Goal: Communication & Community: Answer question/provide support

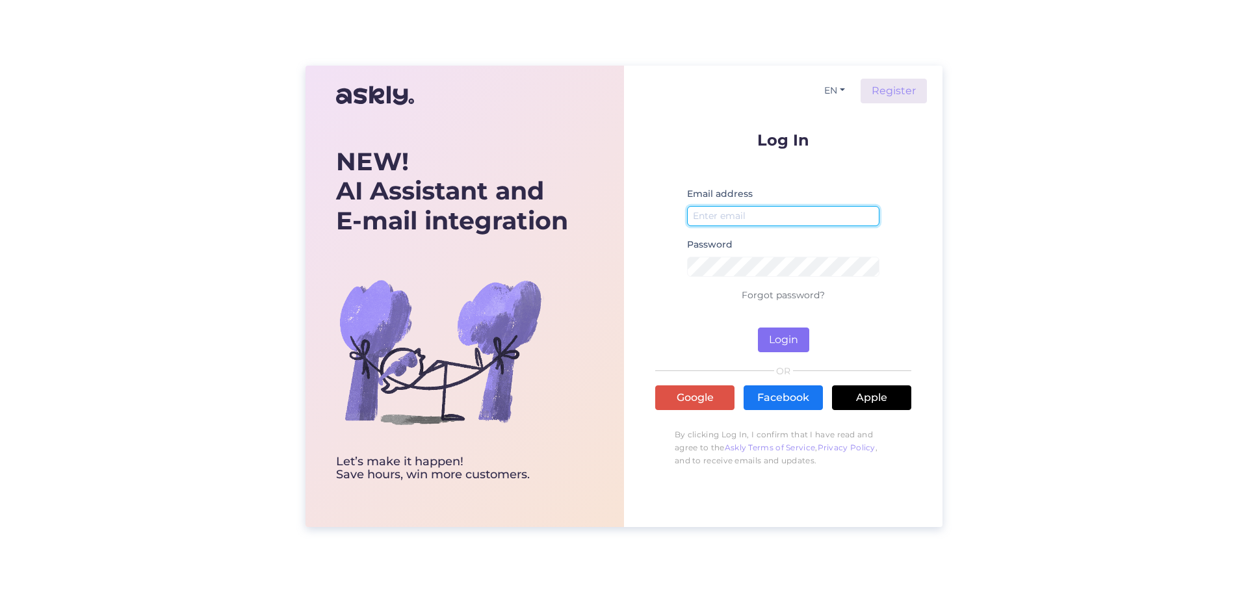
type input "[EMAIL_ADDRESS][DOMAIN_NAME]"
click at [778, 348] on button "Login" at bounding box center [783, 340] width 51 height 25
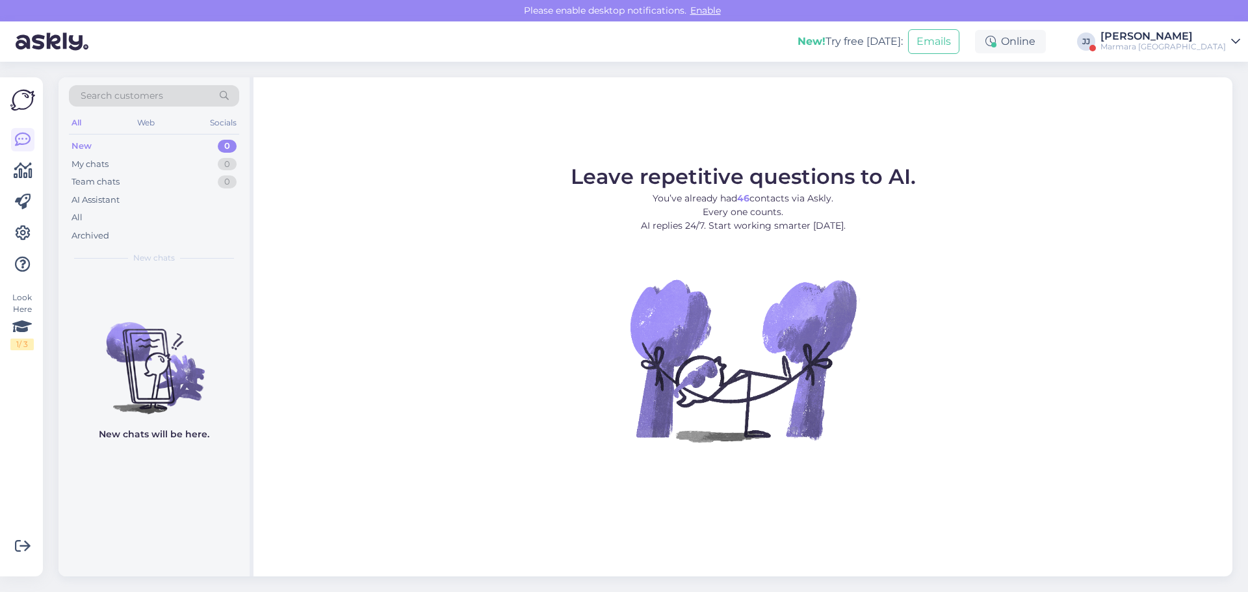
click at [94, 144] on div "New 0" at bounding box center [154, 146] width 170 height 18
click at [99, 165] on div "My chats" at bounding box center [90, 164] width 37 height 13
click at [1185, 44] on div "Marmara [GEOGRAPHIC_DATA]" at bounding box center [1163, 47] width 125 height 10
click at [1205, 103] on button "Open" at bounding box center [1212, 100] width 36 height 20
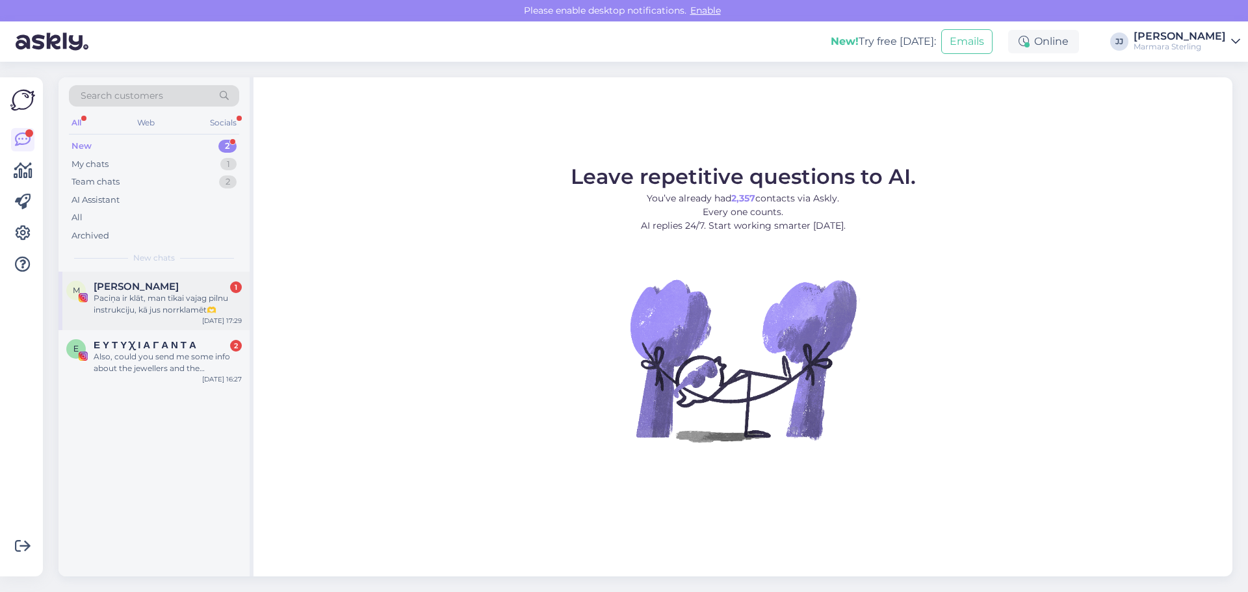
click at [124, 287] on span "[PERSON_NAME]" at bounding box center [136, 287] width 85 height 12
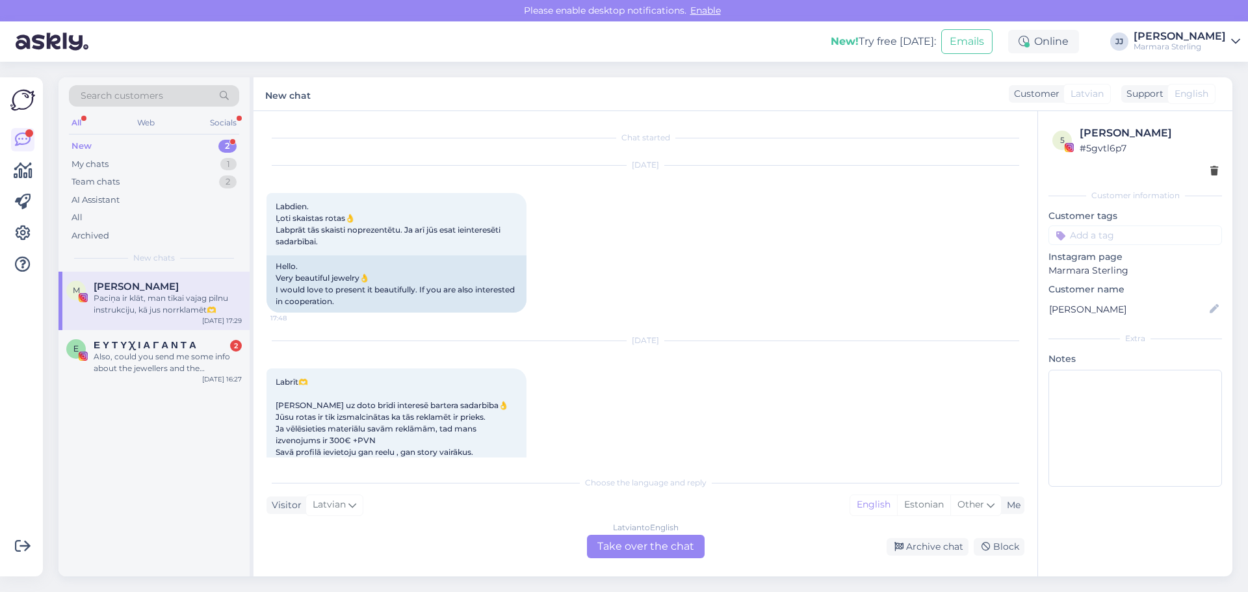
scroll to position [1063, 0]
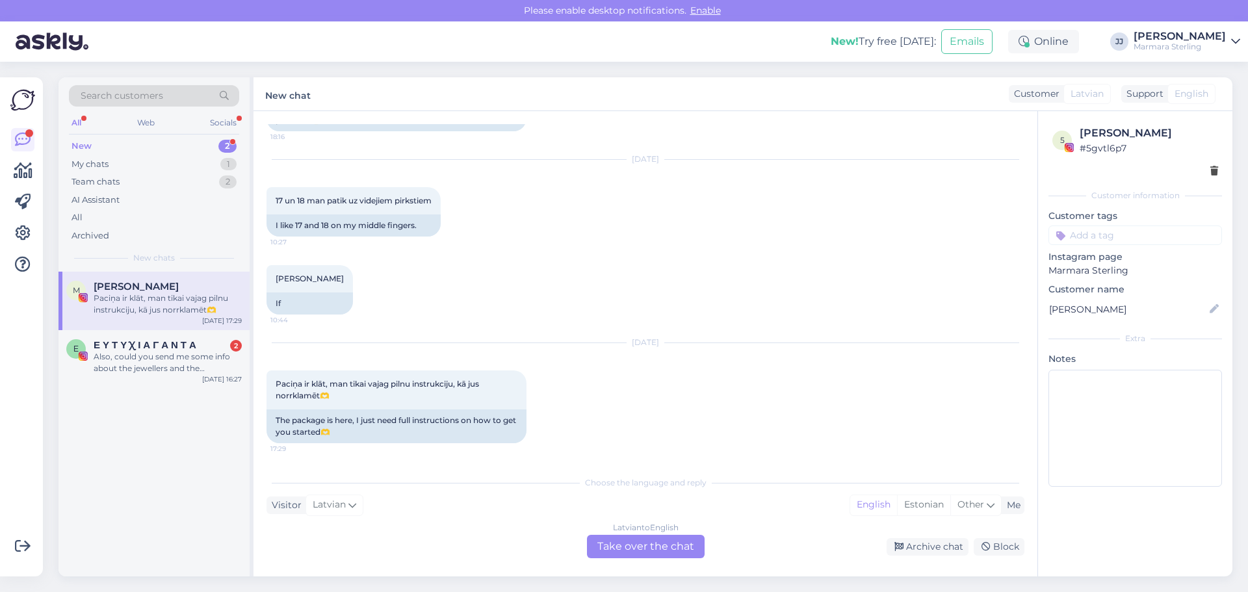
click at [663, 546] on div "Latvian to English Take over the chat" at bounding box center [646, 546] width 118 height 23
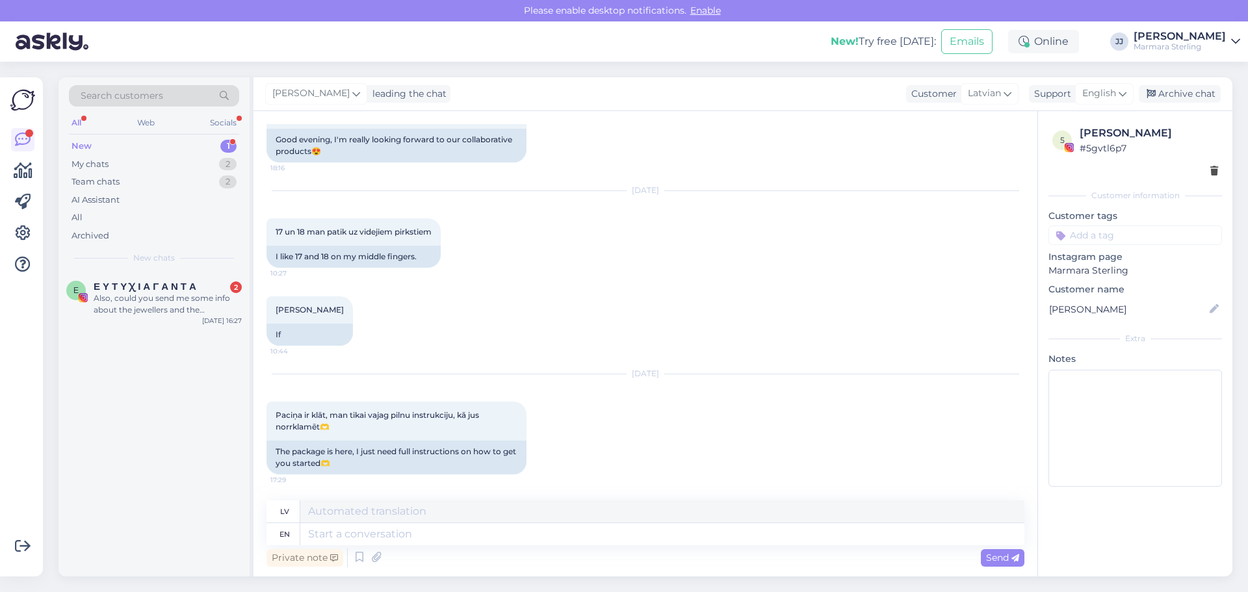
scroll to position [1110, 0]
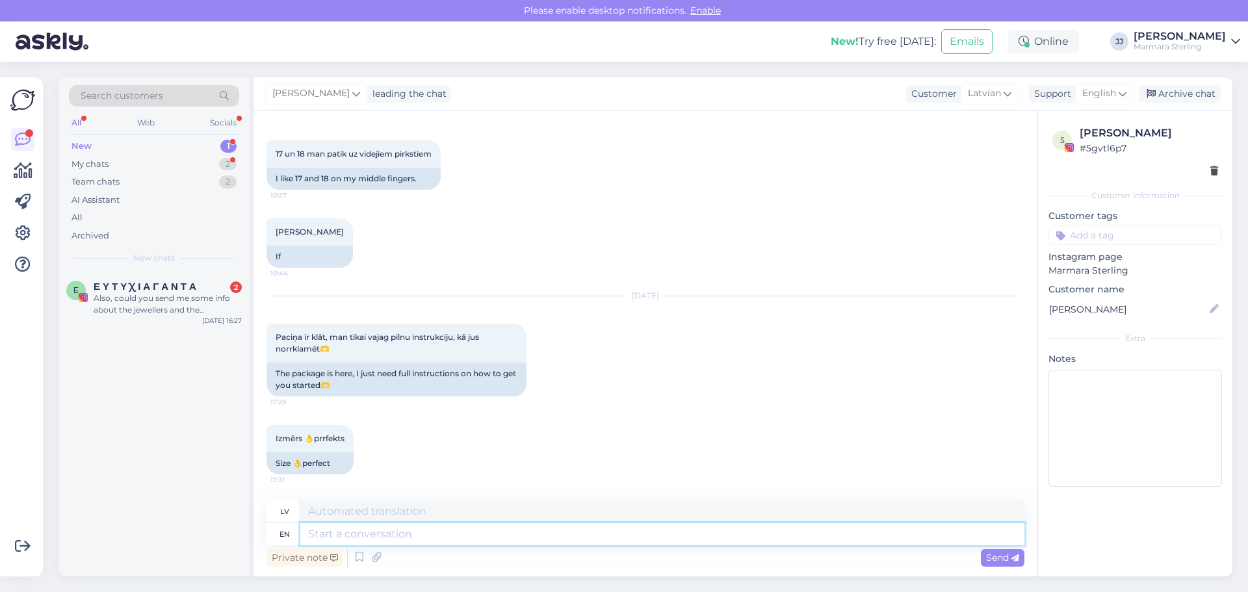
click at [390, 538] on textarea at bounding box center [662, 534] width 724 height 22
type textarea "Hello!"
type textarea "Sveiki!"
type textarea "Hello! I"
type textarea "Sveiki! Es"
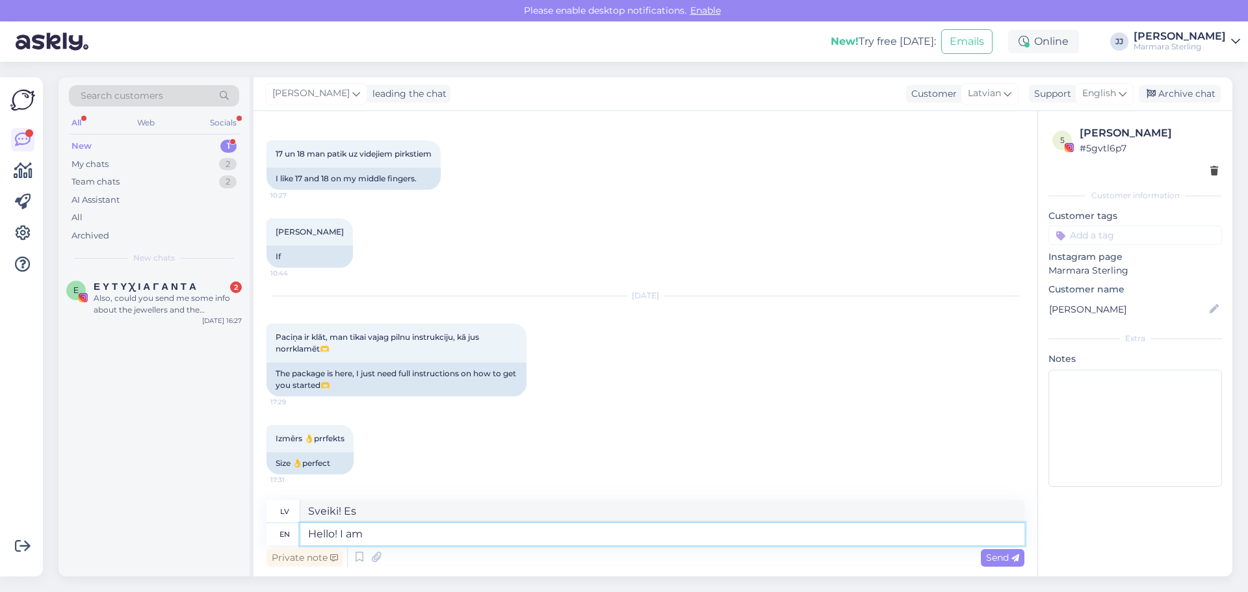
type textarea "Hello! I am a"
type textarea "Sveiki! Esmu"
type textarea "Hello! I am a new pe"
type textarea "Sveiki! Esmu jauns lietotājs"
type textarea "Hello! I am a new person ta"
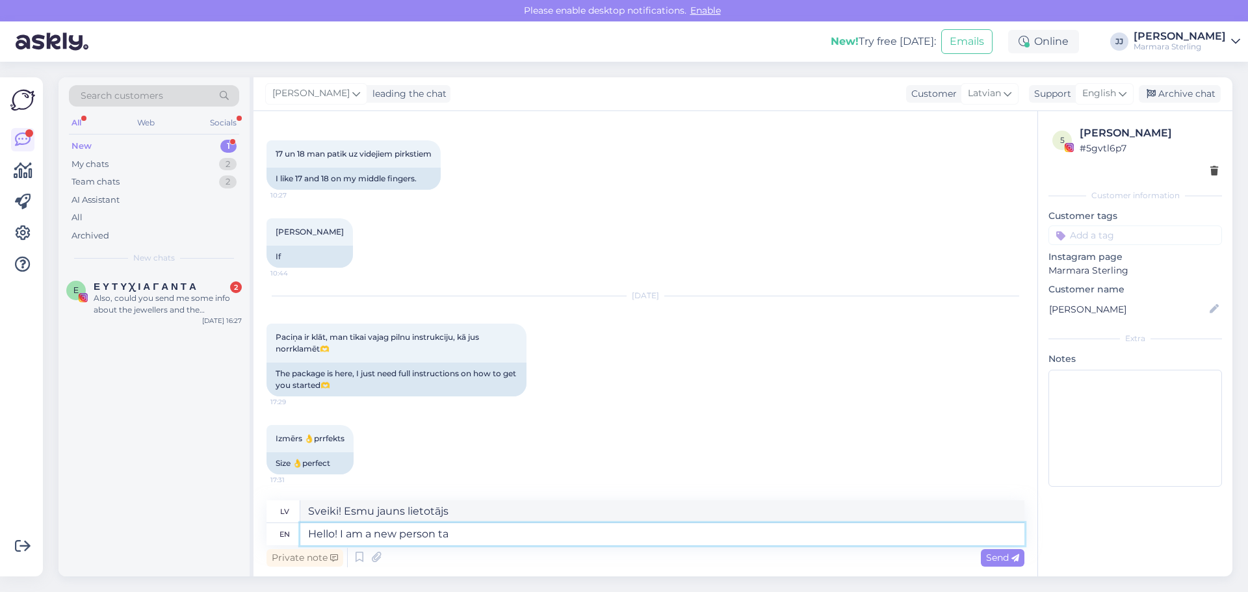
type textarea "Sveiki! Esmu jauns cilvēks"
type textarea "Hello! I am a new person talking to"
type textarea "Sveiki! Esmu jauns sarunu biedrs."
type textarea "Hello! I am a new person talking to you"
type textarea "Sveiki! Esmu jauns cilvēks, ar kuru runāju"
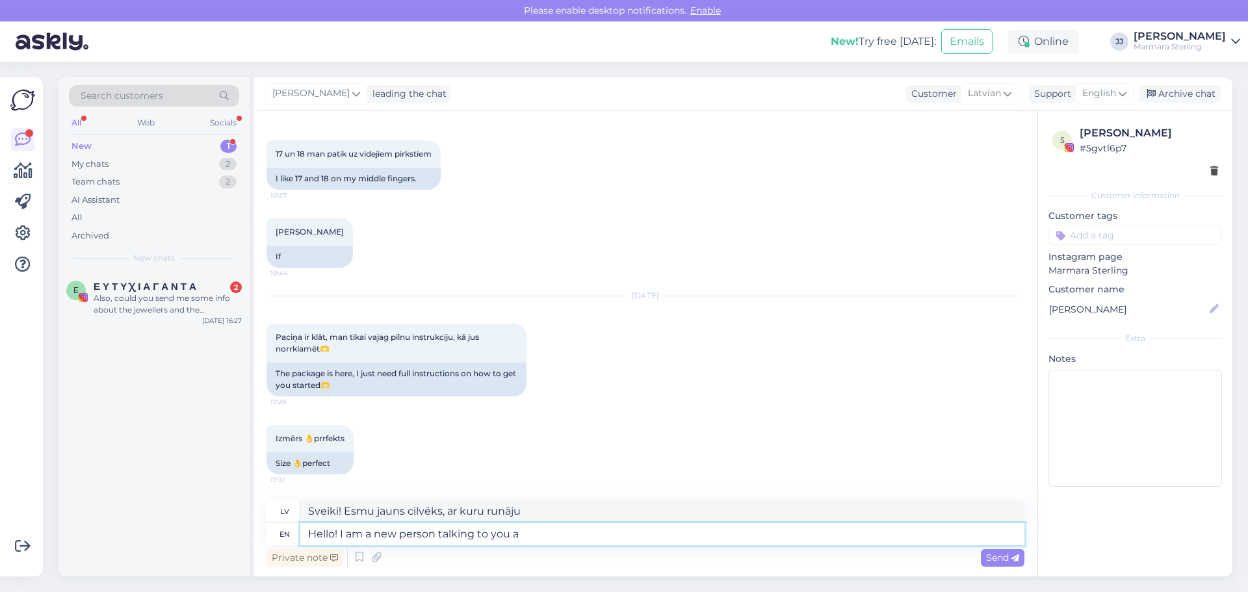
type textarea "Hello! I am a new person talking to you an"
type textarea "Sveiki! Esmu jauns cilvēks, kas ar tevi runā."
type textarea "Hello! I am a new person talking to you and I use"
type textarea "Sveiki! Esmu jauns cilvēks, ar kuru runāju, un es izmantoju"
type textarea "Hello! I am a new person talking to you and I use a translation"
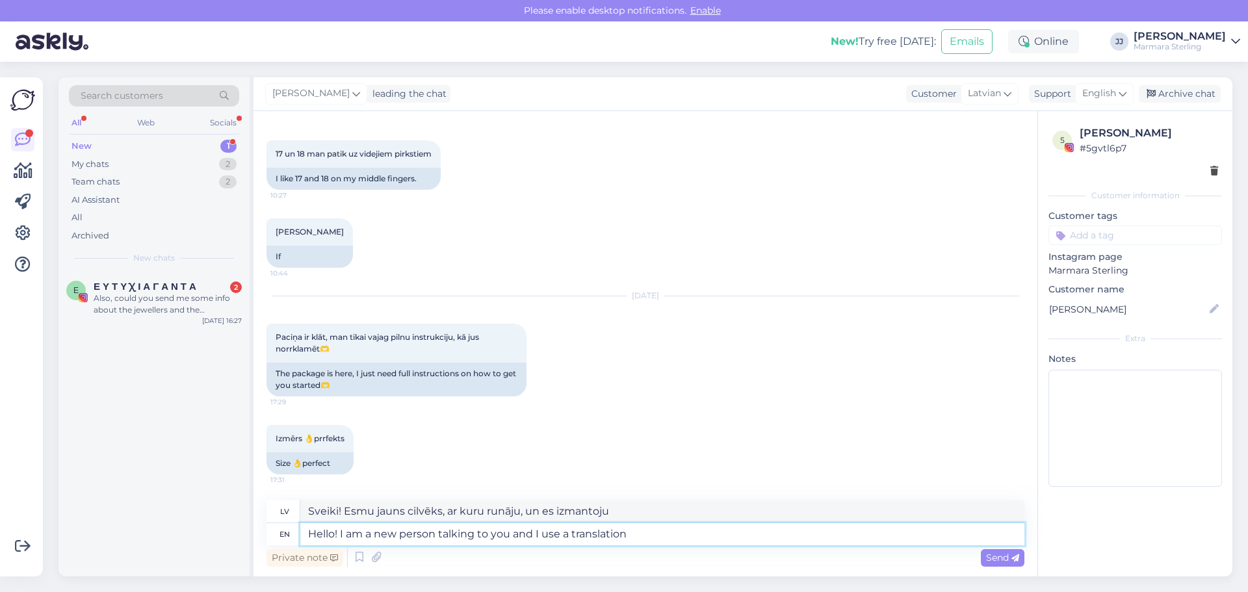
type textarea "Sveiki! Esmu jauns cilvēks, ar kuru runāju, un izmantoju tulkošanas pakalpojumu."
type textarea "Hello! I am a new person talking to you and I use a translation app :"
type textarea "Sveiki! Esmu jauns cilvēks, kas ar jums runā, un izmantoju tulkošanas lietotni."
type textarea "Hello! I am a new person talking to you and I use a translation app :)"
type textarea "Sveiki! Esmu jauns cilvēks, kas ar tevi runā, un es izmantoju tulkošanas lietot…"
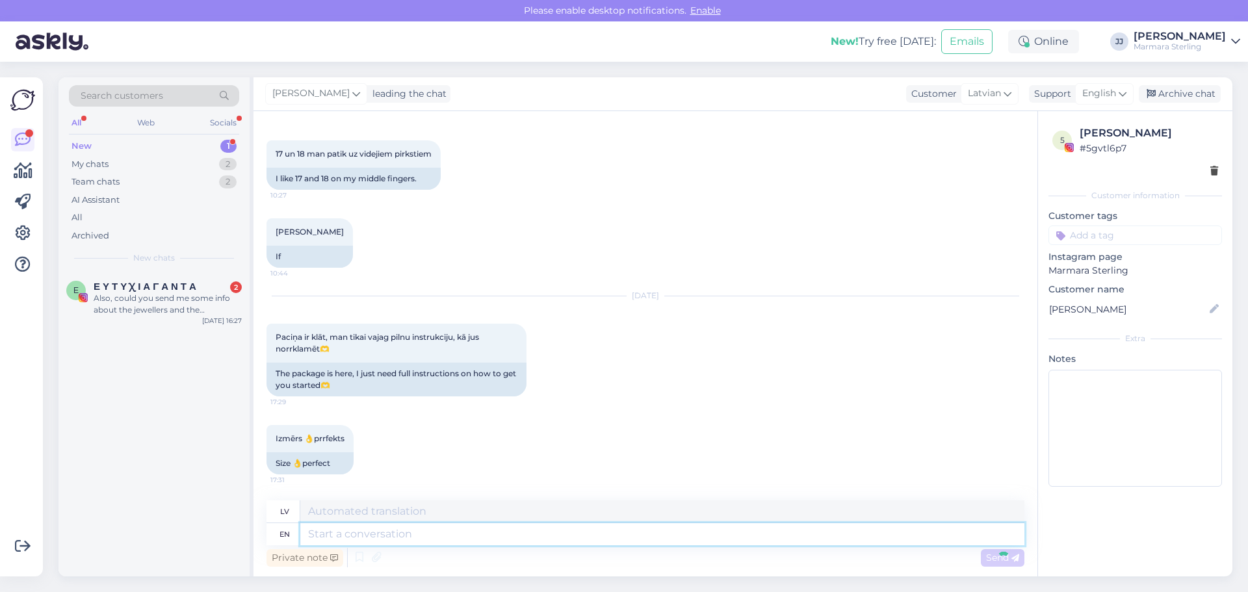
scroll to position [1211, 0]
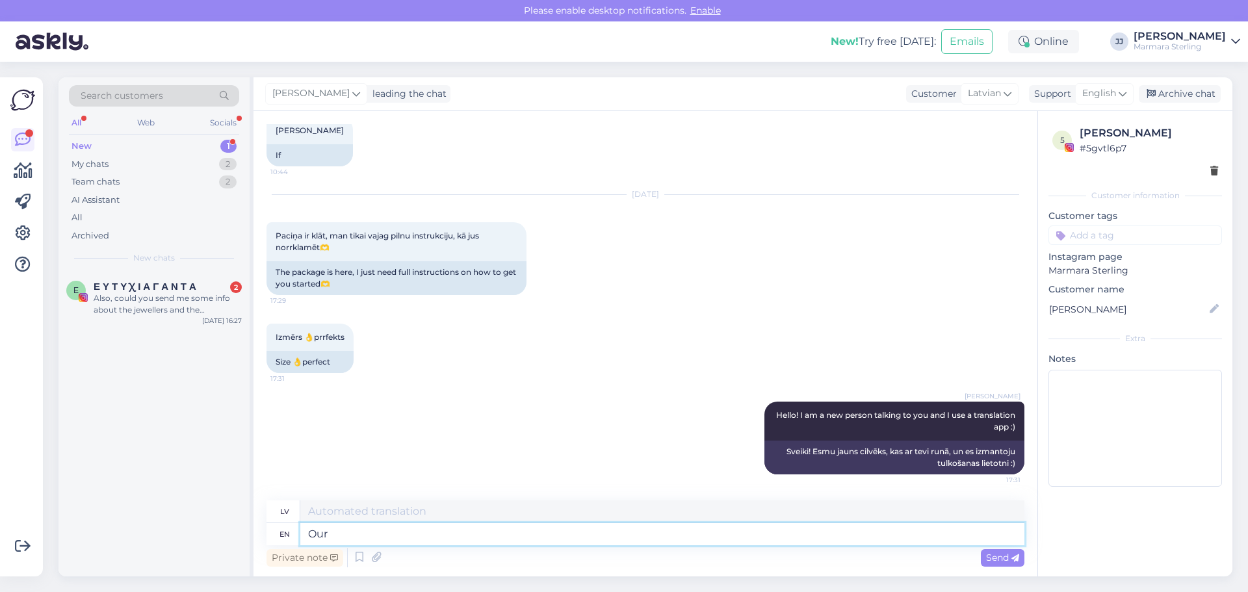
type textarea "Our"
type textarea "Mūsu"
type textarea "Our Lar"
type textarea "[PERSON_NAME]"
type textarea "Our Latvian e"
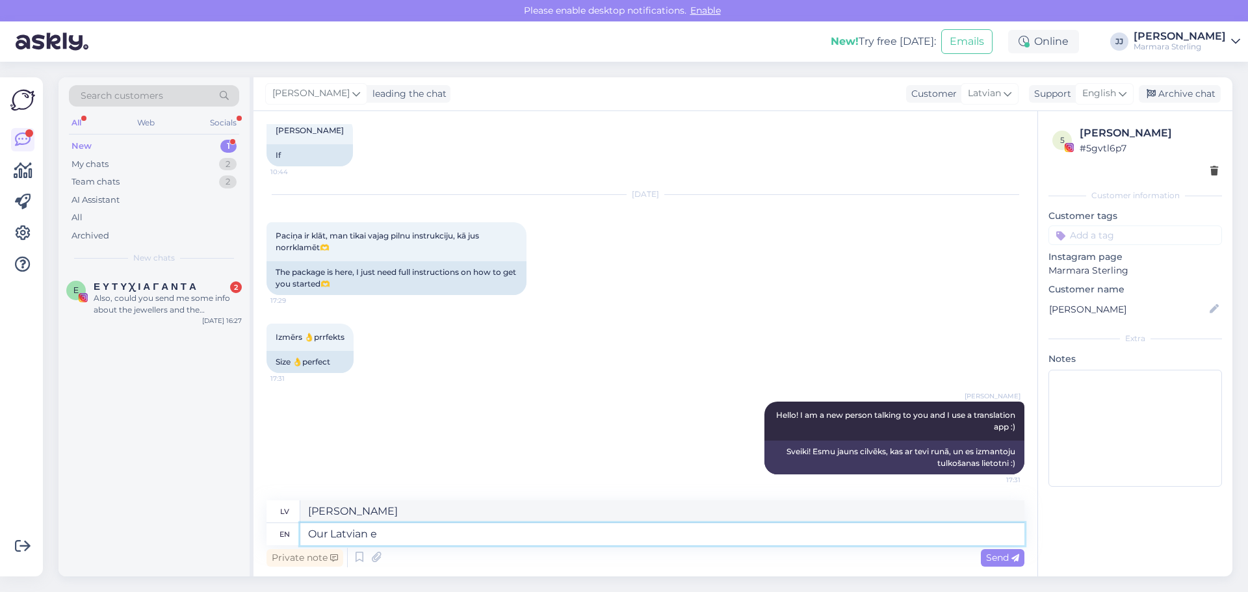
type textarea "Mūsu Latviešu"
type textarea "Our [DEMOGRAPHIC_DATA] employee is"
type textarea "Mūsu darbinieks [GEOGRAPHIC_DATA]"
type textarea "Our [DEMOGRAPHIC_DATA] employee is"
type textarea "Mūsu [DEMOGRAPHIC_DATA] darbinieks ir"
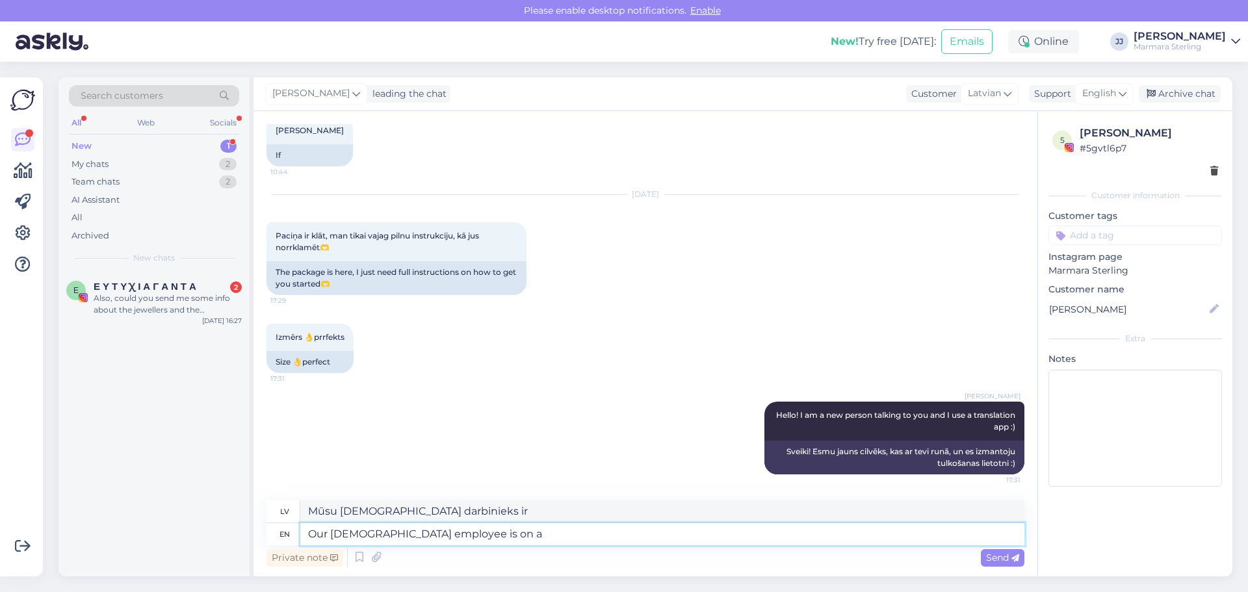
type textarea "Our [DEMOGRAPHIC_DATA] employee is on a"
type textarea "Mūsu [DEMOGRAPHIC_DATA] darbinieks ir ieslēgts"
type textarea "Our [DEMOGRAPHIC_DATA] employee is on a m"
type textarea "Mūsu [DEMOGRAPHIC_DATA] darbinieks atrodas uz"
type textarea "Our [DEMOGRAPHIC_DATA] employee is on a mater"
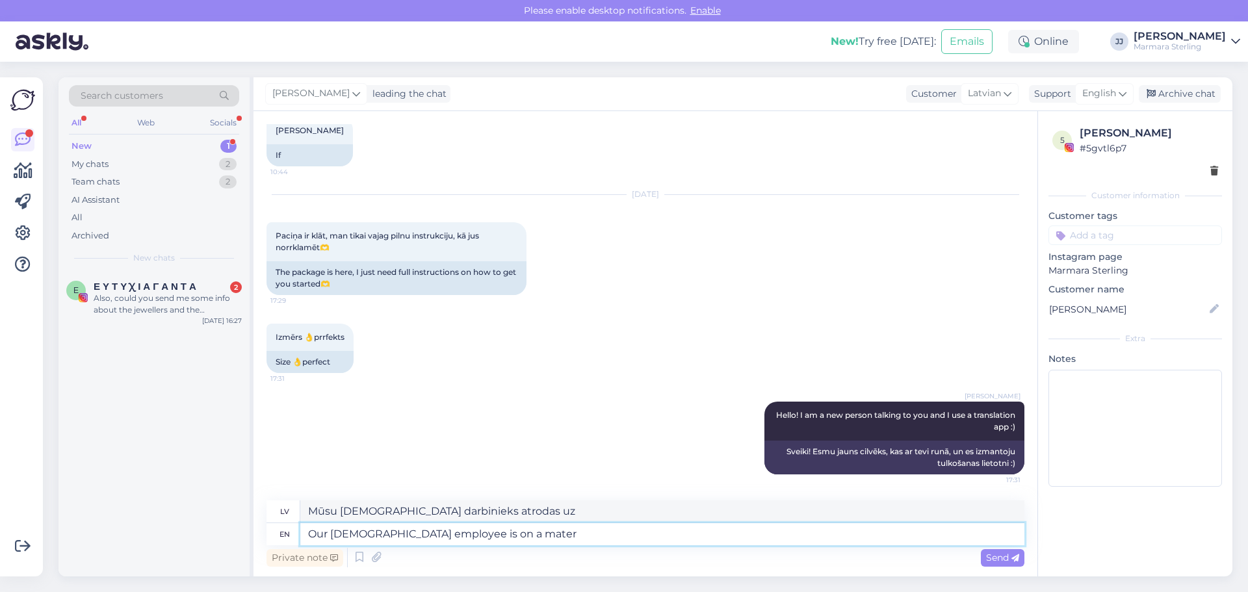
type textarea "Mūsu [DEMOGRAPHIC_DATA] darbinieks ir uz pavadoņa"
type textarea "Our [DEMOGRAPHIC_DATA] employee is on a maternity le"
type textarea "Mūsu Latvijas darbiniece atrodas grūtniecības un dzemdību atvaļinājumā."
type textarea "Our [DEMOGRAPHIC_DATA] employee is on a maternity leave"
type textarea "Mūsu Latvijas darbiniece atrodas bērna kopšanas atvaļinājumā."
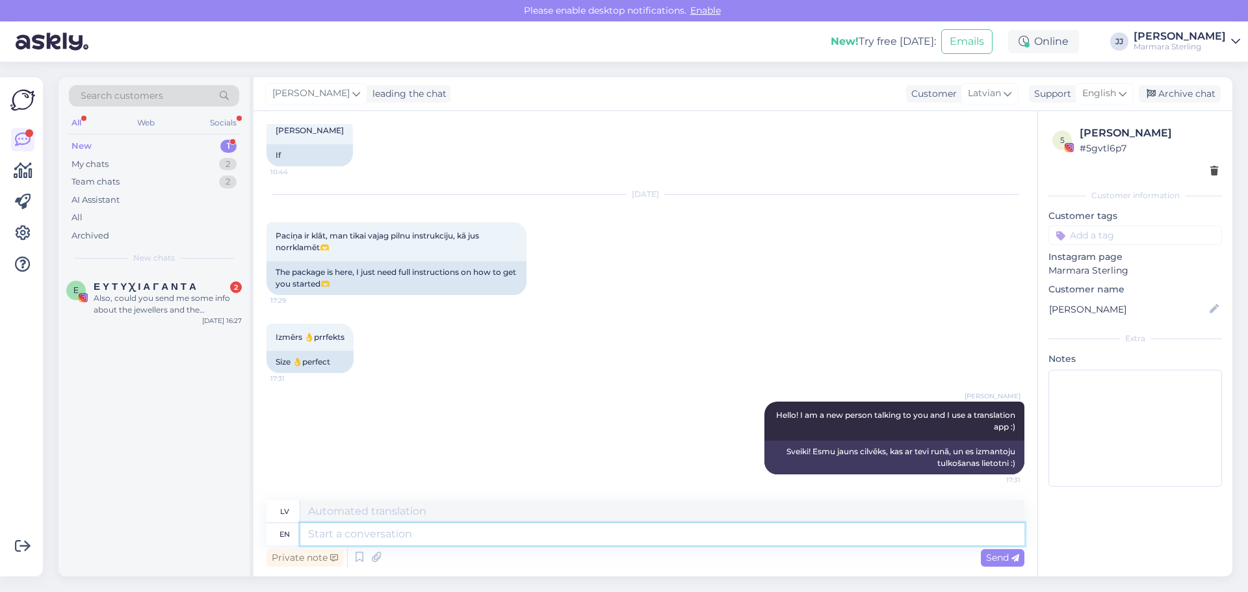
scroll to position [1301, 0]
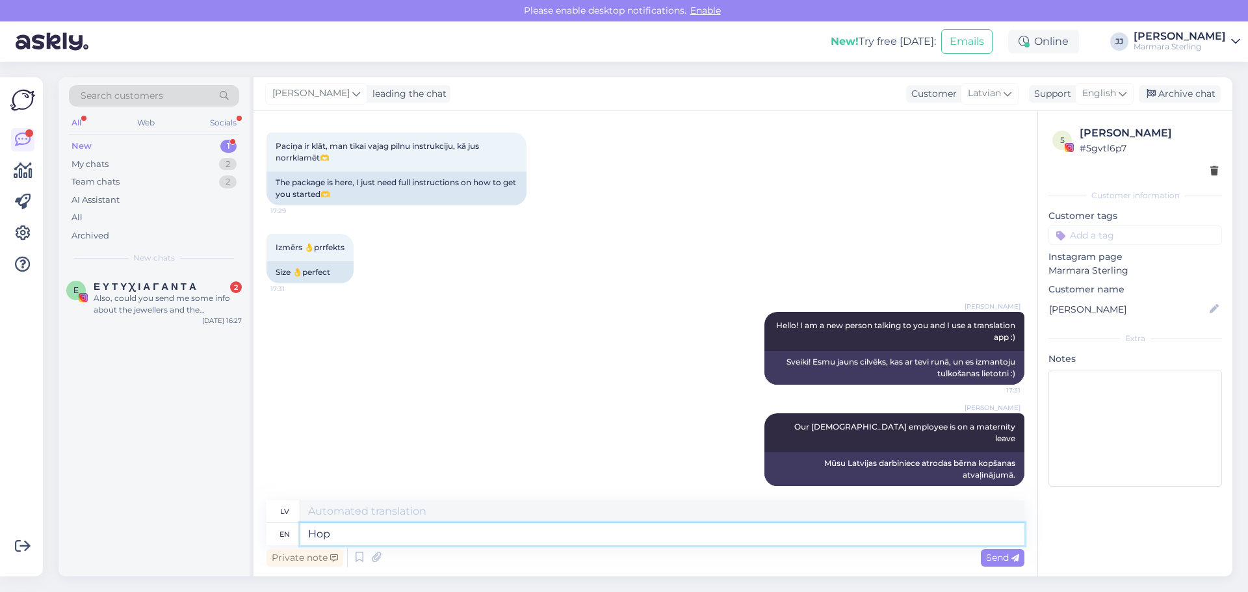
type textarea "Hope"
type textarea "Cerība"
type textarea "Hope this t"
type textarea "Ceru, ka tas"
type textarea "Hope this translation w"
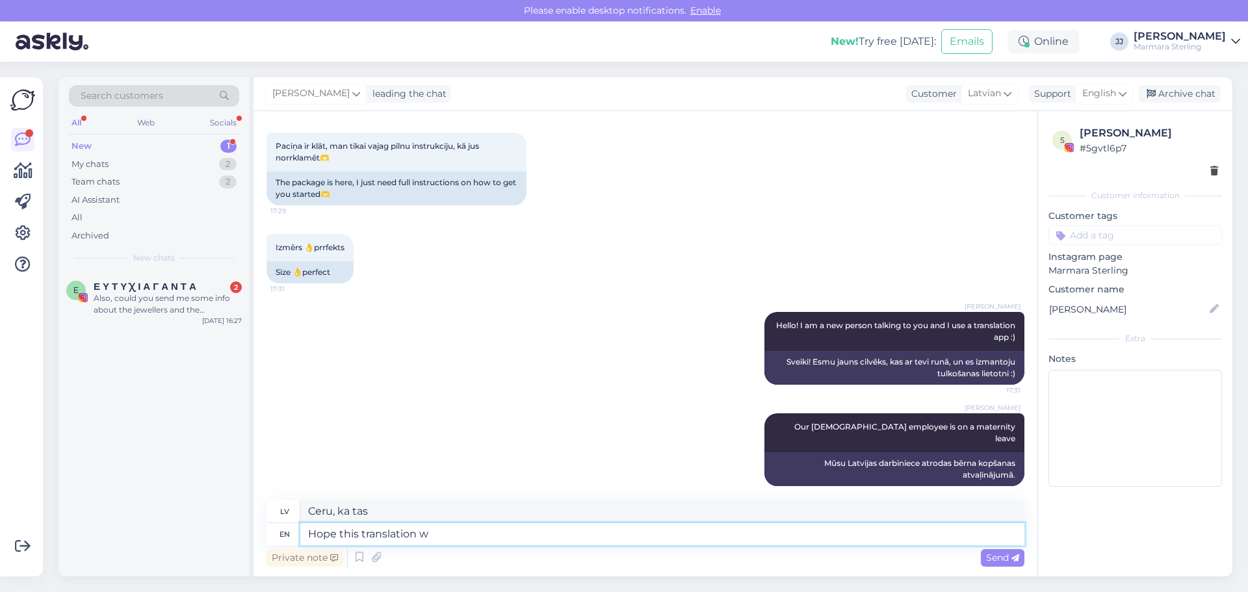
type textarea "Cerams, ka šis tulkojums"
type textarea "Hope this translation works out"
type textarea "Ceru, ka šis tulkojums darbosies"
type textarea "Hope this translation works out we"
type textarea "Cerams, ka šis tulkojums izdosies"
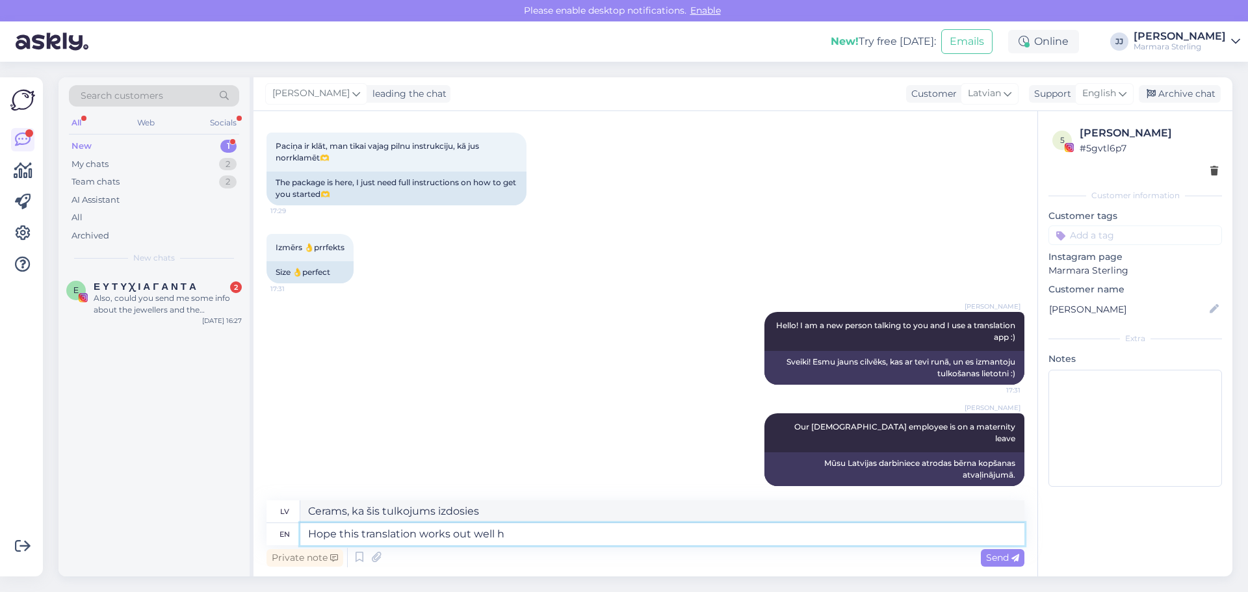
type textarea "Hope this translation works out well he"
type textarea "Cerams, ka šis tulkojums izdosies labi"
type textarea "Hope this translation works out well here :"
type textarea "Ceru, ka šis tulkojums šeit labi darbosies"
type textarea "Hope this translation works out well here :)"
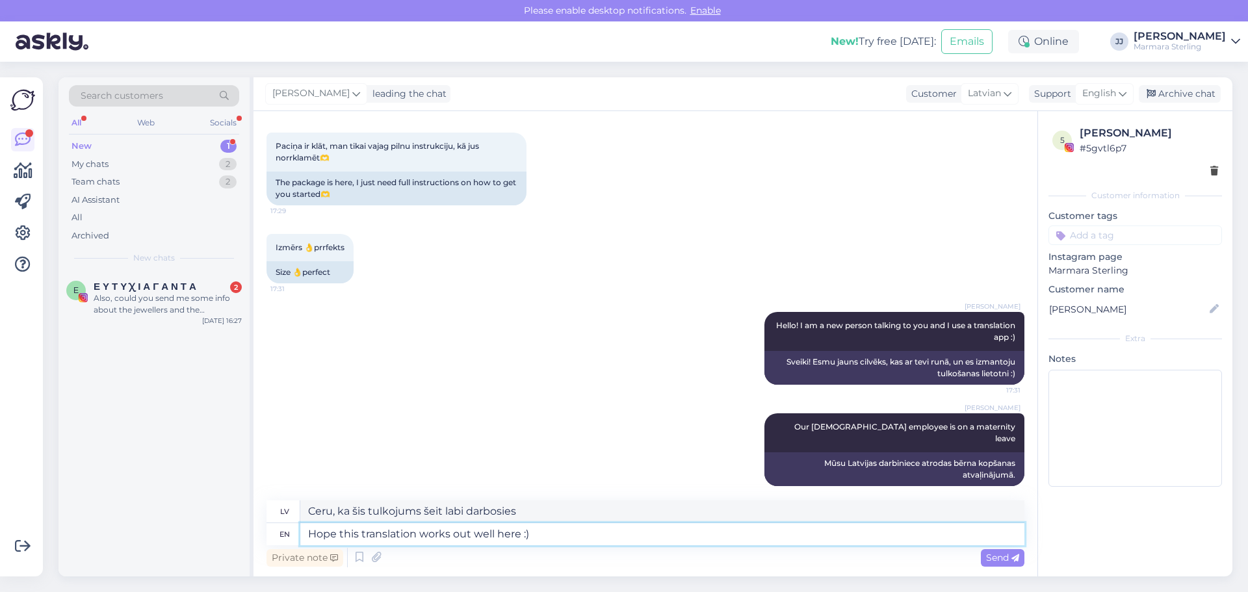
type textarea "Ceru, ka šis tulkojums šeit labi izdosies :)"
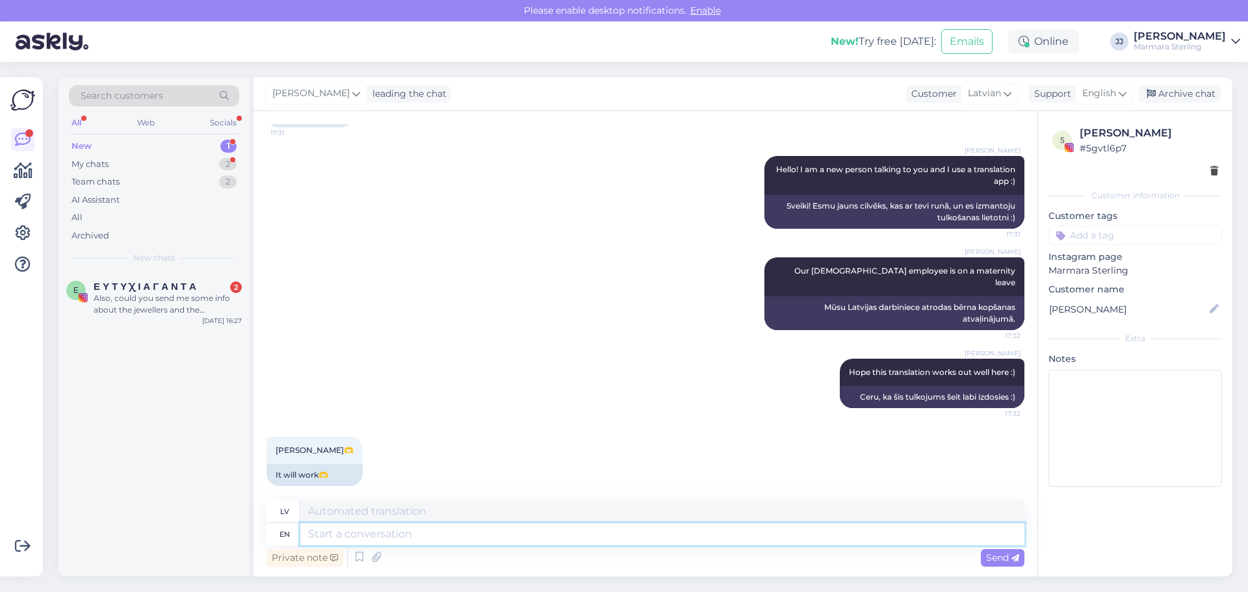
scroll to position [2077, 0]
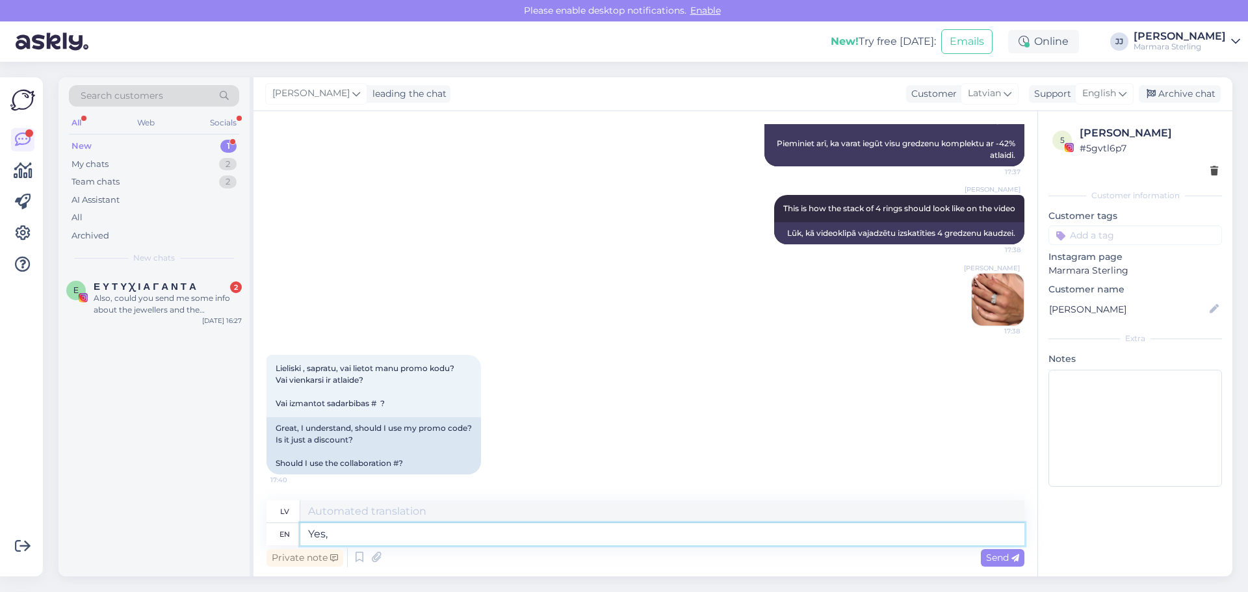
type textarea "Yes, p"
type textarea "Jā,"
type textarea "Yes, post a"
type textarea "Jā, pa pastu"
type textarea "Yes, post as"
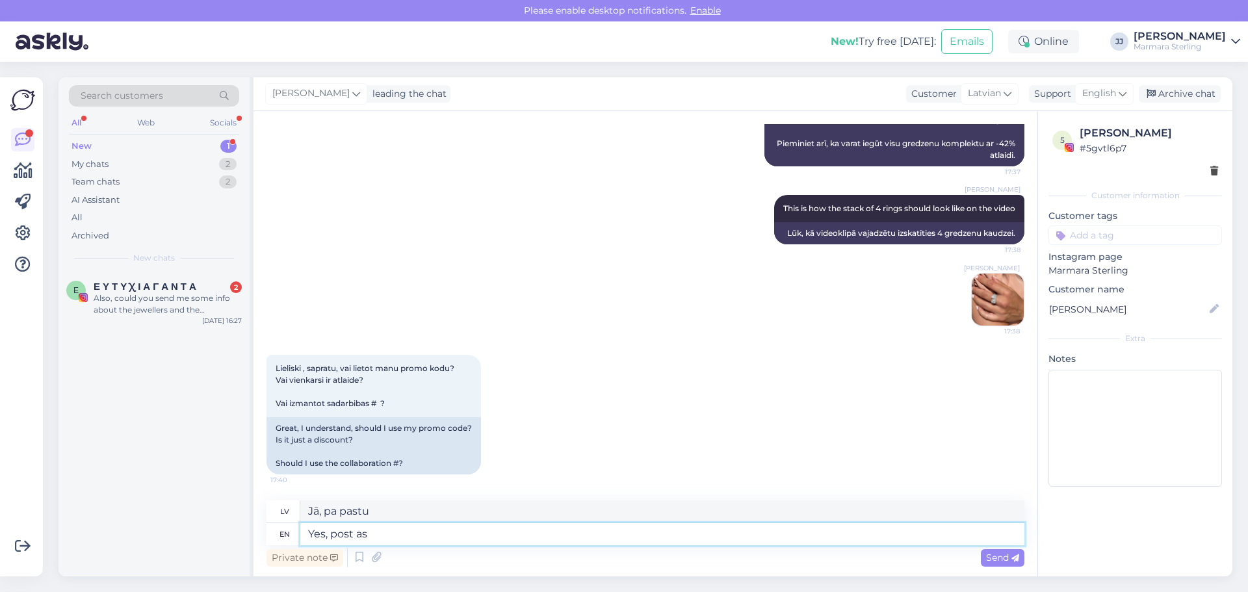
type textarea "Jā, publicēt kā"
type textarea "Yes, post as a collab."
type textarea "Jā, publicēt kā sadarbību."
type textarea "Yes, post as a collab. There i"
type textarea "Jā, publicēt kā sadarbību. Tur"
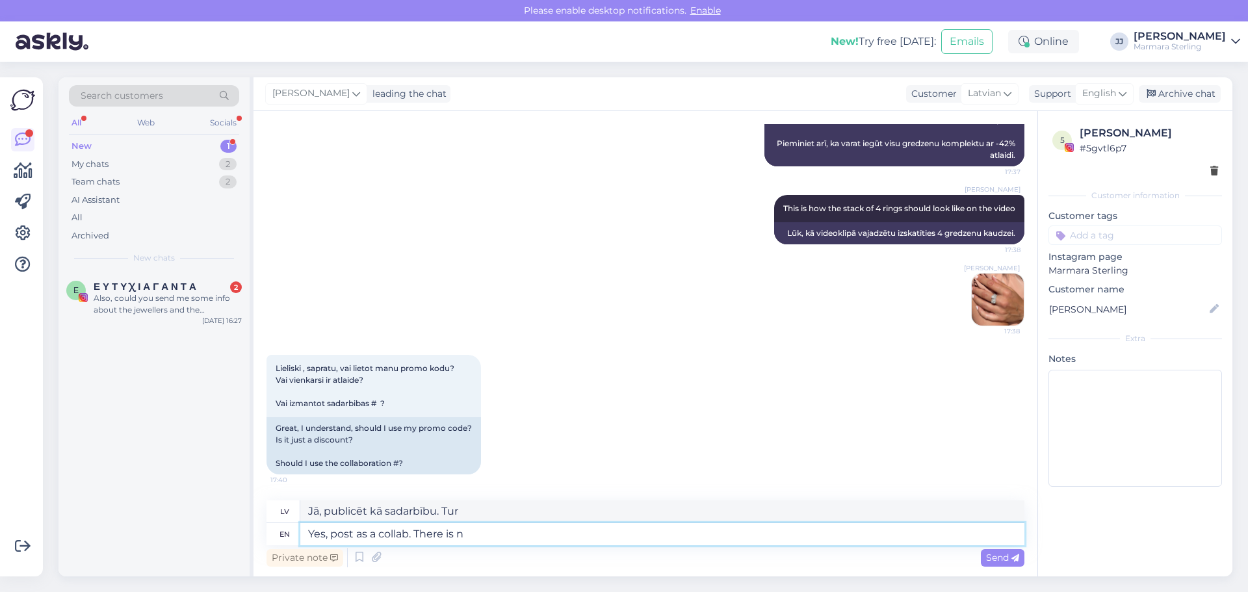
type textarea "Yes, post as a collab. There is no"
type textarea "Jā, publicēt kā sadarbību. Ir tāda iespēja."
type textarea "Yes, post as a collab. There is no"
type textarea "Jā, publicēt kā sadarbību. Nav tādas."
type textarea "Yes, post as a collab. There is no discount"
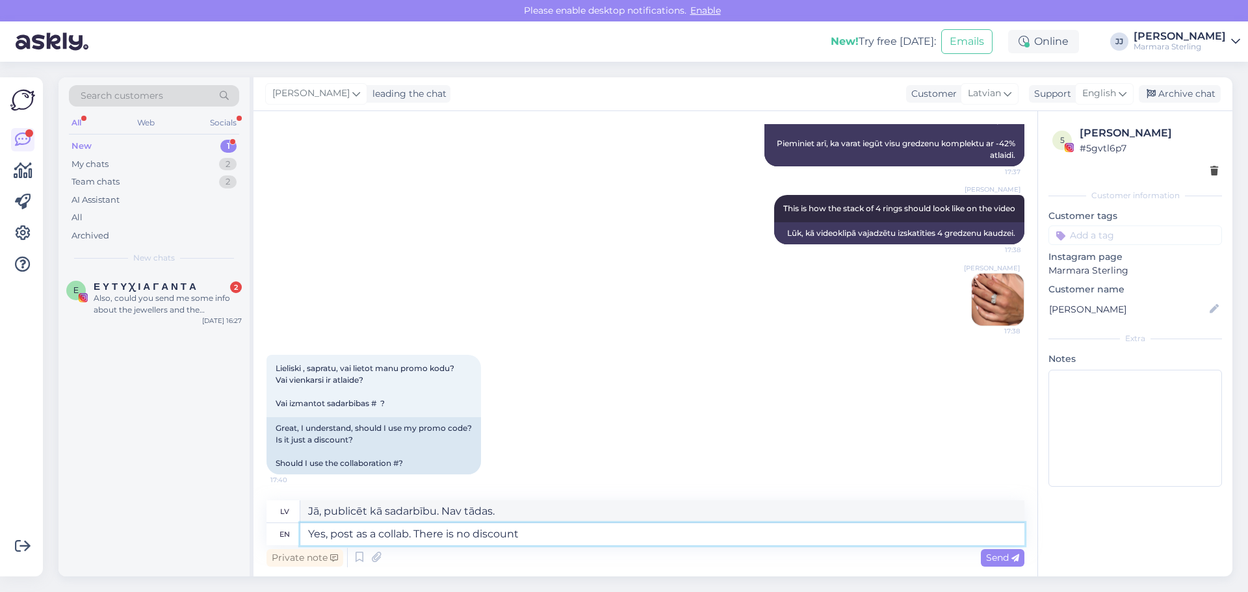
type textarea "Jā, publicēt kā sadarbību. Atlaides nav."
type textarea "Yes, post as a collab. There is no discount code"
type textarea "Jā, publicēt kā sadarbību. Nav atlaižu koda."
type textarea "Yes, post as a collab. There is no discount code, there is"
type textarea "Jā, publicēt kā sadarbību. Nav atlaižu koda, tur ir"
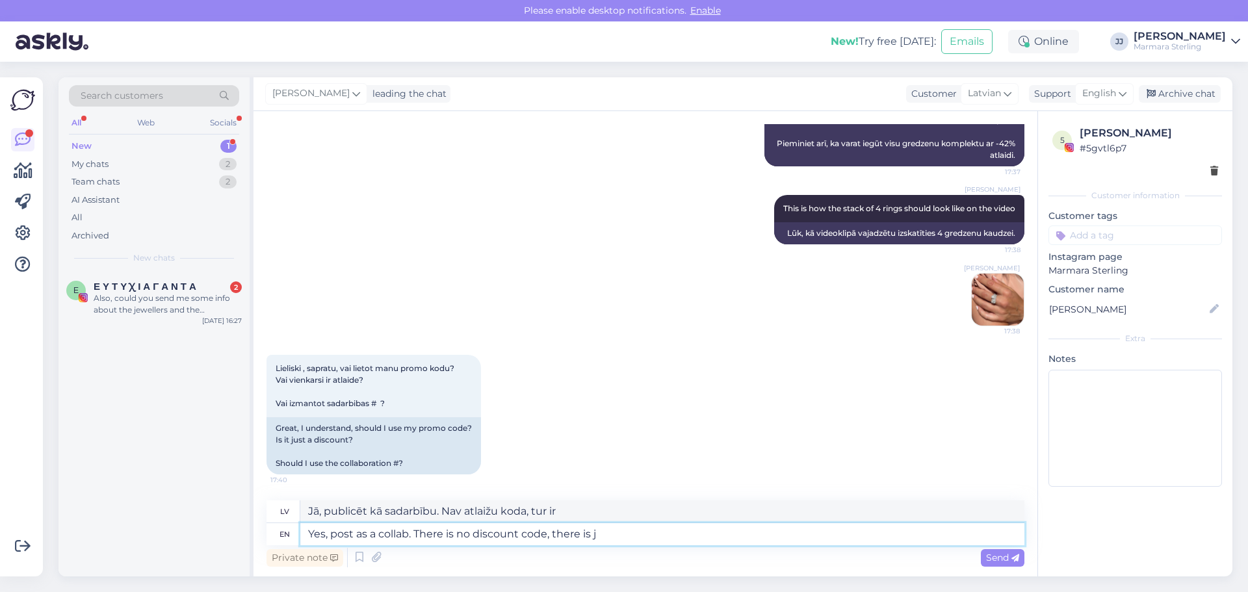
type textarea "Yes, post as a collab. There is no discount code, there is ju"
type textarea "Jā, publicēt kā sadarbību. Nav atlaižu koda, ir"
type textarea "Yes, post as a collab. There is no discount code, there is just a"
type textarea "Jā, publicēt kā sadarbību. Nav atlaižu koda, ir tikai"
type textarea "Yes, post as a collab. There is no discount code, there is just a tiered"
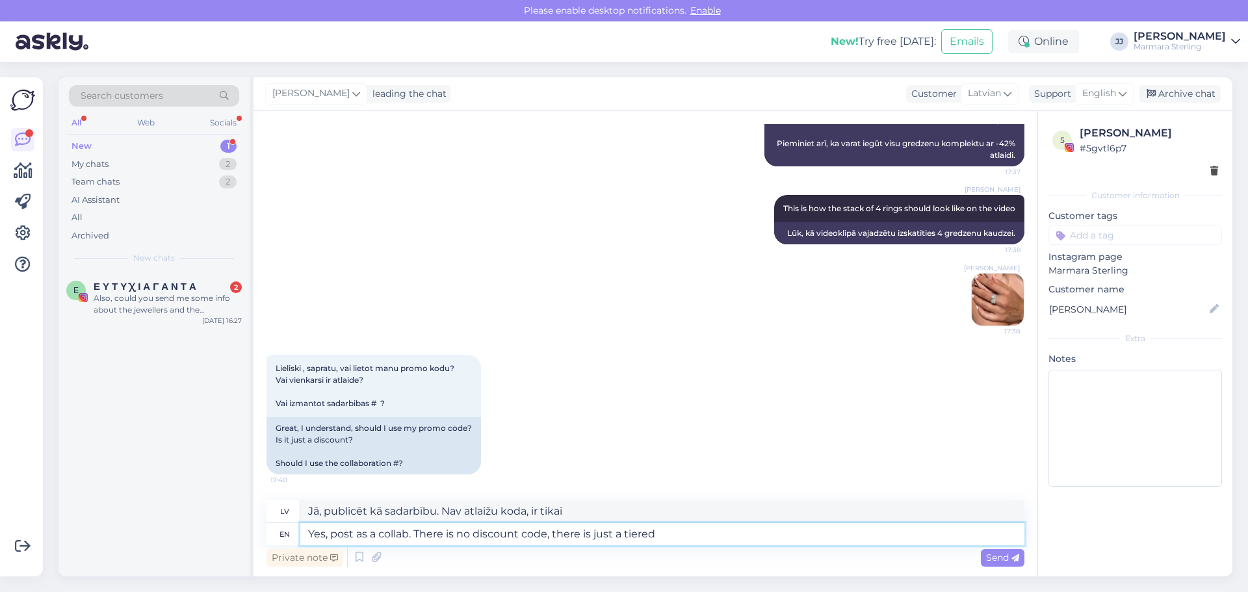
type textarea "Jā, publicēt kā sadarbību. Nav atlaižu koda, ir tikai daudzpakāpju atlaide."
type textarea "Yes, post as a collab. There is no discount code, there is just a tiered discou…"
type textarea "Jā, publicēt kā sadarbību. Nav atlaižu koda, ir tikai daudzpakāpju atlaide. Tu"
type textarea "Yes, post as a collab. There is no discount code, there is just a tiered discou…"
type textarea "Jā, publicēt kā sadarbību. Nav atlaižu koda, ir tikai daudzpakāpju atlaide. Jūs…"
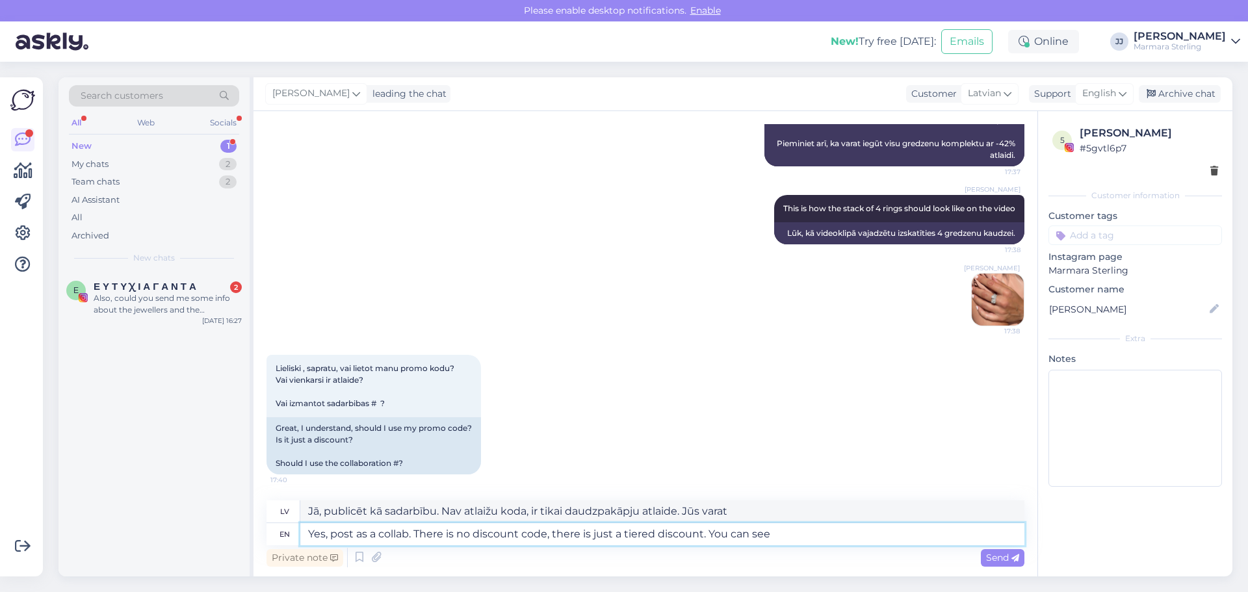
type textarea "Yes, post as a collab. There is no discount code, there is just a tiered discou…"
type textarea "Jā, publicēt kā sadarbību. Nav atlaižu koda, ir tikai daudzpakāpju atlaide. Var…"
type textarea "Yes, post as a collab. There is no discount code, there is just a tiered discou…"
type textarea "Jā, publicēt kā sadarbību. Nav atlaižu koda, ir tikai daudzpakāpju atlaide. Var…"
type textarea "Yes, post as a collab. There is no discount code, there is just a tiered discou…"
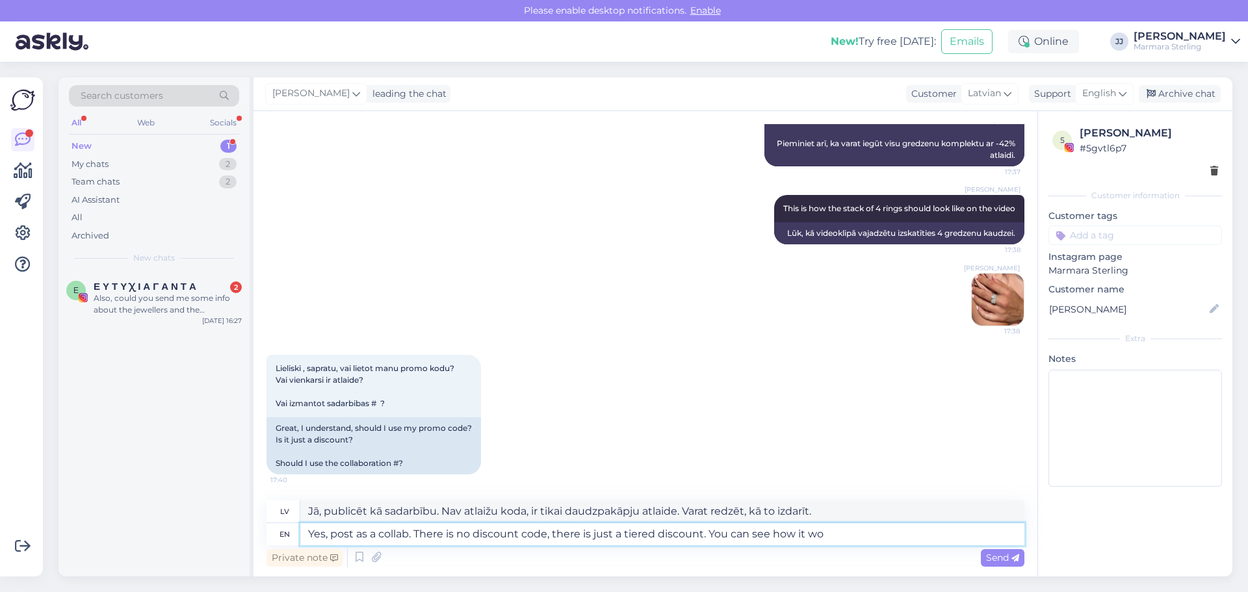
type textarea "Jā, publicēt kā sadarbību. Nav atlaižu koda, ir tikai daudzpakāpju atlaide. Var…"
type textarea "Yes, post as a collab. There is no discount code, there is just a tiered discou…"
type textarea "Jā, publicēt kā sadarbību. Nav atlaižu koda, ir tikai daudzpakāpju atlaide. Var…"
type textarea "Yes, post as a collab. There is no discount code, there is just a tiered discou…"
type textarea "Jā, publicēt kā sadarbību. Nav atlaižu koda, ir tikai daudzpakāpju atlaide. Kā …"
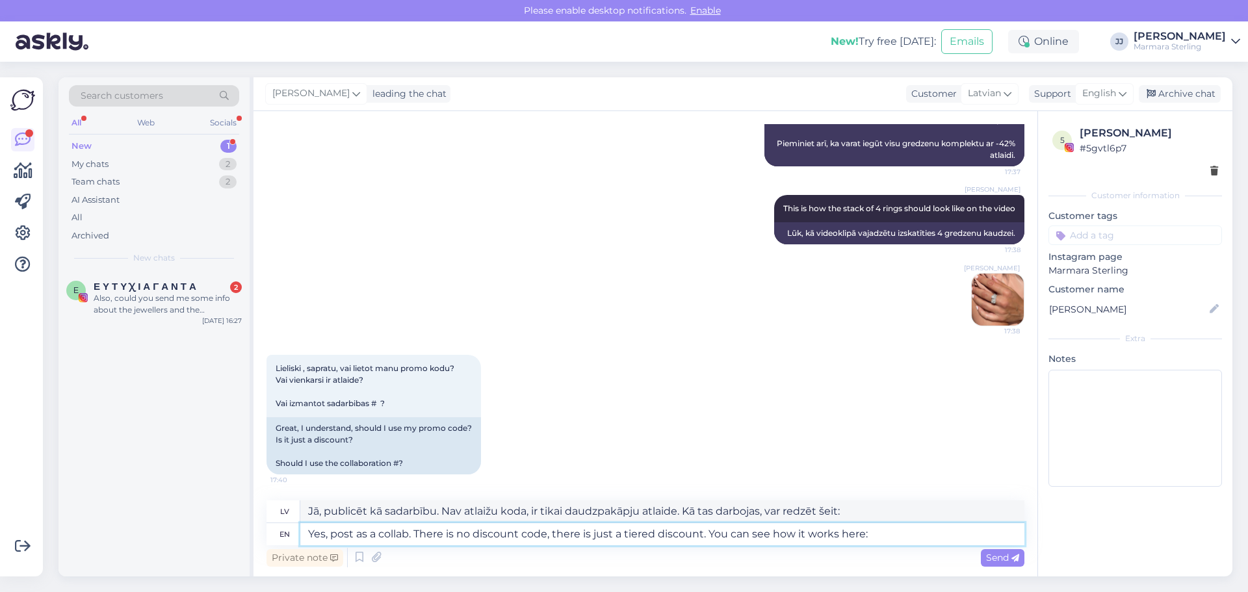
paste textarea "[URL][DOMAIN_NAME]"
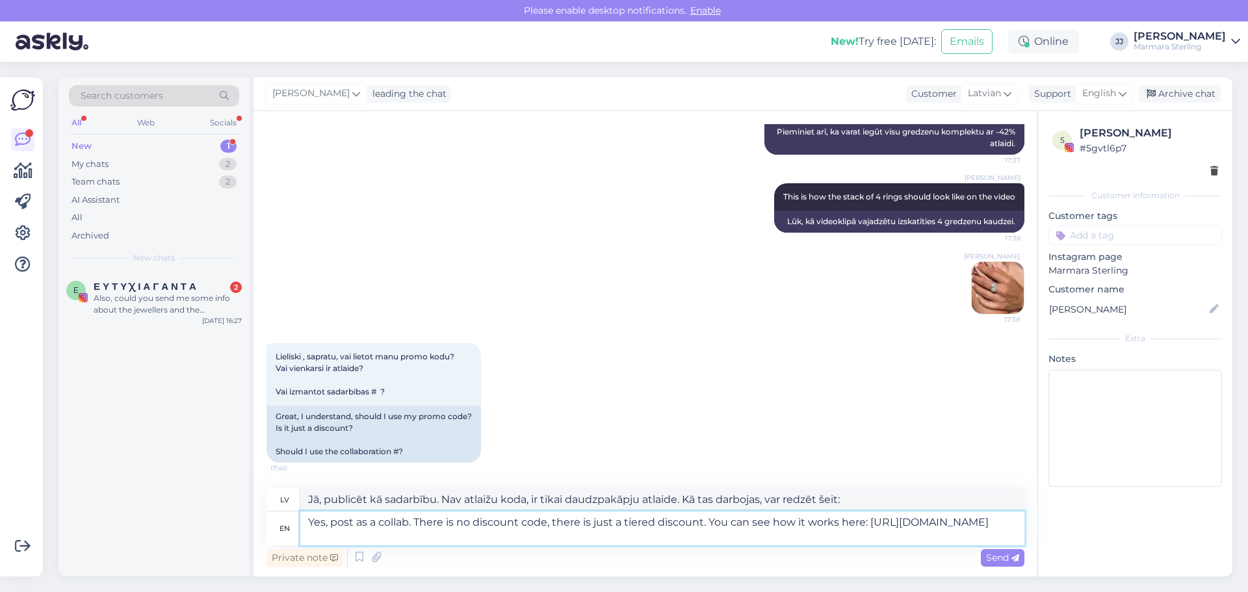
type textarea "Yes, post as a collab. There is no discount code, there is just a tiered discou…"
type textarea "Jā, publicēt kā sadarbību. Nav atlaižu koda, ir tikai daudzpakāpju atlaide. Kā …"
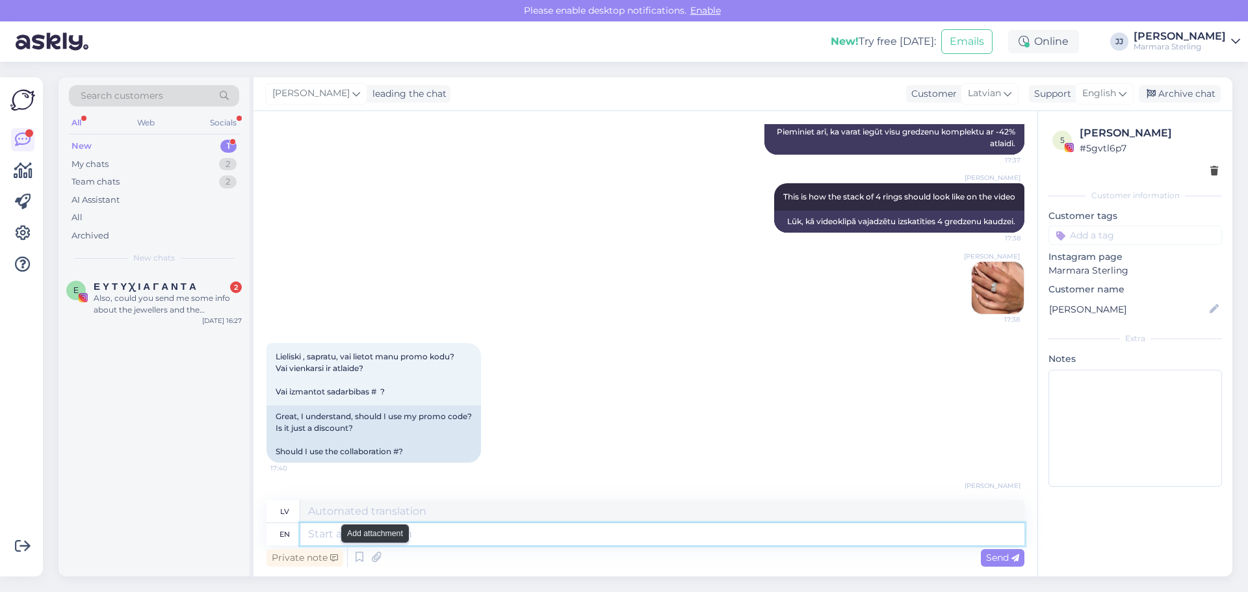
scroll to position [2226, 0]
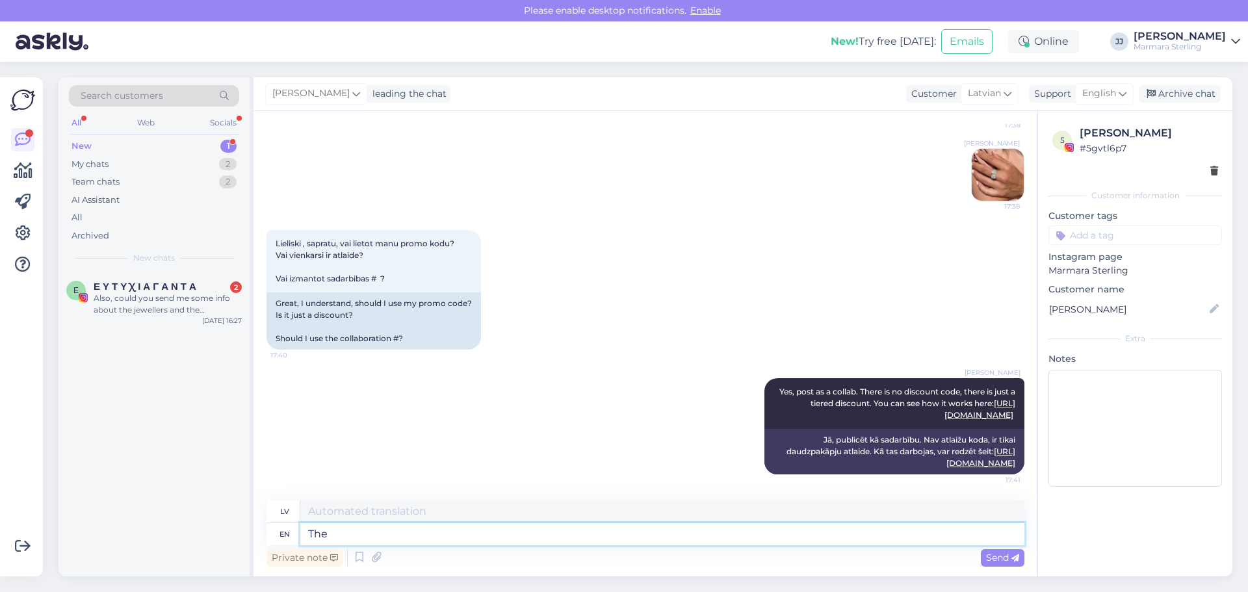
type textarea "The"
type textarea "The more"
type textarea "Jo vairāk"
type textarea "The more rings you"
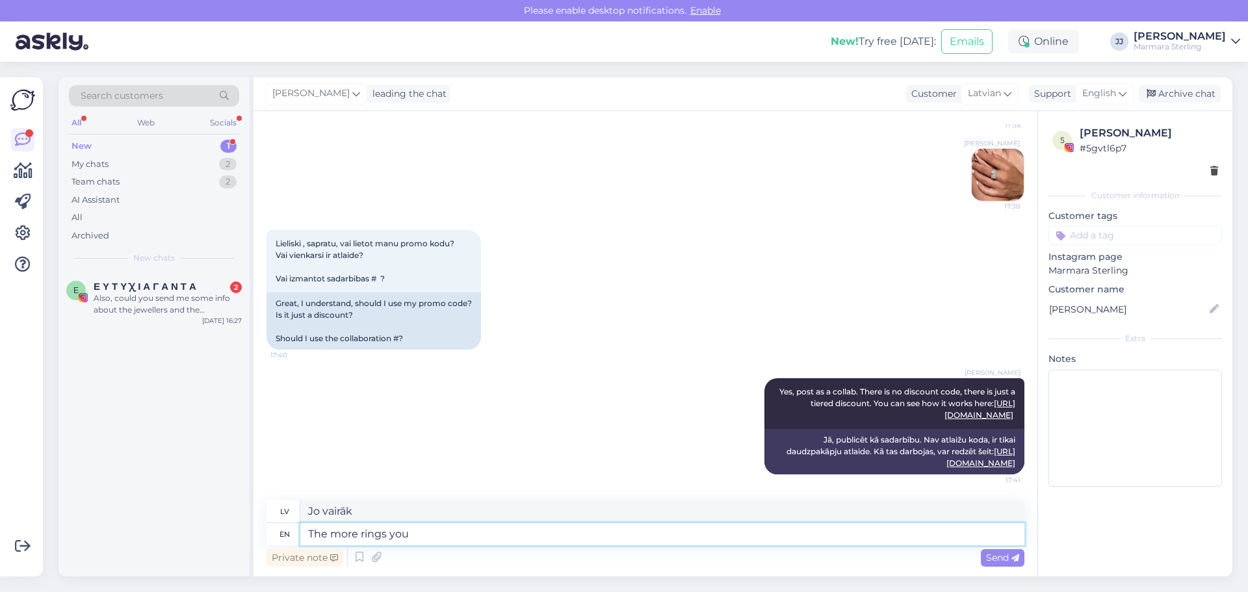
type textarea "Jo vairāk gredzenu"
type textarea "The more rings you"
type textarea "Jo vairāk zvanu tu"
type textarea "The more rings you buy, t"
type textarea "Jo vairāk gredzenu jūs pērkat,"
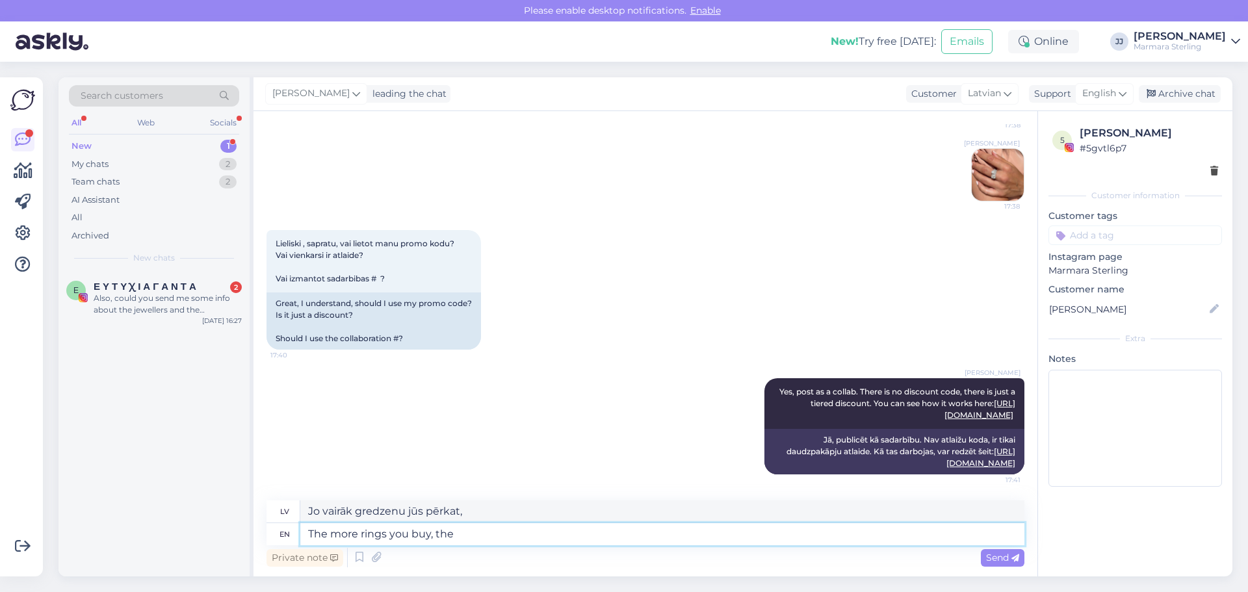
type textarea "The more rings you buy, the"
type textarea "Jo vairāk gredzenu jūs pērkat, jo"
type textarea "The more rings you buy, the bi"
type textarea "Jo vairāk gredzenu jūs pērkat, jo vairāk"
type textarea "The more rings you buy, the bigger the"
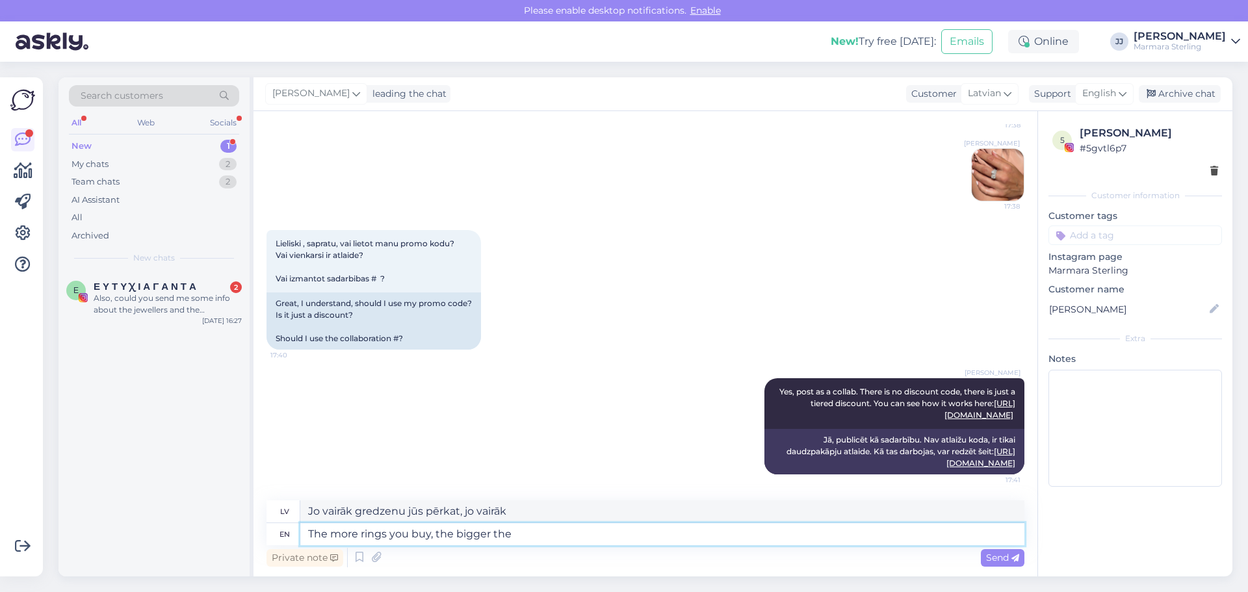
type textarea "Jo vairāk gredzenu pērkat, jo lielāki tie būs"
type textarea "The more rings you buy, the bigger the d"
type textarea "Jo vairāk gredzenu pērkat, jo lielāki"
type textarea "The more rings you buy, the bigger the discount"
type textarea "Jo vairāk gredzenu pērkat, jo lielāka atlaide"
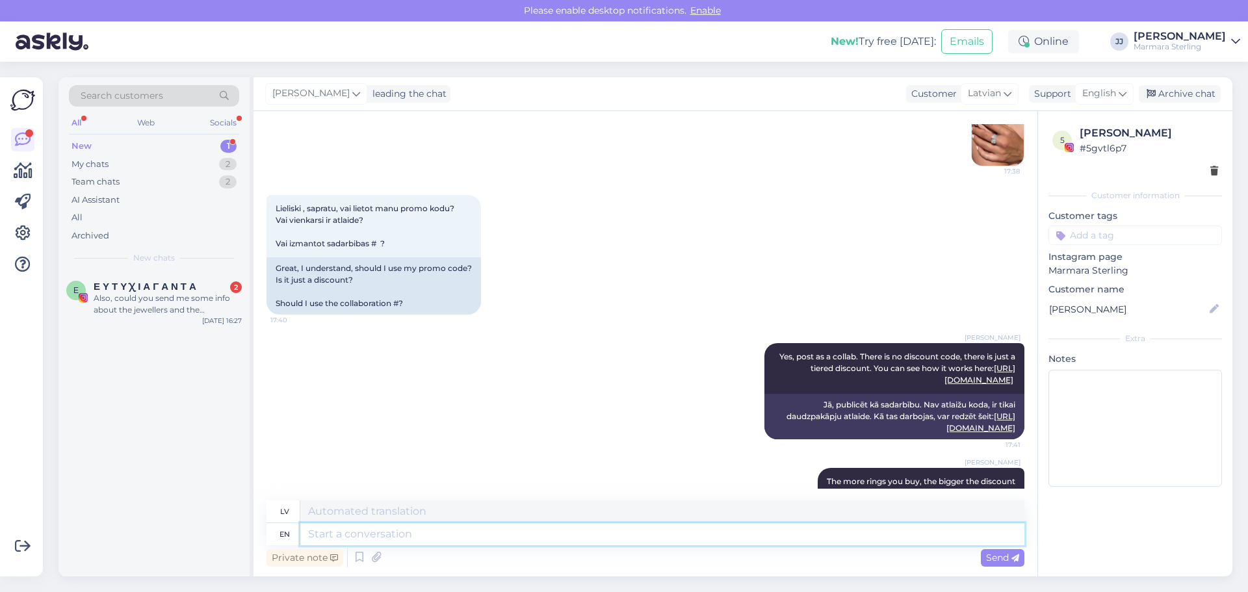
scroll to position [2304, 0]
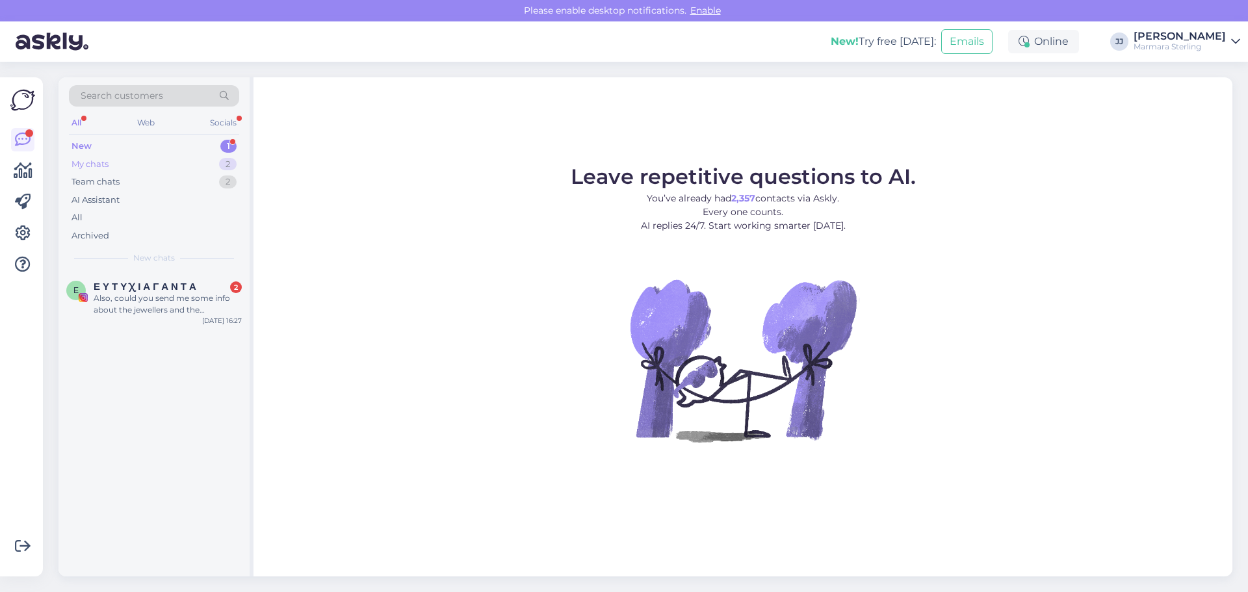
click at [103, 166] on div "My chats" at bounding box center [90, 164] width 37 height 13
click at [156, 296] on div "[PERSON_NAME]🫶" at bounding box center [168, 299] width 148 height 12
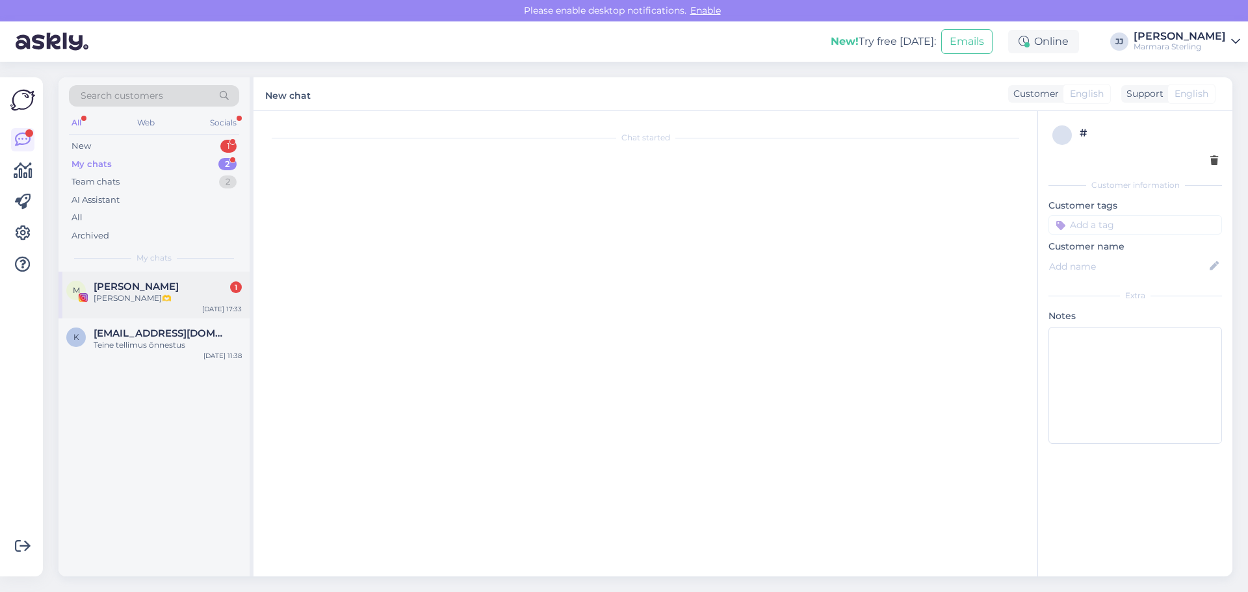
scroll to position [1457, 0]
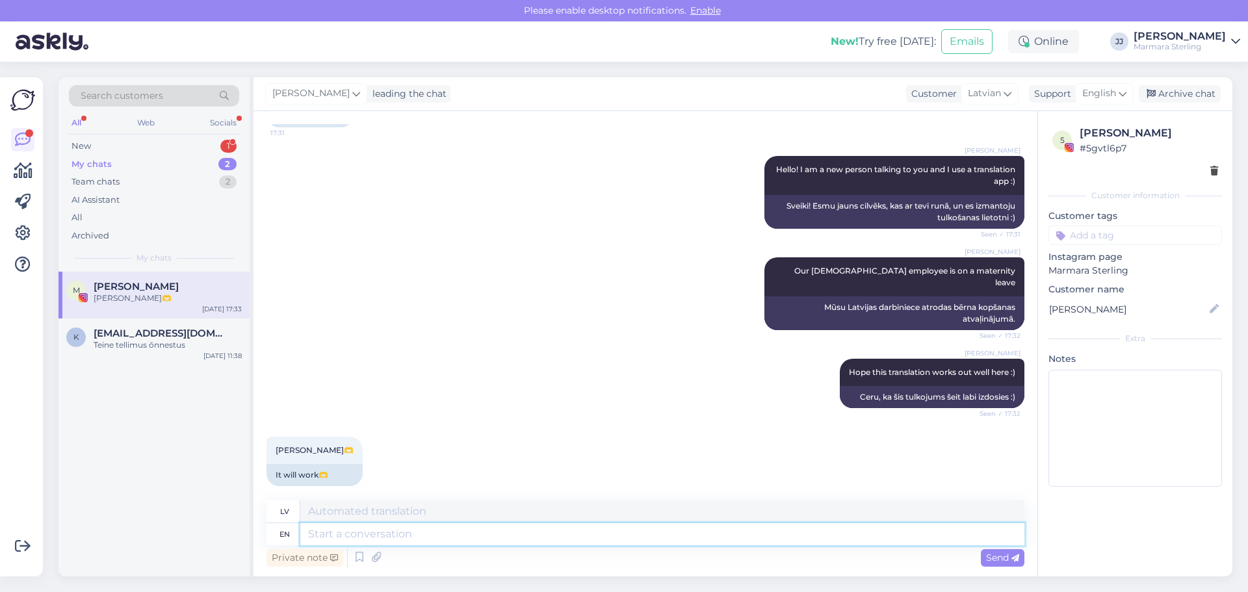
click at [388, 535] on textarea at bounding box center [662, 534] width 724 height 22
type textarea "Okay."
type textarea "Labi."
type textarea "Okay. So the"
type textarea "Labi. Tātad"
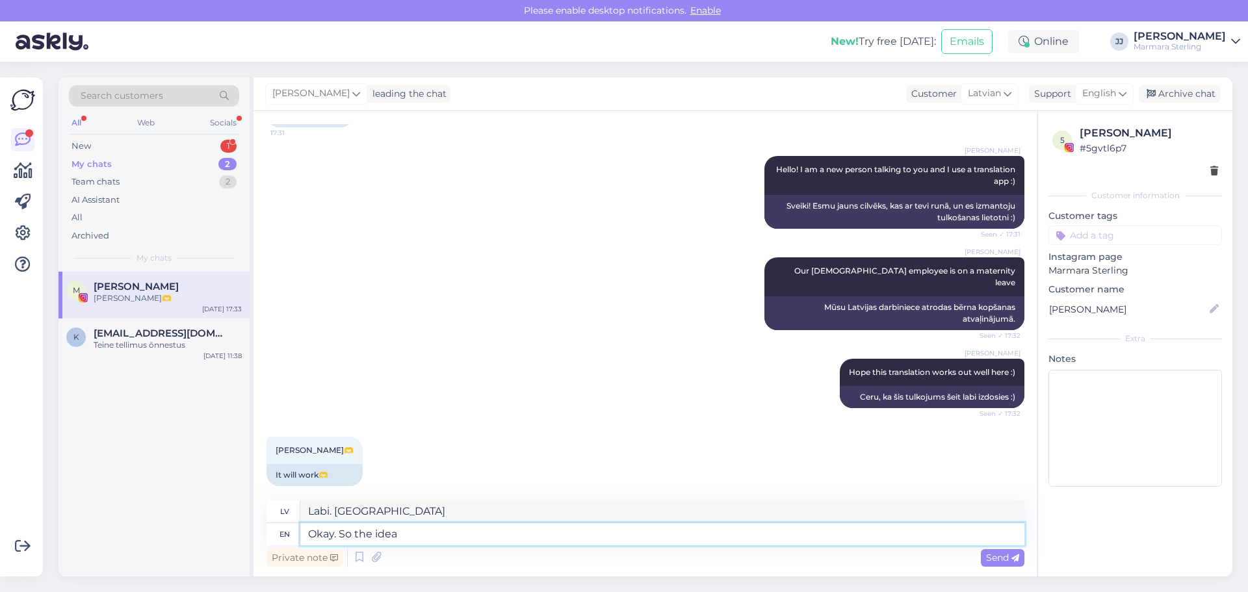
type textarea "Okay. So the idea"
type textarea "Labi. Tātad ideja"
type textarea "Okay. So the idea would be"
type textarea "Labi. Tātad ideja būtu"
type textarea "Okay. So the idea would be t"
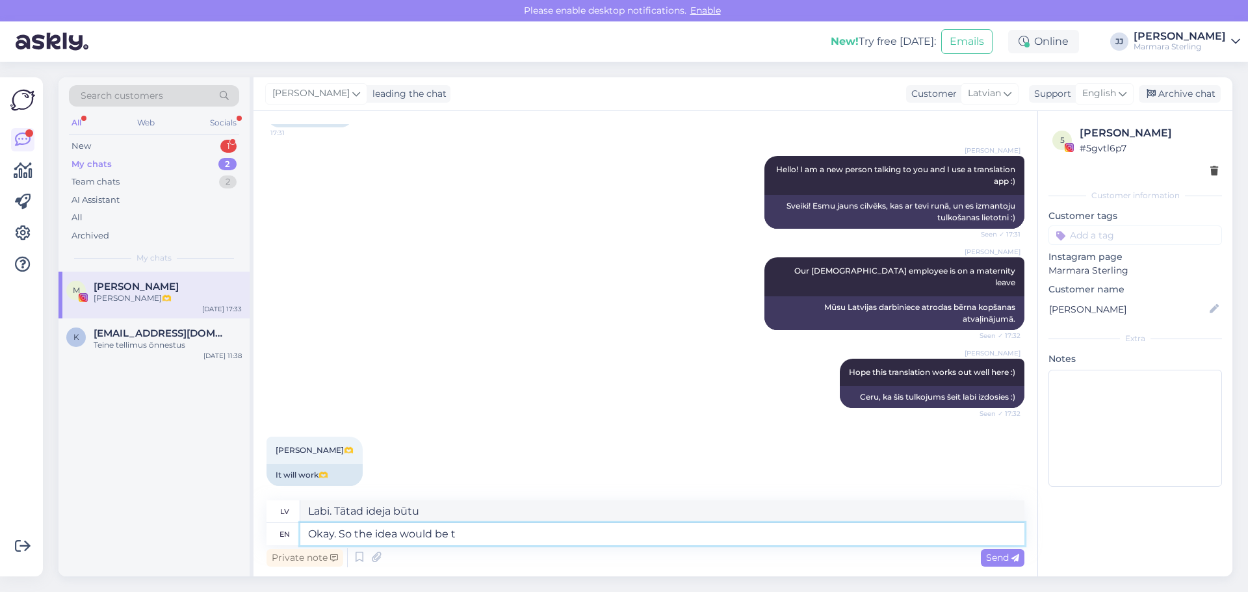
type textarea "Labi. Tātad ideja būtu šāda."
type textarea "Okay. So the idea would be to"
type textarea "Labi. Tātad ideja būtu tāda,"
type textarea "Okay. So the idea would be to film a"
type textarea "Labi. Tātad ideja būtu nofilmēt"
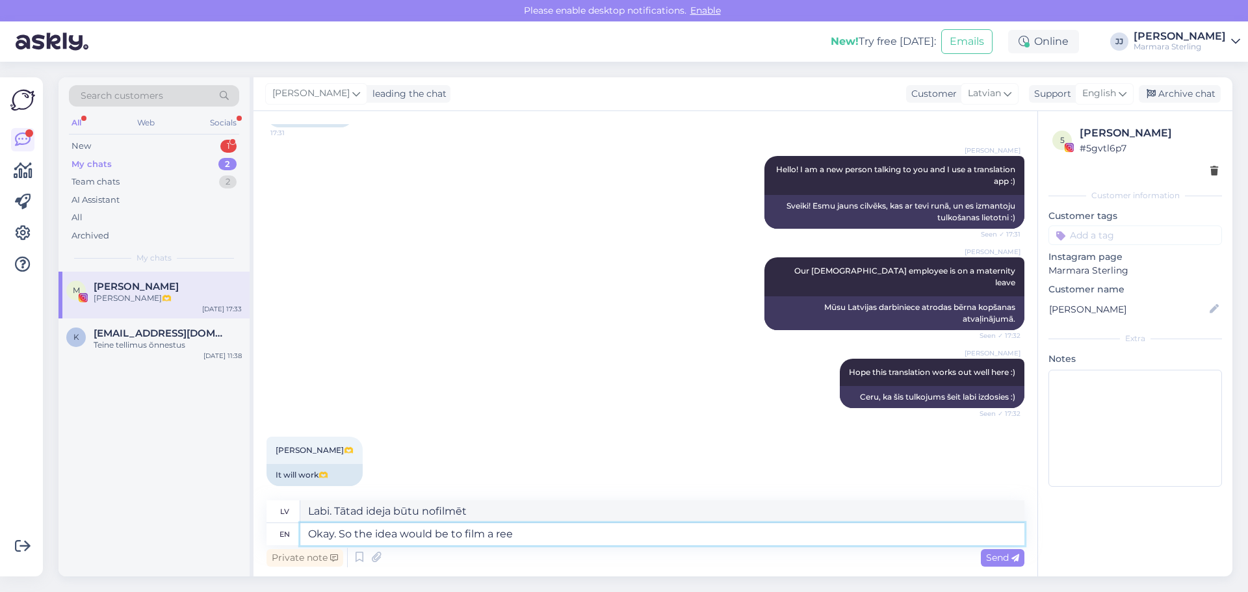
type textarea "Okay. So the idea would be to film a reel"
type textarea "Labi. Tātad ideja būtu uzfilmēt rullīti."
type textarea "Okay. So the idea would be to film a reel,"
type textarea "Labi. Tātad ideja būtu uzfilmēt rullīti,"
type textarea "Okay. So the idea would be to film a reel, 45-60"
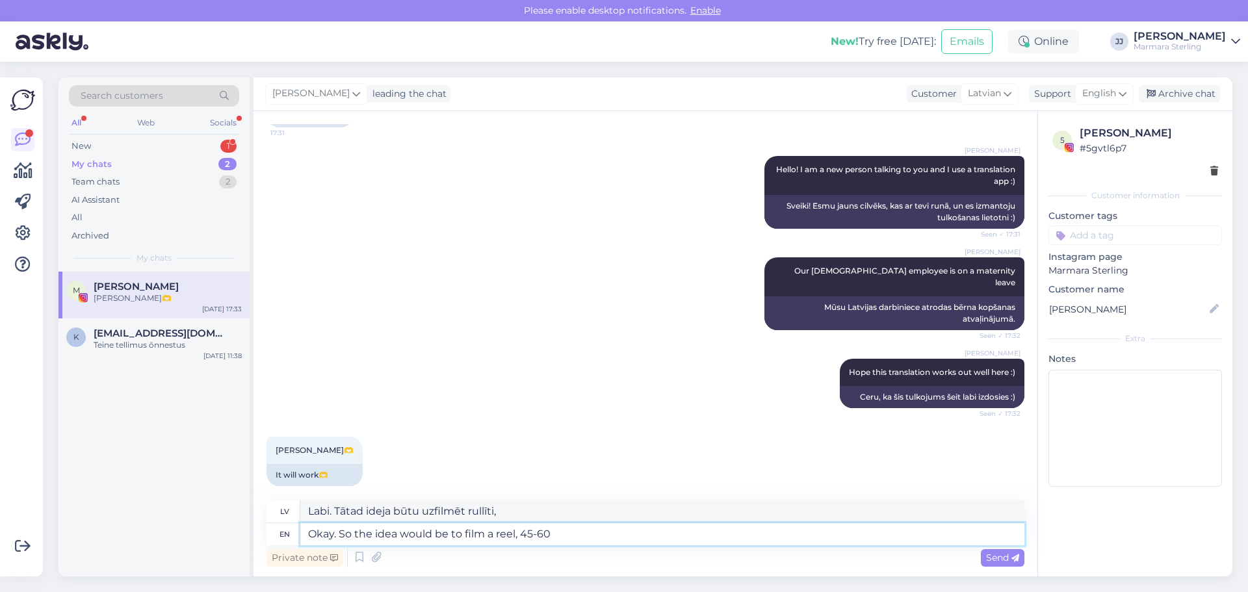
type textarea "Labi. Tātad ideja būtu uzfilmēt rullīti, 45-60"
type textarea "Okay. So the idea would be to film a reel, 45-60 seconds l"
type textarea "Labi. Tātad ideja būtu uzfilmēt 45–60 sekunžu garu rullīti."
type textarea "Okay. So the idea would be to film a reel, 45-60 seconds long."
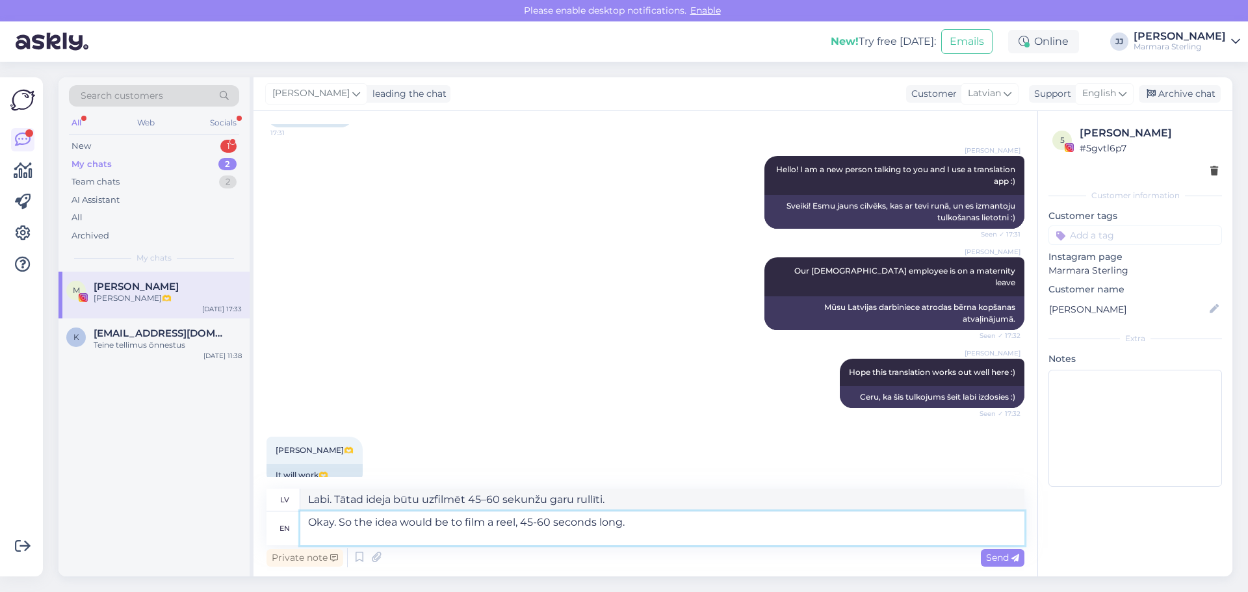
type textarea "Labi. Tātad ideja būtu uzfilmēt 45–60 sekunžu garu video."
type textarea "Okay. So the idea would be to film a reel, 45-60 seconds long. The idew"
type textarea "Labi. ideja būtu uzfilmēt 45–60 sekundes garu rullīti."
type textarea "Okay. So the idea would be to film a reel, 45-60 seconds long. The idea"
type textarea "Labi. Tātad ideja būtu uzfilmēt 45–60 sekunžu garu rullīti. Ideja"
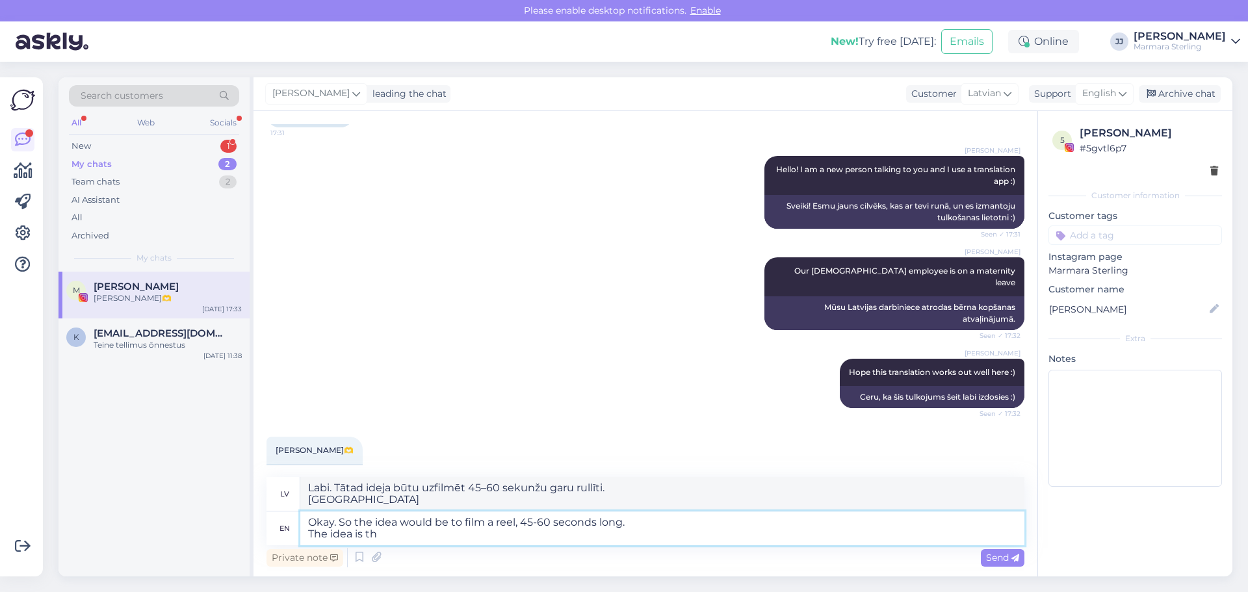
type textarea "Okay. So the idea would be to film a reel, 45-60 seconds long. The idea is tha"
type textarea "Labi. Tātad ideja būtu uzfilmēt 45–60 sekunžu garu rullīti. Ideja ir tāda"
type textarea "Okay. So the idea would be to film a reel, 45-60 seconds long. The idea is that…"
type textarea "Labi. Tātad ideja būtu uzfilmēt 45–60 sekunžu garu rullīti. Ideja ir tāda, ka"
type textarea "Okay. So the idea would be to film a reel, 45-60 seconds long. The idea is that…"
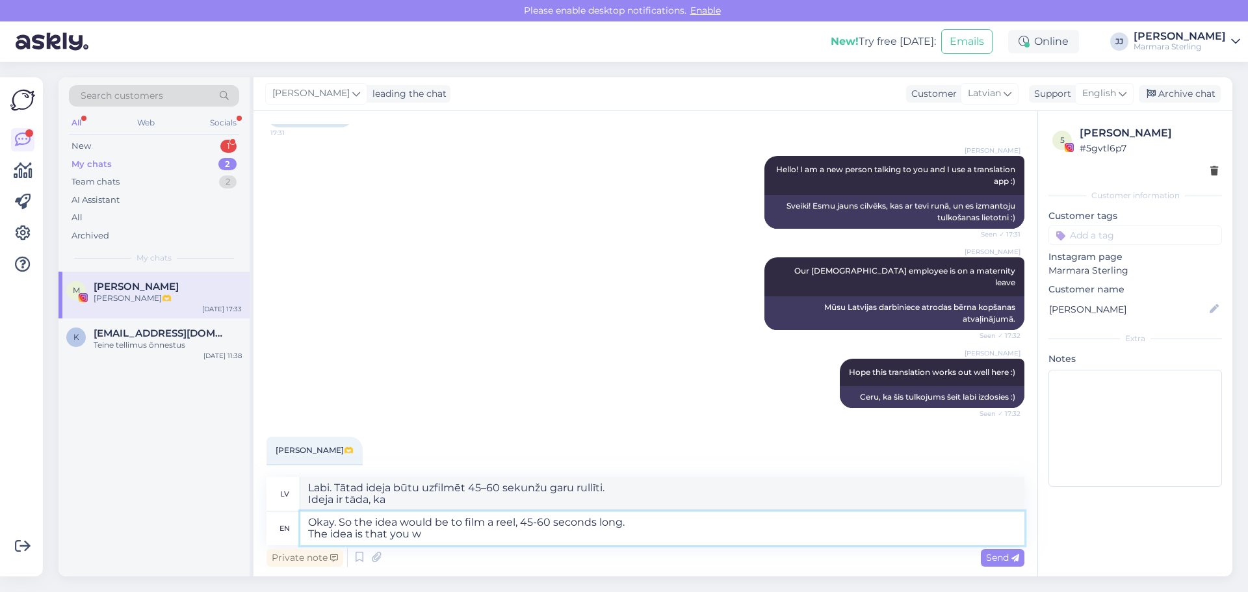
type textarea "Labi. Tātad ideja būtu uzfilmēt 45–60 sekunžu garu rullīti. Ideja ir tāda, ka j…"
type textarea "Okay. So the idea would be to film a reel, 45-60 seconds long. The idea is that…"
type textarea "Labi. Tātad ideja būtu uzfilmēt 45–60 sekunžu garu video. Ideja ir tāda, ka jūs…"
type textarea "Okay. So the idea would be to film a reel, 45-60 seconds long. The idea is that…"
type textarea "Labi. Tātad ideja būtu uzfilmēt 45–60 sekunžu garu video. Ideja ir tāda, ka jūs…"
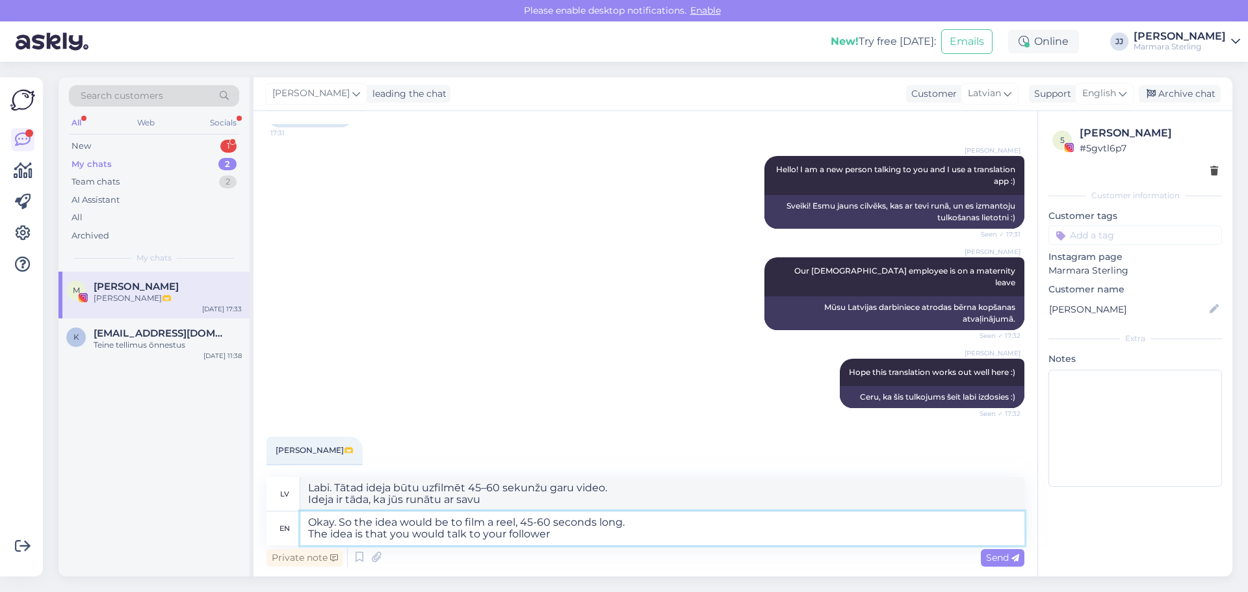
type textarea "Okay. So the idea would be to film a reel, 45-60 seconds long. The idea is that…"
type textarea "Labi. Tātad ideja būtu uzfilmēt 45–60 sekunžu garu video. Ideja ir tāda, ka jūs…"
type textarea "Okay. So the idea would be to film a reel, 45-60 seconds long. The idea is that…"
type textarea "Labi. Tātad ideja būtu uzfilmēt 45–60 sekunžu garu video. Ideja ir tāda, ka jūs…"
type textarea "Okay. So the idea would be to film a reel, 45-60 seconds long. The idea is that…"
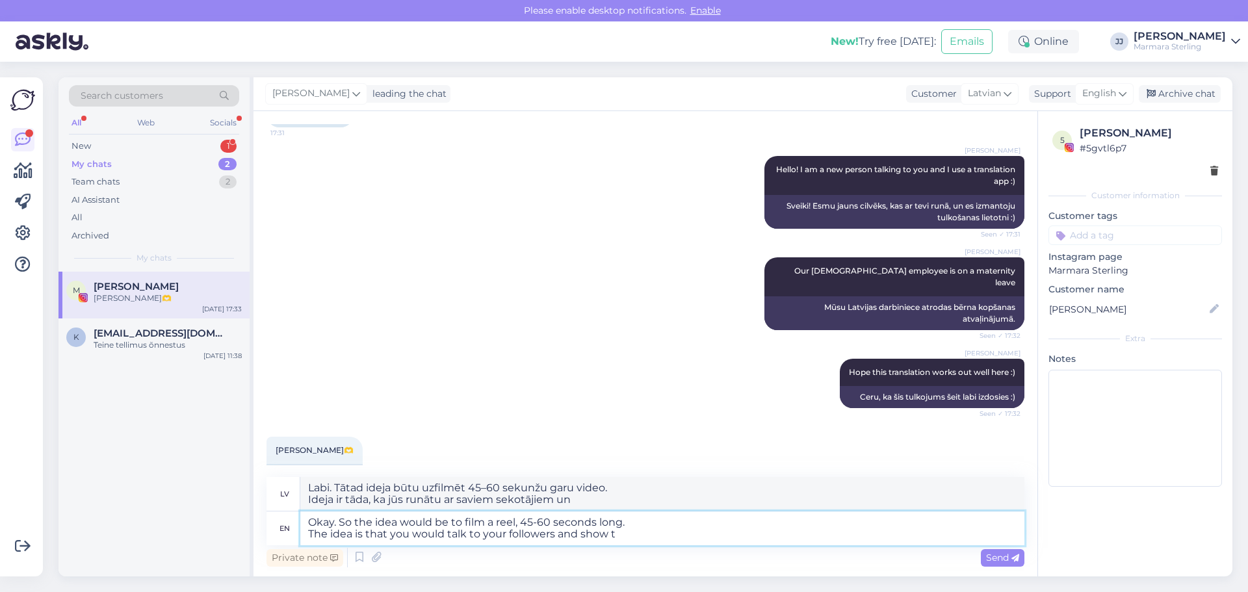
type textarea "Labi. Tātad ideja būtu uzfilmēt 45–60 sekunžu garu video. Ideja ir tāda, ka jūs…"
type textarea "Okay. So the idea would be to film a reel, 45-60 seconds long. The idea is that…"
type textarea "Labi. Tātad ideja būtu uzfilmēt 45–60 sekunžu garu video. Ideja ir tāda, ka jūs…"
type textarea "Okay. So the idea would be to film a reel, 45-60 seconds long. The idea is that…"
type textarea "Labi. Tātad ideja būtu uzfilmēt 45–60 sekunžu garu video. Ideja ir tāda, ka jūs…"
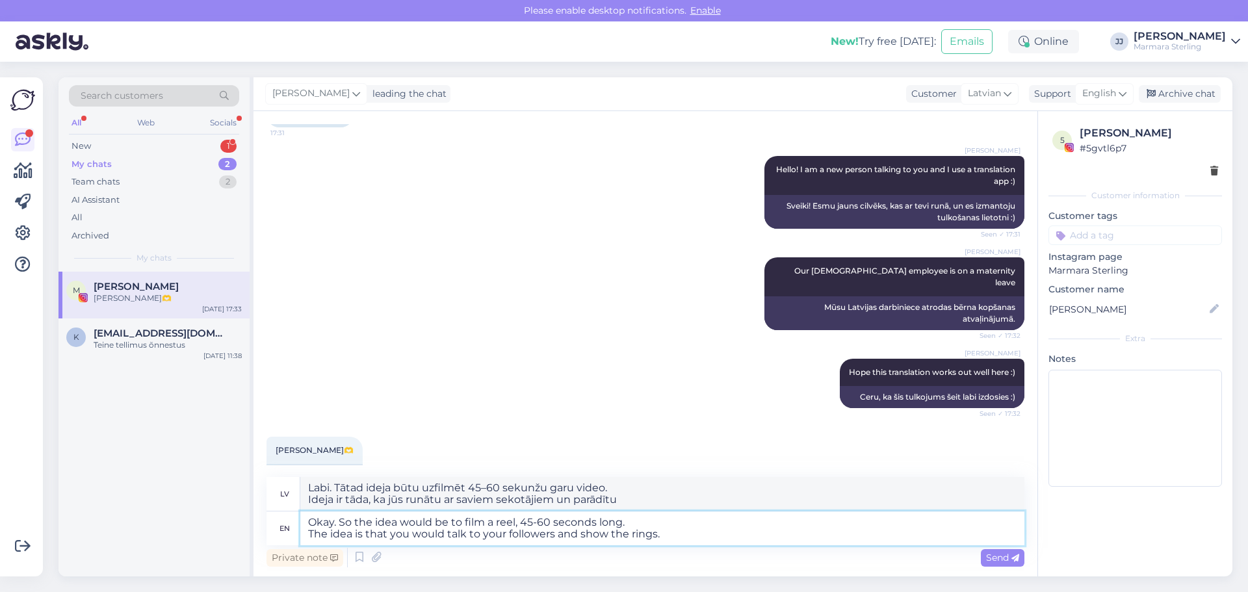
type textarea "Okay. So the idea would be to film a reel, 45-60 seconds long. The idea is that…"
type textarea "Labi. Tātad ideja būtu uzfilmēt 45–60 sekunžu garu video. Ideja ir tāda, ka jūs…"
type textarea "Okay. So the idea would be to film a reel, 45-60 seconds long. The idea is that…"
type textarea "Labi. Tātad ideja būtu uzfilmēt 45–60 sekunžu garu video. Ideja ir tāda, ka jūs…"
type textarea "Okay. So the idea would be to film a reel, 45-60 seconds long. The idea is that…"
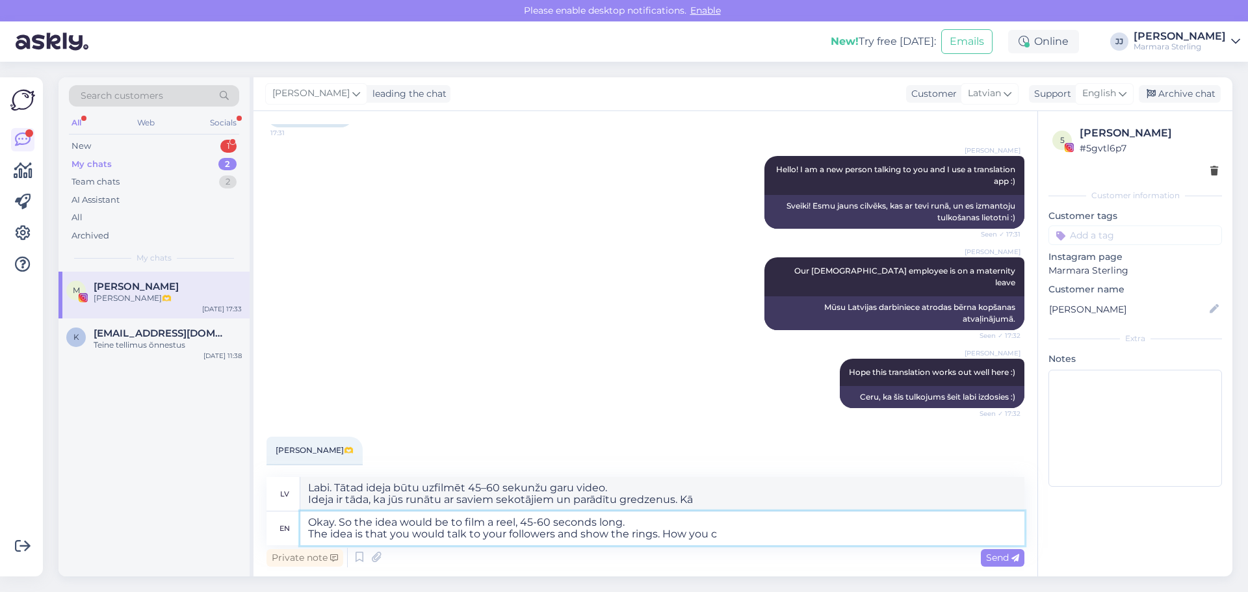
type textarea "Labi. Tātad ideja būtu uzfilmēt 45–60 sekunžu garu video. Ideja ir tāda, ka jūs…"
type textarea "Okay. So the idea would be to film a reel, 45-60 seconds long. The idea is that…"
type textarea "Labi. Tātad ideja būtu uzfilmēt 45–60 sekunžu garu video. Ideja ir tāda, ka jūs…"
type textarea "Okay. So the idea would be to film a reel, 45-60 seconds long. The idea is that…"
type textarea "Labi. Tātad ideja būtu uzfilmēt 45–60 sekunžu garu video. Ideja ir tāda, ka jūs…"
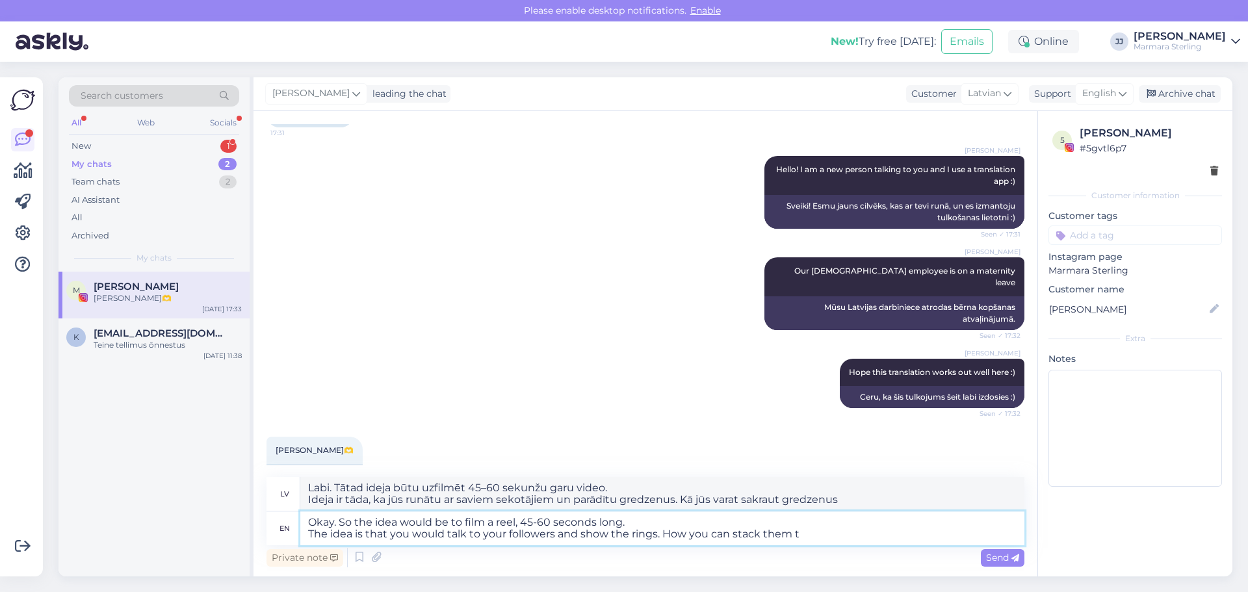
type textarea "Okay. So the idea would be to film a reel, 45-60 seconds long. The idea is that…"
type textarea "Labi. Tātad ideja būtu uzfilmēt 45–60 sekunžu garu video. Ideja ir tāda, ka jūs…"
type textarea "Okay. So the idea would be to film a reel, 45-60 seconds long. The idea is that…"
type textarea "Labi. Tātad ideja būtu uzfilmēt 45–60 sekunžu garu video. Ideja ir tāda, ka jūs…"
type textarea "Okay. So the idea would be to film a reel, 45-60 seconds long. The idea is that…"
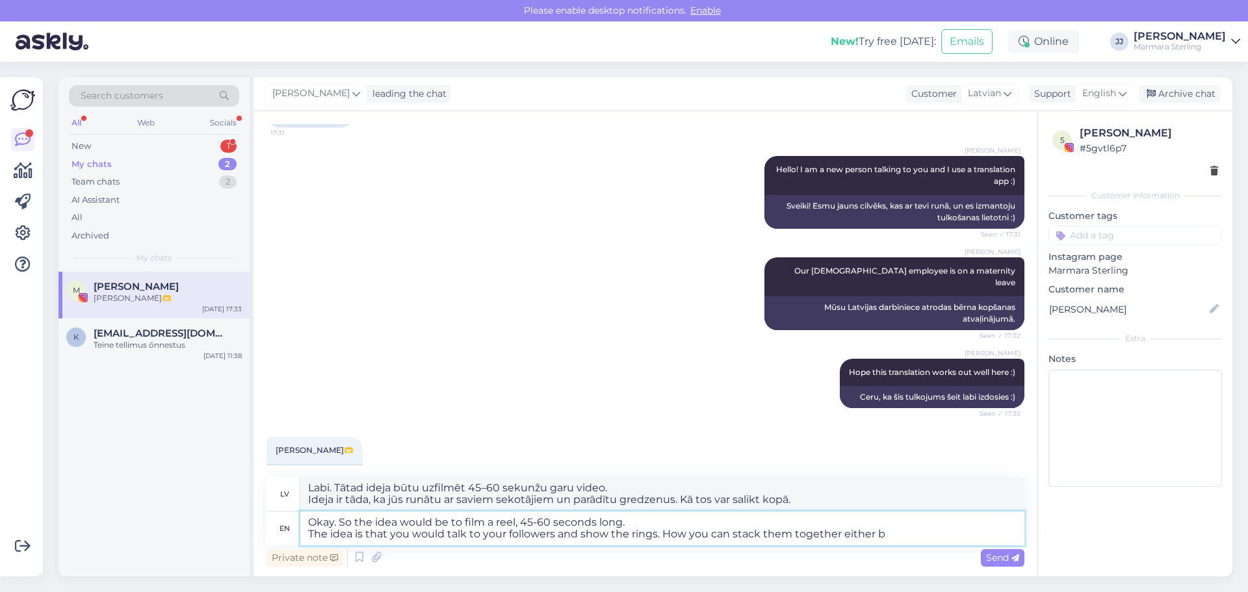
type textarea "Labi. Tātad ideja būtu uzfilmēt 45–60 sekunžu garu rullīti. Ideja ir tāda, ka j…"
type textarea "Okay. So the idea would be to film a reel, 45-60 seconds long. The idea is that…"
type textarea "Labi. Tātad ideja būtu uzfilmēt 45–60 sekunžu garu video. Ideja ir tāda, ka jūs…"
type textarea "Okay. So the idea would be to film a reel, 45-60 seconds long. The idea is that…"
type textarea "Labi. Tātad ideja būtu uzfilmēt 45–60 sekunžu garu rullīti. Ideja ir tāda, ka j…"
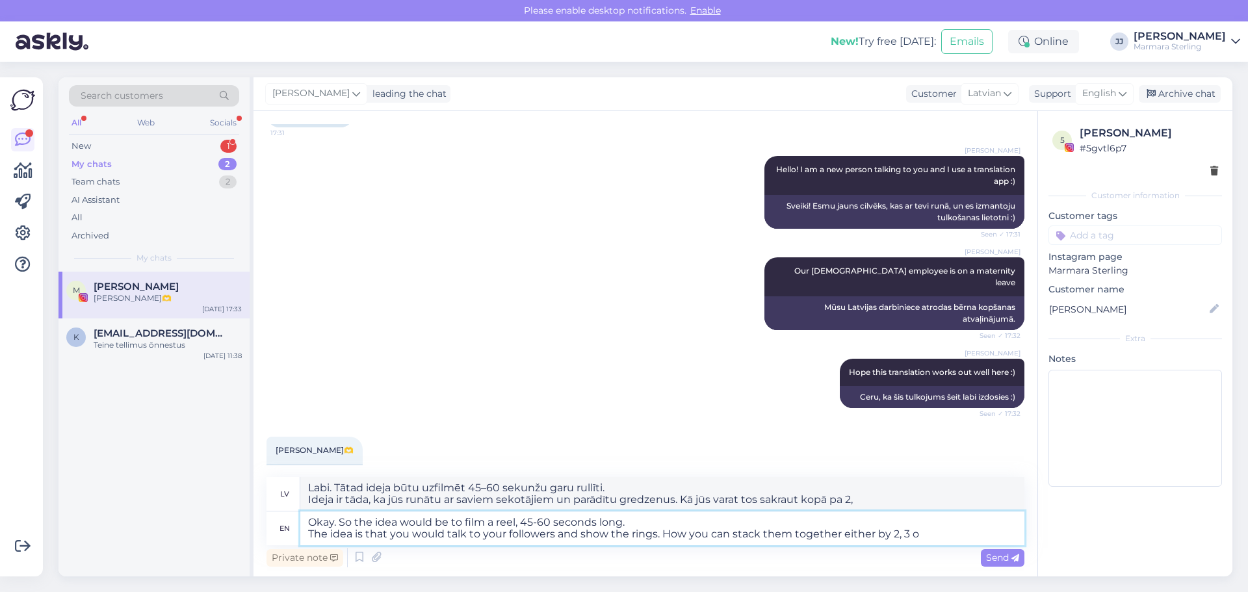
type textarea "Okay. So the idea would be to film a reel, 45-60 seconds long. The idea is that…"
type textarea "Labi. Tātad ideja būtu uzfilmēt 45–60 sekunžu garu video. Ideja ir tāda, ka jūs…"
type textarea "Okay. So the idea would be to film a reel, 45-60 seconds long. The idea is that…"
type textarea "Labi. Tātad ideja būtu uzfilmēt 45–60 sekunžu garu video. Ideja ir tāda, ka jūs…"
type textarea "Okay. So the idea would be to film a reel, 45-60 seconds long. The idea is that…"
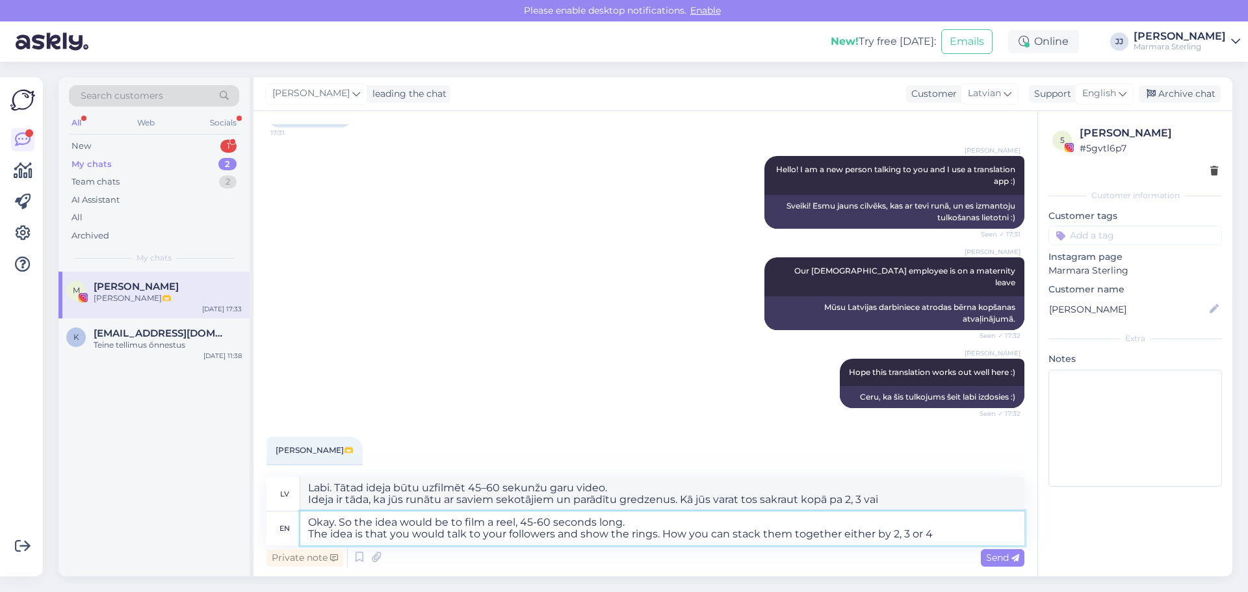
type textarea "Labi. Tātad ideja būtu uzfilmēt 45–60 sekunžu garu video. Ideja ir tāda, ka jūs…"
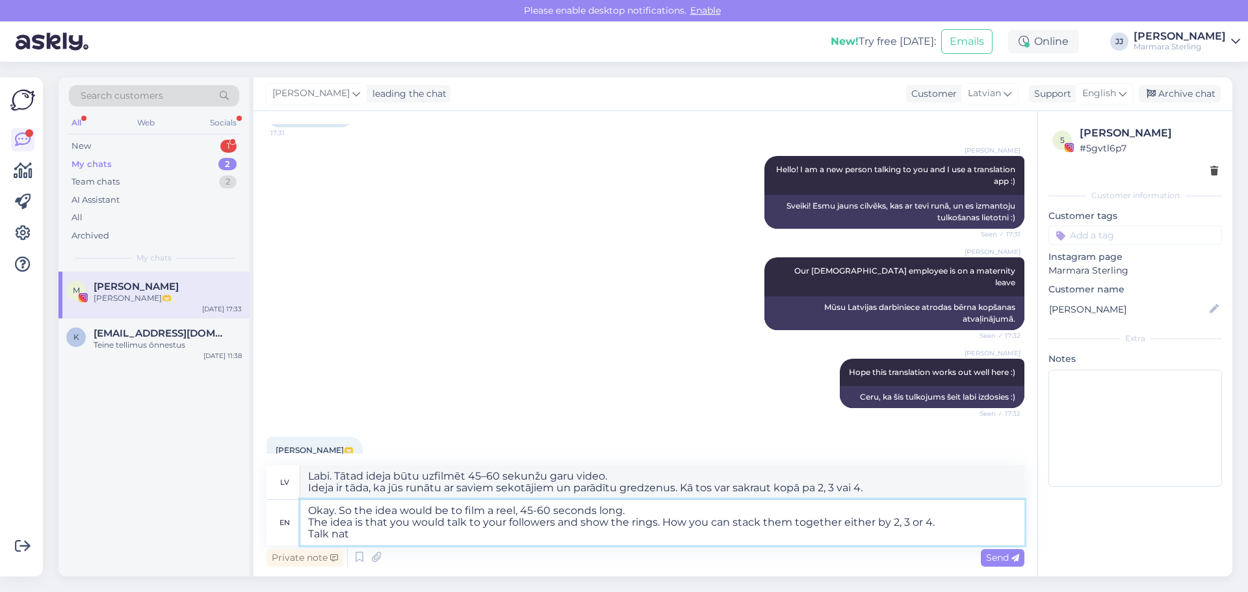
type textarea "Okay. So the idea would be to film a reel, 45-60 seconds long. The idea is that…"
type textarea "Labi. Tātad ideja būtu uzfilmēt 45–60 sekunžu garu video. Ideja ir tāda, ka jūs…"
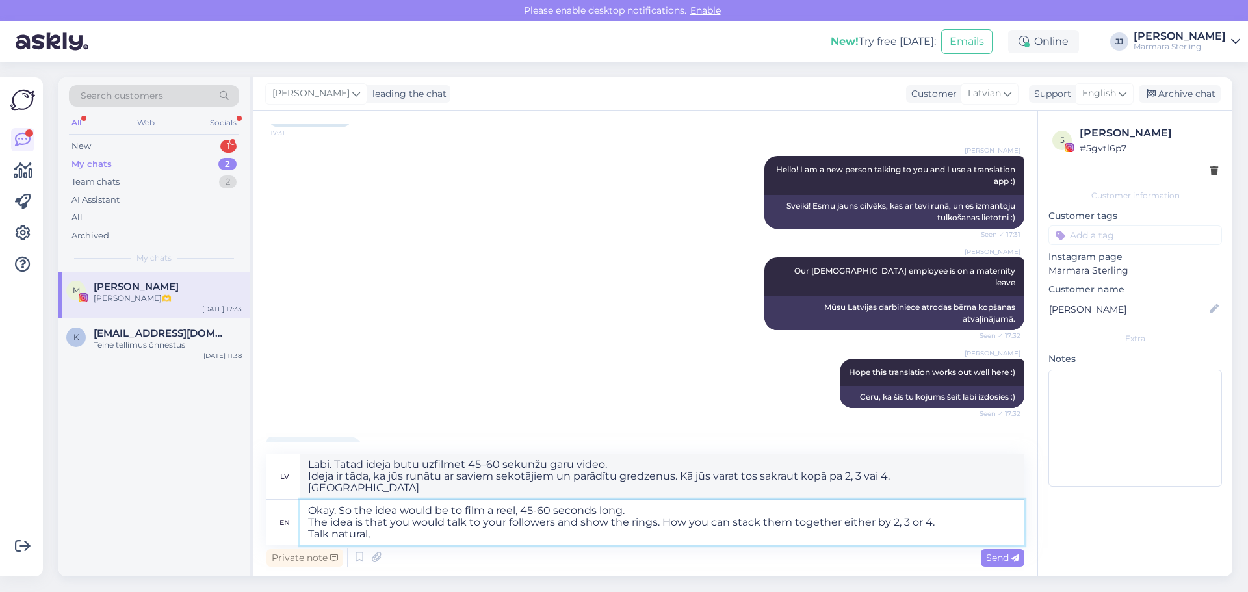
type textarea "Okay. So the idea would be to film a reel, 45-60 seconds long. The idea is that…"
type textarea "Labi. Tātad ideja būtu uzfilmēt 45–60 sekunžu garu video. Ideja ir tāda, ka jūs…"
type textarea "Okay. So the idea would be to film a reel, 45-60 seconds long. The idea is that…"
type textarea "Labi. Tātad ideja būtu uzfilmēt 45–60 sekunžu garu video. Ideja ir tāda, ka jūs…"
type textarea "Okay. So the idea would be to film a reel, 45-60 seconds long. The idea is that…"
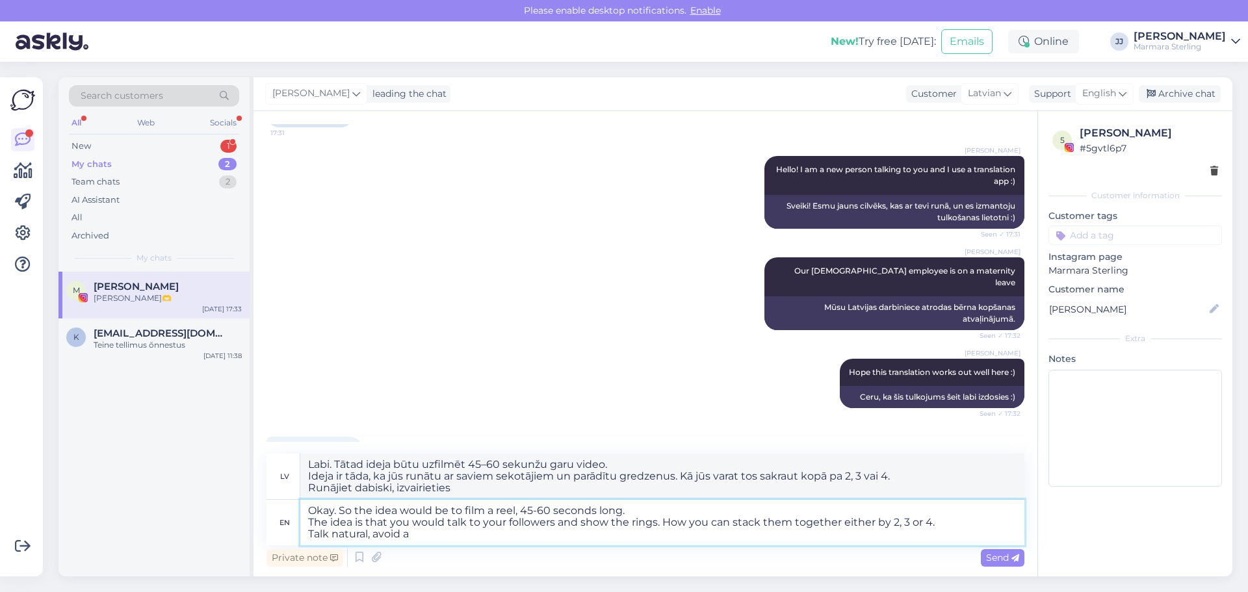
type textarea "Labi. Tātad ideja būtu uzfilmēt 45–60 sekunžu garu video. Ideja ir tāda, ka jūs…"
type textarea "Okay. So the idea would be to film a reel, 45-60 seconds long. The idea is that…"
type textarea "Labi. Tātad ideja būtu uzfilmēt 45–60 sekunžu garu video. Ideja ir tāda, ka jūs…"
type textarea "Okay. So the idea would be to film a reel, 45-60 seconds long. The idea is that…"
type textarea "Labi. Tātad ideja būtu uzfilmēt 45–60 sekunžu garu video. Ideja ir tāda, ka jūs…"
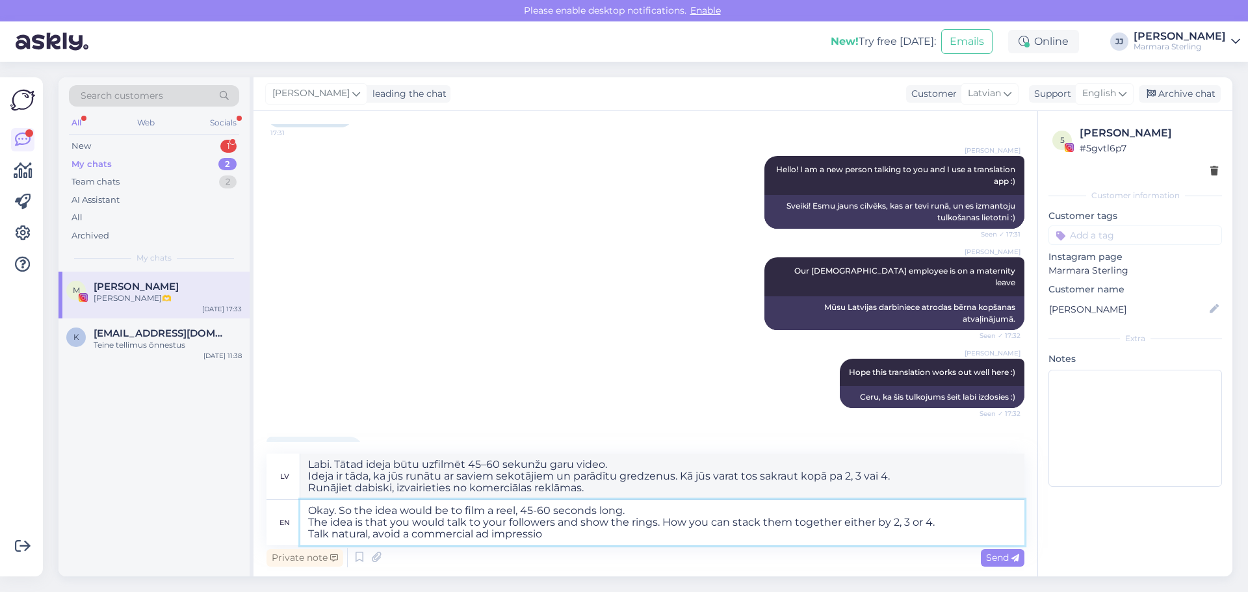
type textarea "Okay. So the idea would be to film a reel, 45-60 seconds long. The idea is that…"
type textarea "Labi. Tātad ideja būtu uzfilmēt 45–60 sekunžu garu video. Ideja ir tāda, ka jūs…"
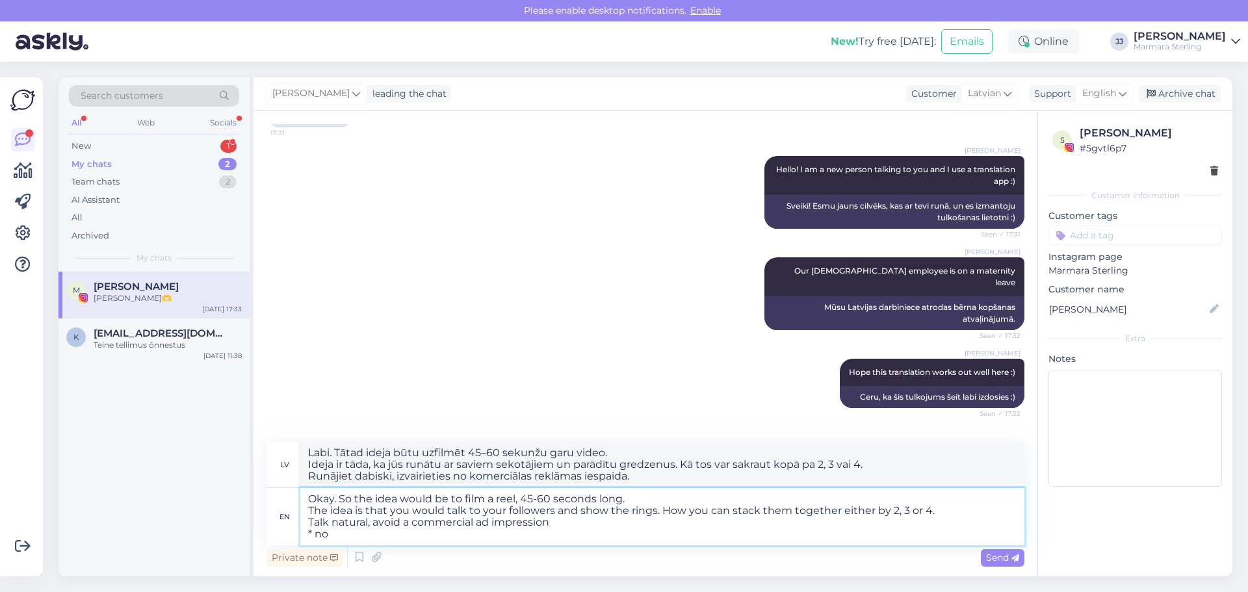
type textarea "Okay. So the idea would be to film a reel, 45-60 seconds long. The idea is that…"
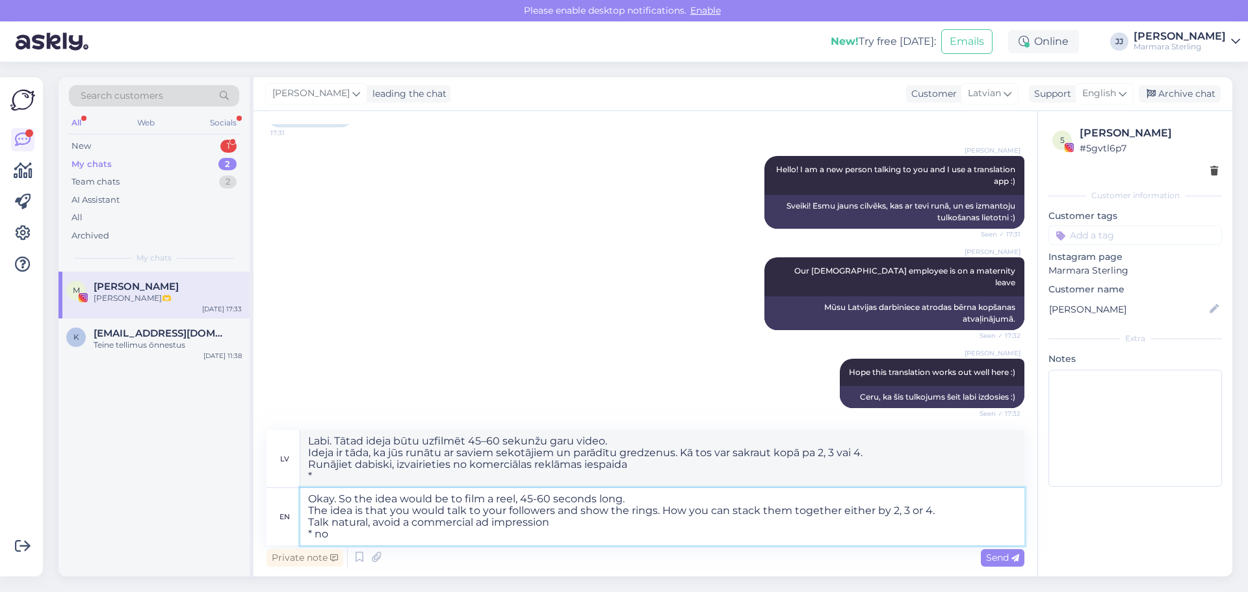
type textarea "Labi. Tātad ideja būtu uzfilmēt 45–60 sekunžu garu video. Ideja ir tāda, ka jūs…"
type textarea "Okay. So the idea would be to film a reel, 45-60 seconds long. The idea is that…"
type textarea "Labi. Tātad ideja būtu uzfilmēt 45–60 sekunžu garu video. Ideja ir tāda, ka jūs…"
type textarea "Okay. So the idea would be to film a reel, 45-60 seconds long. The idea is that…"
type textarea "Labi. Tātad ideja būtu uzfilmēt 45–60 sekunžu garu video. Ideja ir tāda, ka jūs…"
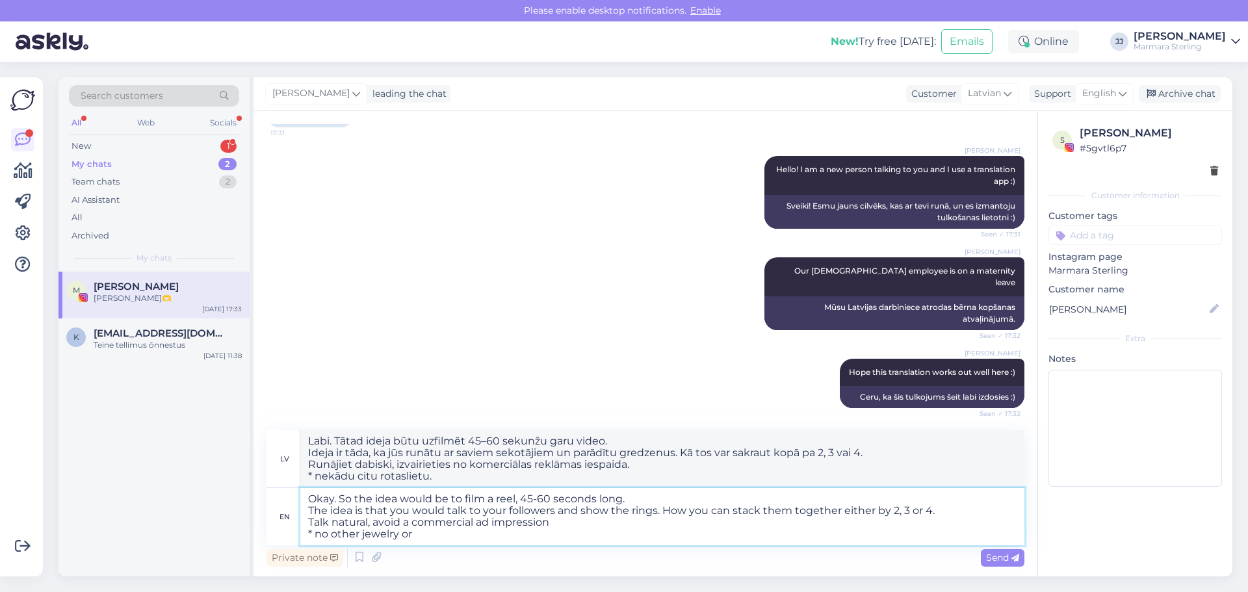
type textarea "Okay. So the idea would be to film a reel, 45-60 seconds long. The idea is that…"
type textarea "Labi. Tātad ideja būtu uzfilmēt 45–60 sekunžu garu video. Ideja ir tāda, ka jūs…"
type textarea "Okay. So the idea would be to film a reel, 45-60 seconds long. The idea is that…"
type textarea "Labi. Tātad ideja būtu uzfilmēt 45–60 sekunžu garu video. Ideja ir tāda, ka jūs…"
type textarea "Okay. So the idea would be to film a reel, 45-60 seconds long. The idea is that…"
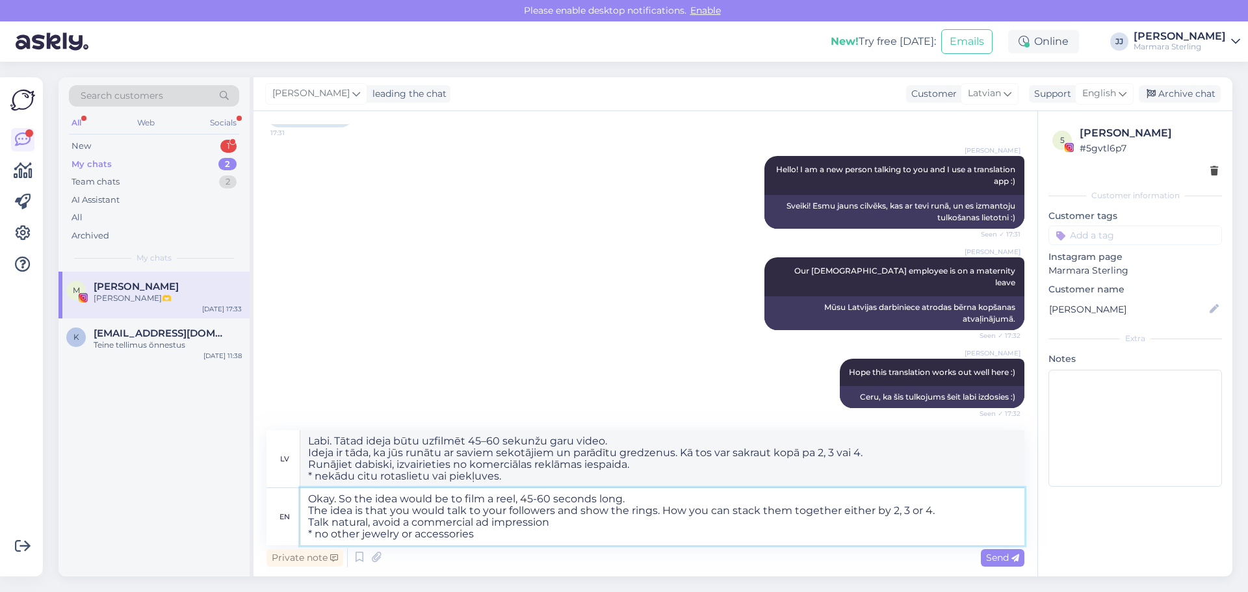
type textarea "Labi. Tātad ideja būtu uzfilmēt 45–60 sekunžu garu video. Ideja ir tāda, ka jūs…"
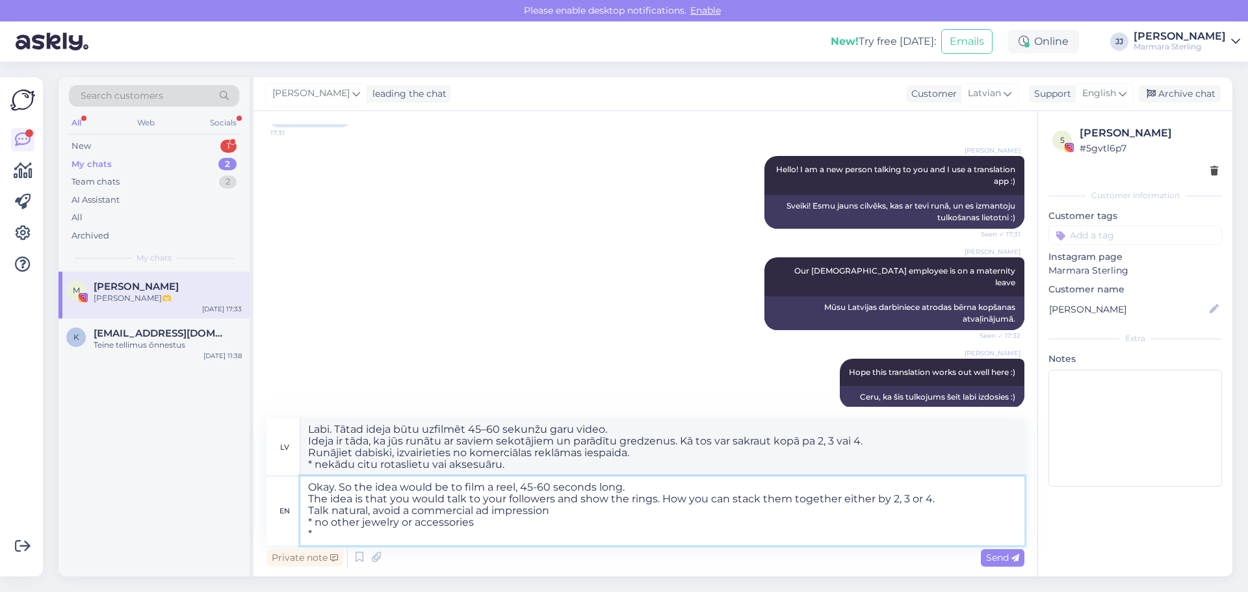
type textarea "Okay. So the idea would be to film a reel, 45-60 seconds long. The idea is that…"
type textarea "Labi. Tātad ideja būtu uzfilmēt 45–60 sekunžu garu video. Ideja ir tāda, ka jūs…"
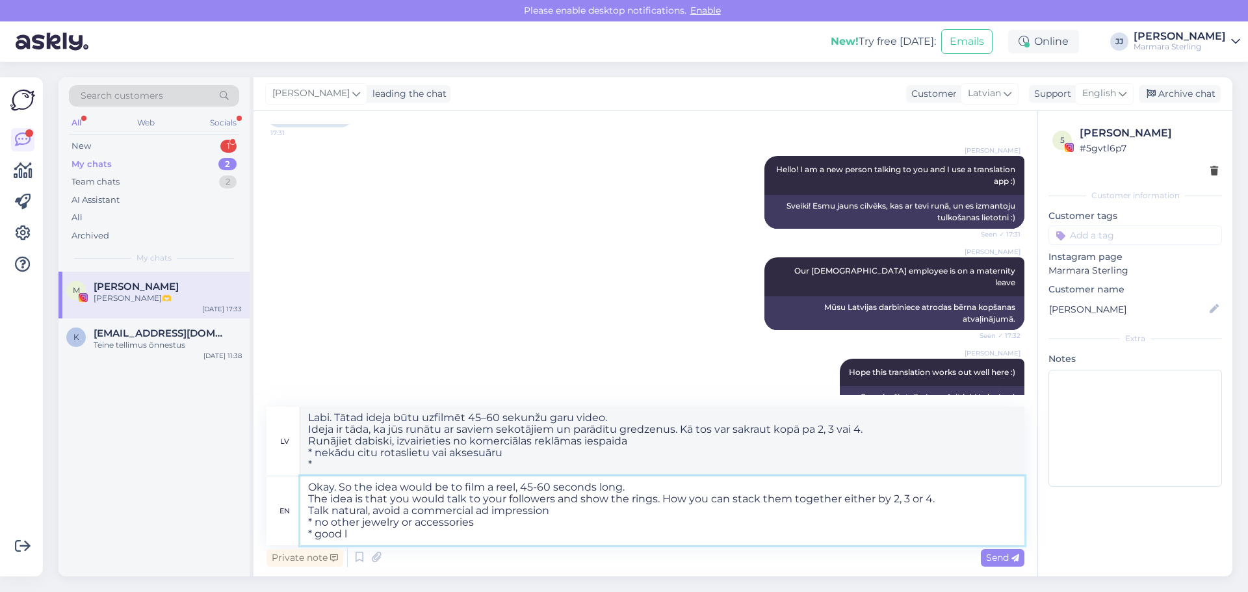
type textarea "Okay. So the idea would be to film a reel, 45-60 seconds long. The idea is that…"
type textarea "Labi. Tātad ideja būtu uzfilmēt 45–60 sekunžu garu video. Ideja ir tāda, ka jūs…"
type textarea "Okay. So the idea would be to film a reel, 45-60 seconds long. The idea is that…"
type textarea "Labi. Tātad ideja būtu uzfilmēt 45–60 sekunžu garu video. Ideja ir tāda, ka jūs…"
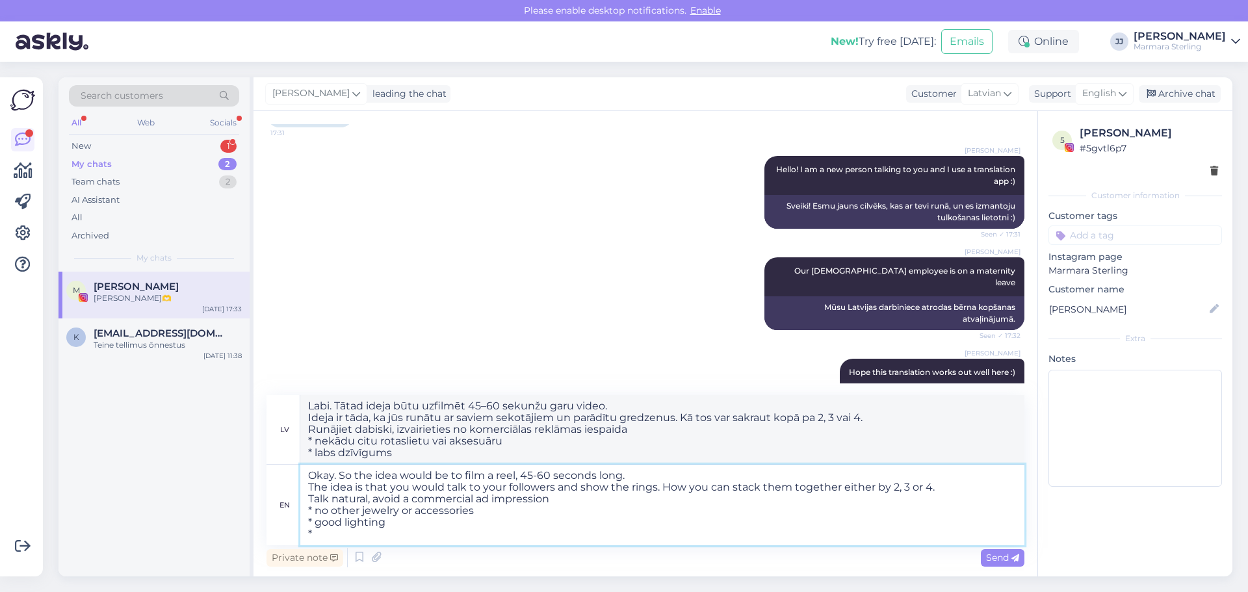
type textarea "Okay. So the idea would be to film a reel, 45-60 seconds long. The idea is that…"
type textarea "Labi. Tātad ideja būtu uzfilmēt 45–60 sekunžu garu video. Ideja ir tāda, ka jūs…"
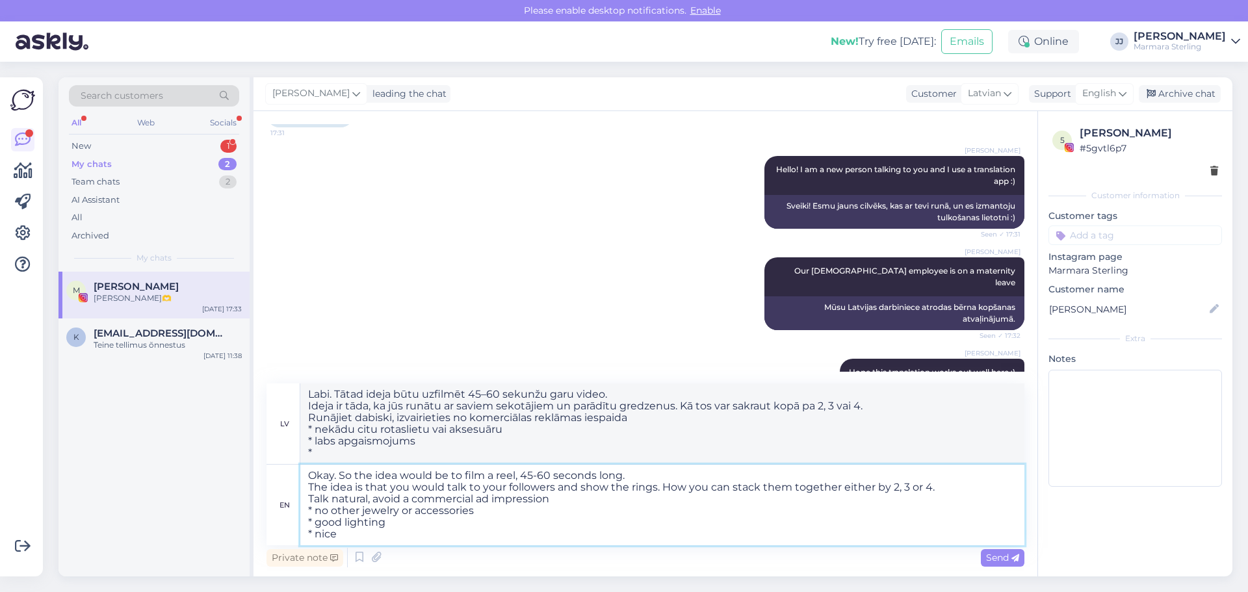
type textarea "Okay. So the idea would be to film a reel, 45-60 seconds long. The idea is that…"
type textarea "Labi. Tātad ideja būtu uzfilmēt 45–60 sekunžu garu video. Ideja ir tāda, ka jūs…"
type textarea "Okay. So the idea would be to film a reel, 45-60 seconds long. The idea is that…"
type textarea "Labi. Tātad ideja būtu uzfilmēt 45–60 sekunžu garu video. Ideja ir tāda, ka jūs…"
type textarea "Okay. So the idea would be to film a reel, 45-60 seconds long. The idea is that…"
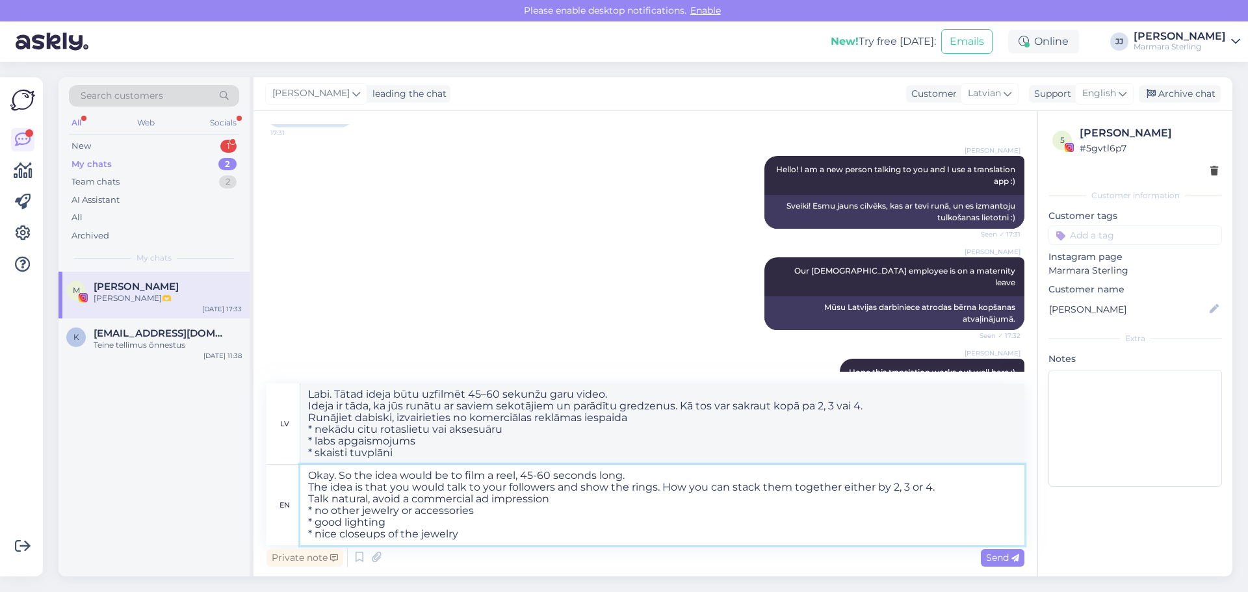
type textarea "Labi. Tātad ideja būtu uzfilmēt 45–60 sekunžu garu video. Ideja ir tāda, ka jūs…"
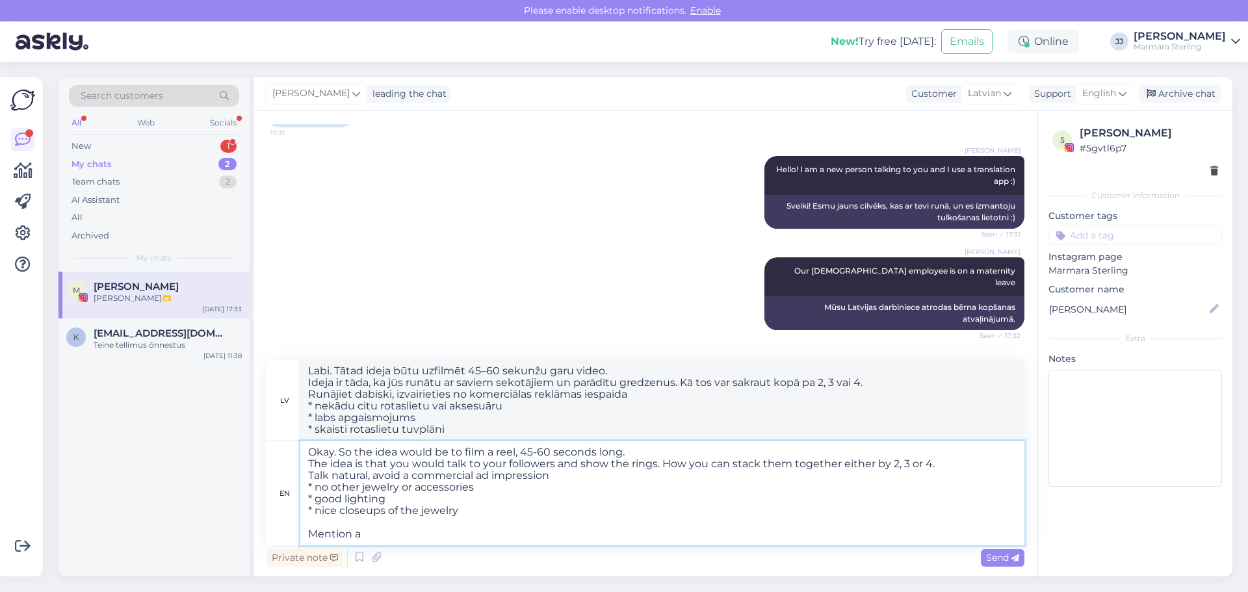
type textarea "Okay. So the idea would be to film a reel, 45-60 seconds long. The idea is that…"
type textarea "Labi. Tātad ideja būtu uzfilmēt 45–60 sekunžu garu video. Ideja ir tāda, ka jūs…"
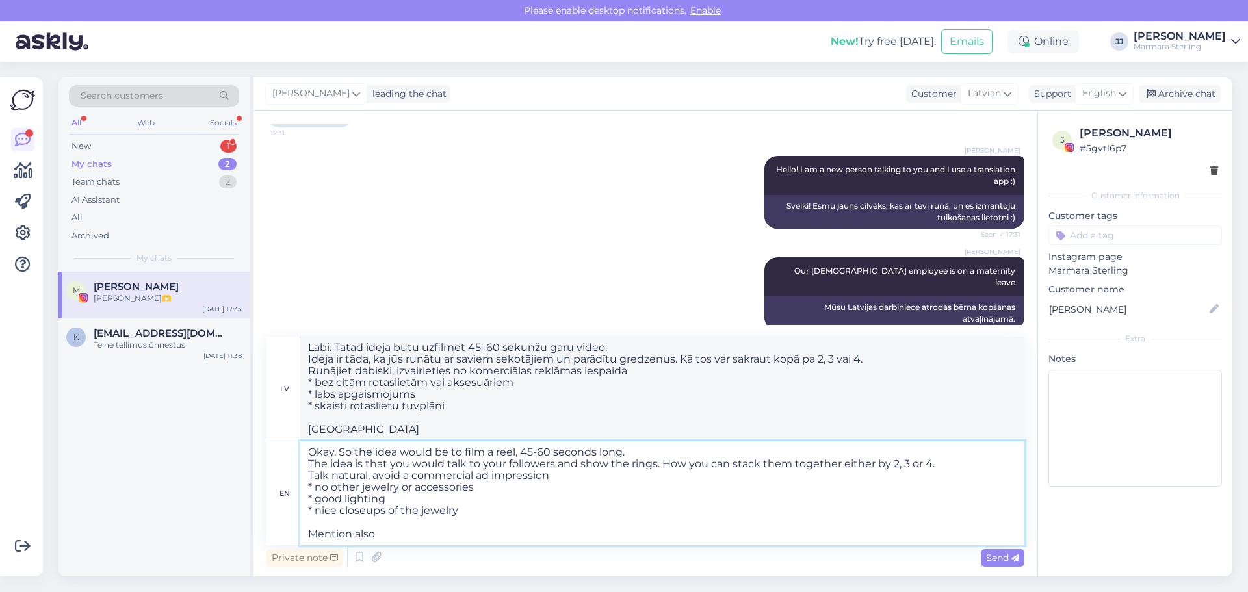
type textarea "Okay. So the idea would be to film a reel, 45-60 seconds long. The idea is that…"
type textarea "Labi. Tātad ideja būtu uzfilmēt 45–60 sekunžu garu video. Ideja ir tāda, ka jūs…"
type textarea "Okay. So the idea would be to film a reel, 45-60 seconds long. The idea is that…"
type textarea "Labi. Tātad ideja būtu uzfilmēt 45–60 sekunžu garu video. Ideja ir tāda, ka jūs…"
type textarea "Okay. So the idea would be to film a reel, 45-60 seconds long. The idea is that…"
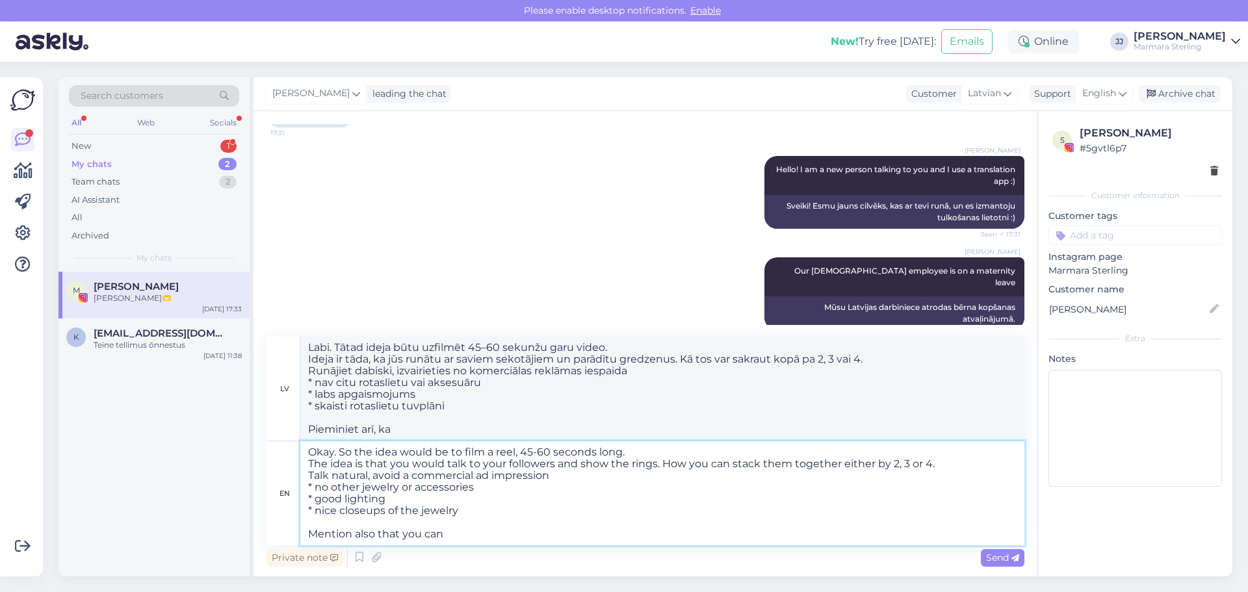
type textarea "Labi. Tātad ideja būtu uzfilmēt 45–60 sekunžu garu video. Ideja ir tāda, ka jūs…"
type textarea "Okay. So the idea would be to film a reel, 45-60 seconds long. The idea is that…"
type textarea "Labi. Tātad ideja būtu uzfilmēt 45–60 sekunžu garu video. Ideja ir tāda, ka jūs…"
type textarea "Okay. So the idea would be to film a reel, 45-60 seconds long. The idea is that…"
type textarea "Labi. Tātad ideja būtu uzfilmēt 45–60 sekunžu garu video. Ideja ir tāda, ka jūs…"
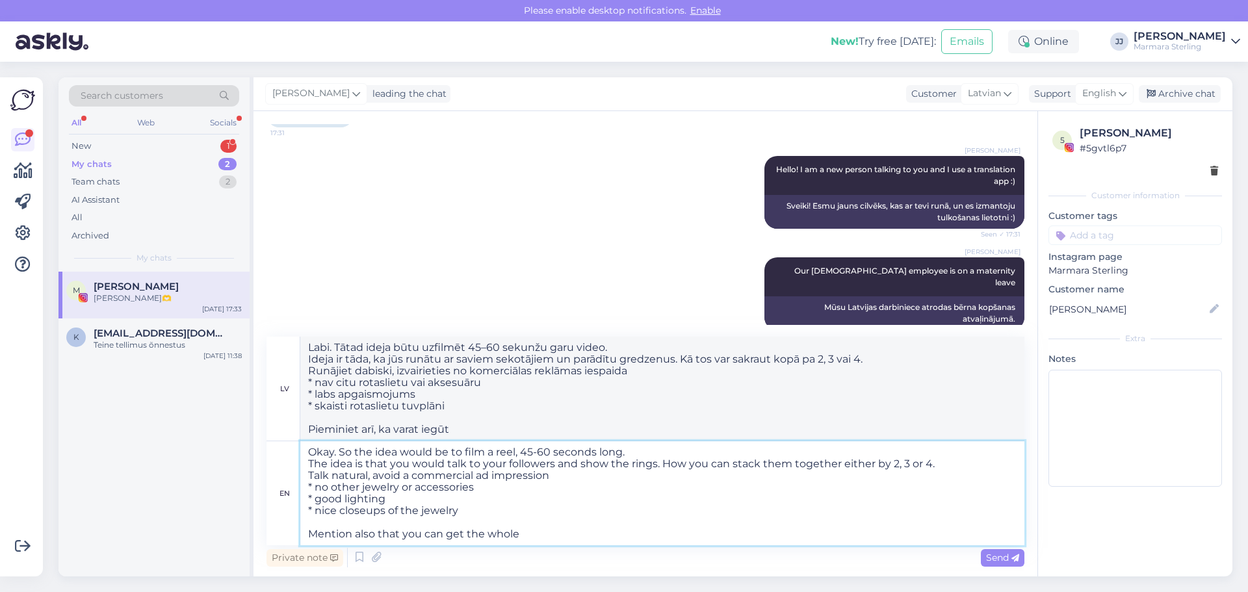
type textarea "Okay. So the idea would be to film a reel, 45-60 seconds long. The idea is that…"
type textarea "Labi. Tātad ideja būtu uzfilmēt 45–60 sekunžu garu video. Ideja ir tāda, ka jūs…"
type textarea "Okay. So the idea would be to film a reel, 45-60 seconds long. The idea is that…"
type textarea "Labi. Tātad ideja būtu uzfilmēt 45–60 sekunžu garu video. Ideja ir tāda, ka jūs…"
type textarea "Okay. So the idea would be to film a reel, 45-60 seconds long. The idea is that…"
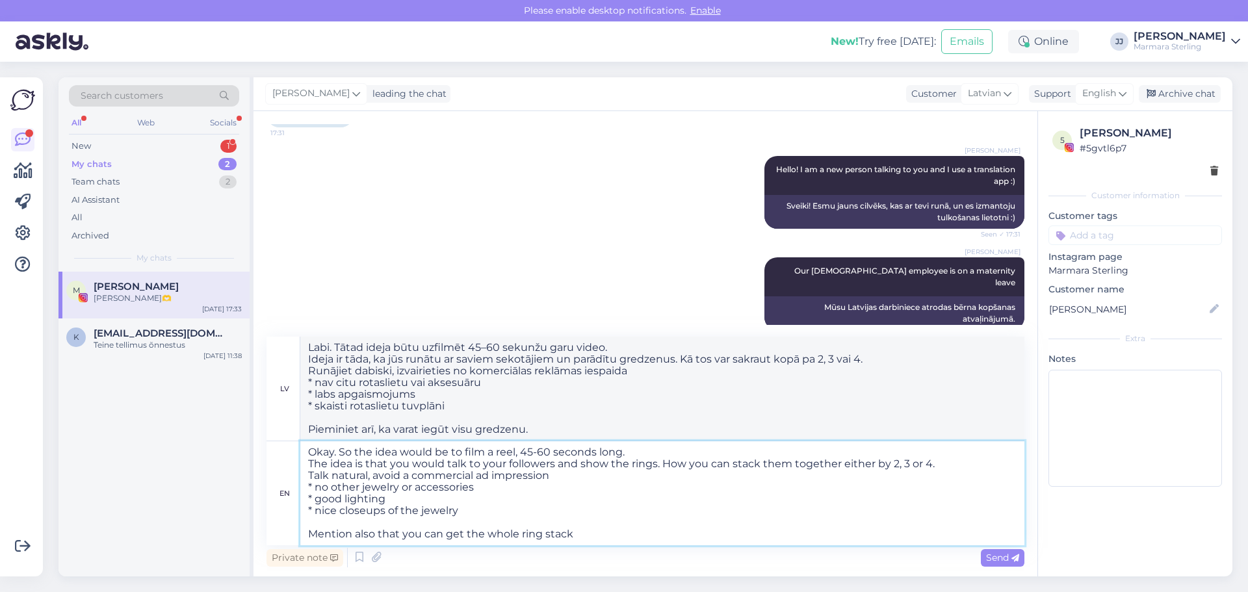
type textarea "Labi. Tātad ideja būtu uzfilmēt 45–60 sekunžu garu video. Ideja ir tāda, ka jūs…"
type textarea "Okay. So the idea would be to film a reel, 45-60 seconds long. The idea is that…"
type textarea "Labi. Tātad ideja būtu uzfilmēt 45–60 sekunžu garu video. Ideja ir tāda, ka jūs…"
type textarea "Okay. So the idea would be to film a reel, 45-60 seconds long. The idea is that…"
type textarea "Labi. Tātad ideja būtu uzfilmēt 45–60 sekunžu garu video. Ideja ir tāda, ka jūs…"
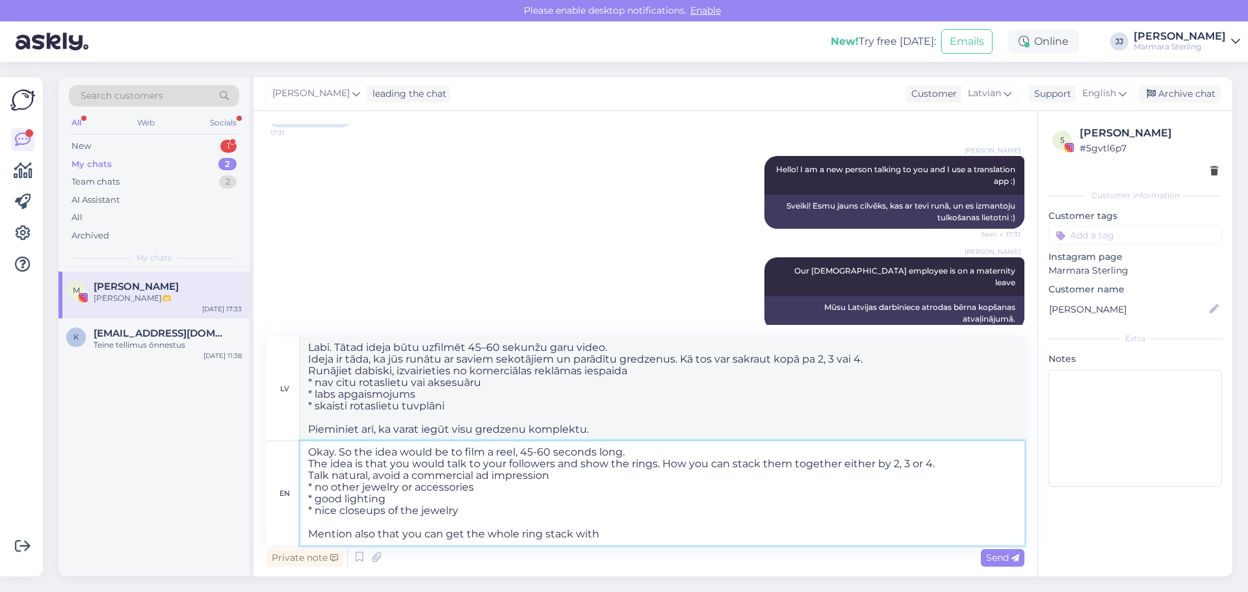
type textarea "Okay. So the idea would be to film a reel, 45-60 seconds long. The idea is that…"
type textarea "Labi. Tātad ideja būtu uzfilmēt 45–60 sekunžu garu video. Ideja ir tāda, ka jūs…"
type textarea "Okay. So the idea would be to film a reel, 45-60 seconds long. The idea is that…"
type textarea "Labi. Tātad ideja būtu uzfilmēt 45–60 sekunžu garu video. Ideja ir tāda, ka jūs…"
type textarea "Okay. So the idea would be to film a reel, 45-60 seconds long. The idea is that…"
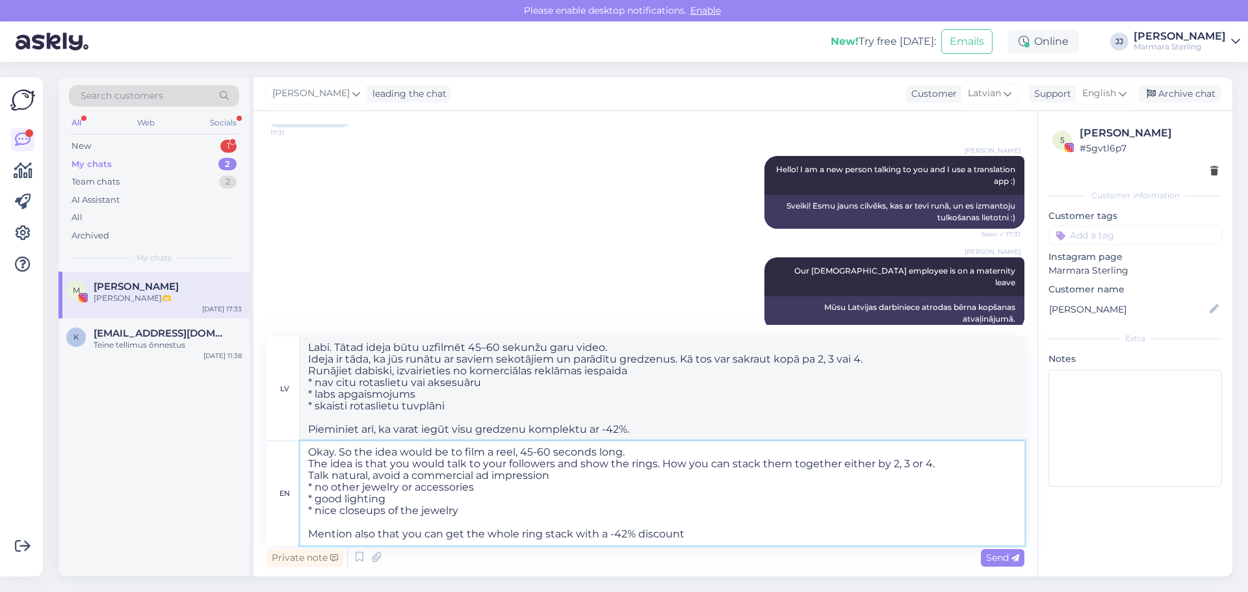
type textarea "Labi. Tātad ideja būtu uzfilmēt 45–60 sekunžu garu video. Ideja ir tāda, ka jūs…"
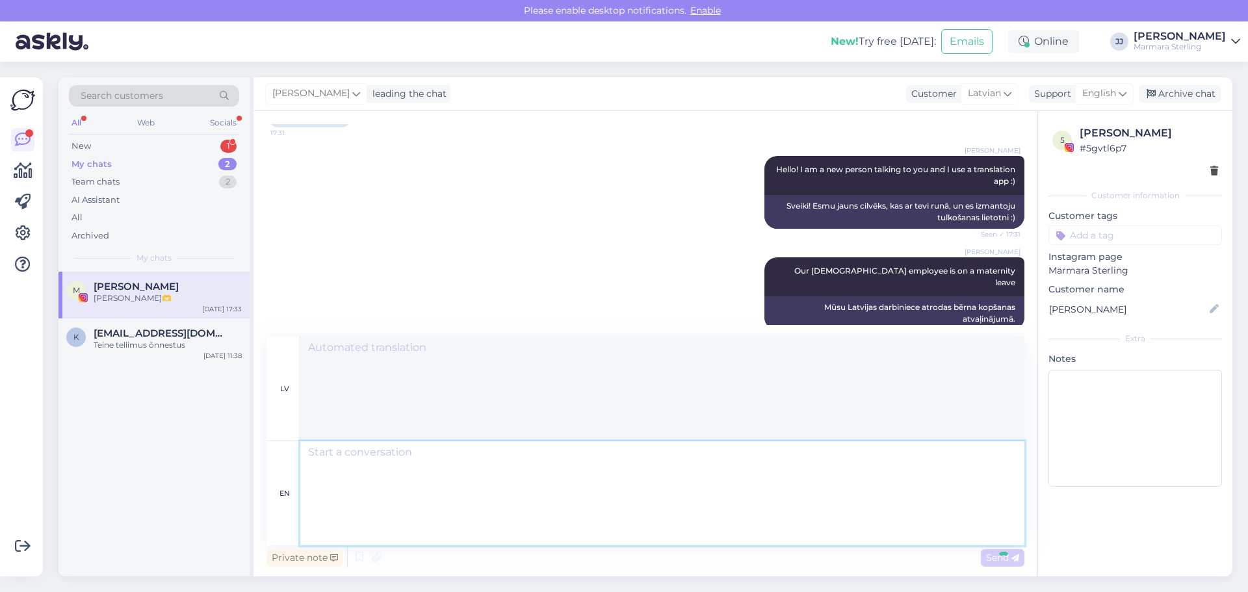
scroll to position [1769, 0]
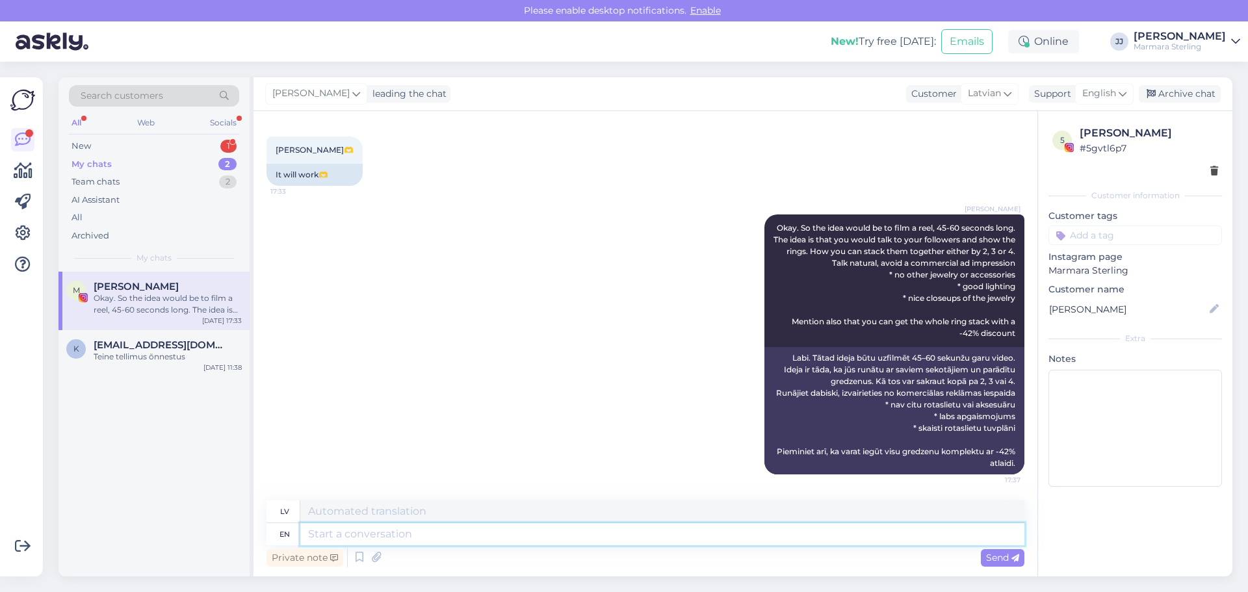
paste textarea "T"
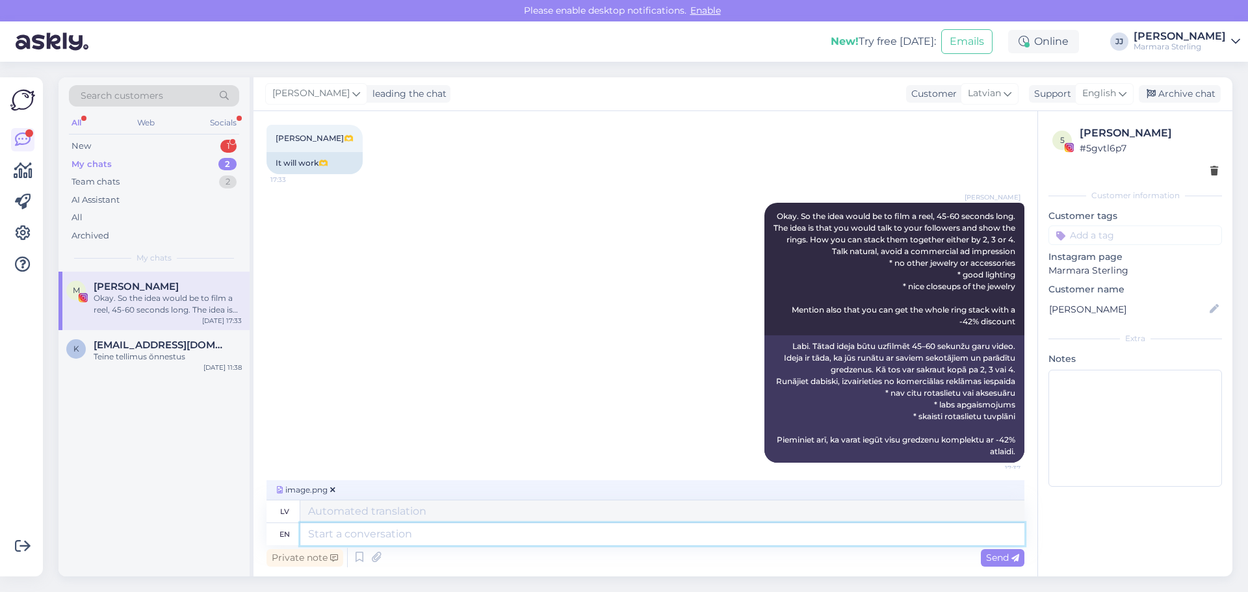
scroll to position [1789, 0]
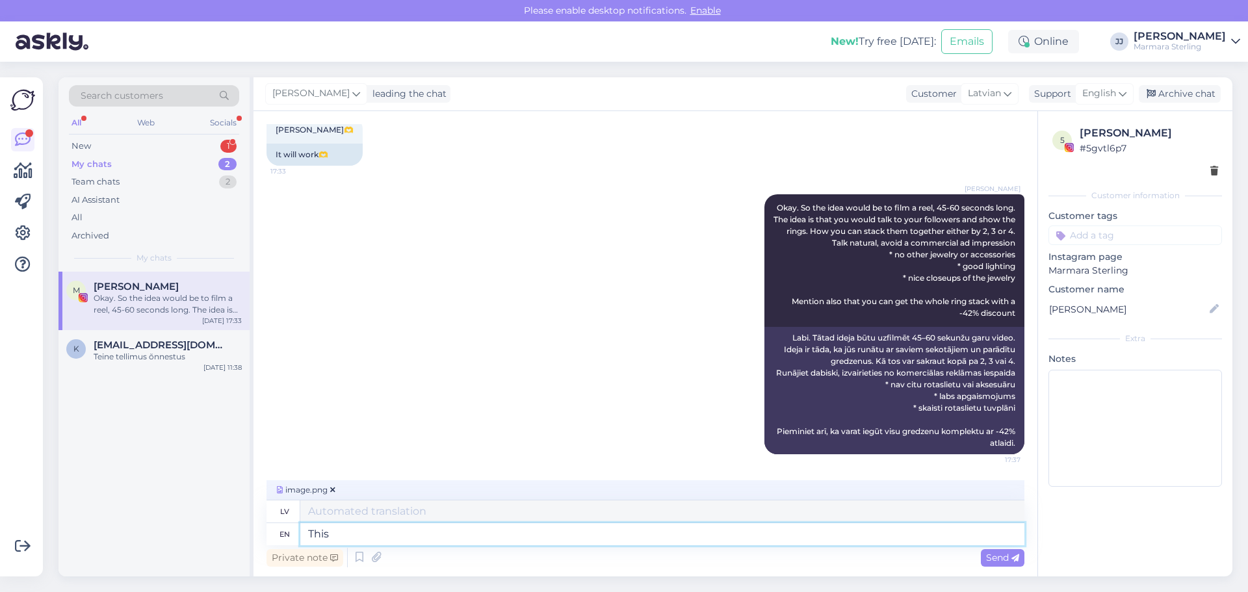
type textarea "This i"
type textarea "Šis"
type textarea "This is"
type textarea "Tas ir"
type textarea "This is how"
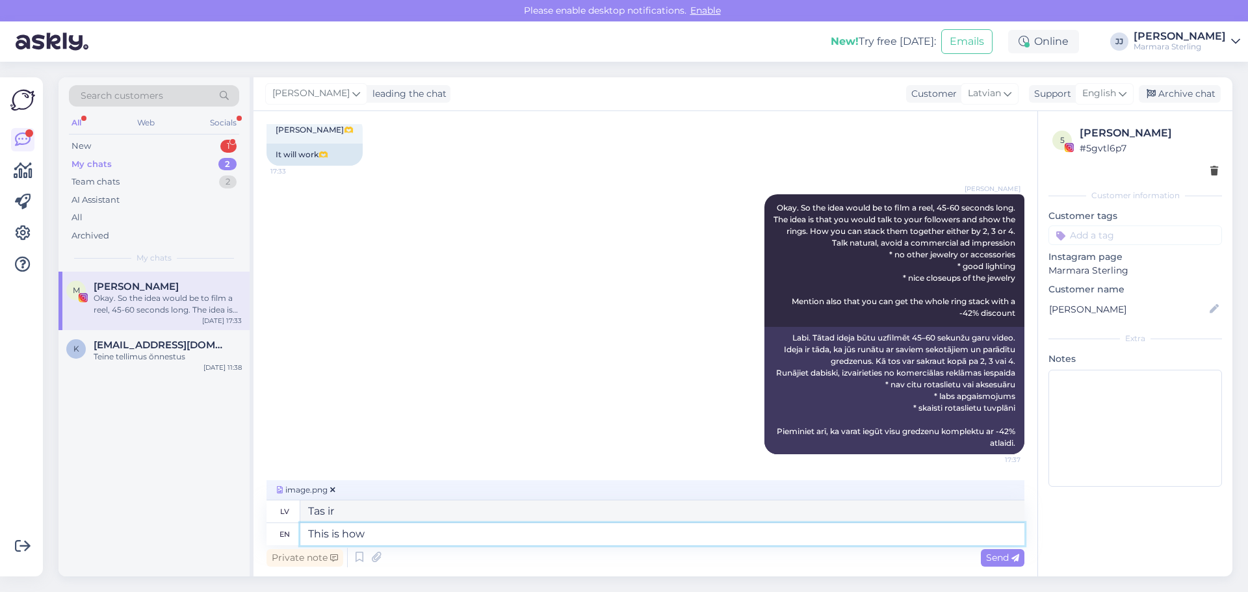
type textarea "Lūk, kā"
type textarea "This is how the stack"
type textarea "Lūk, kā kaudze"
type textarea "This is how the stack 4"
type textarea "Lūk, kā darbojas kaudze 4"
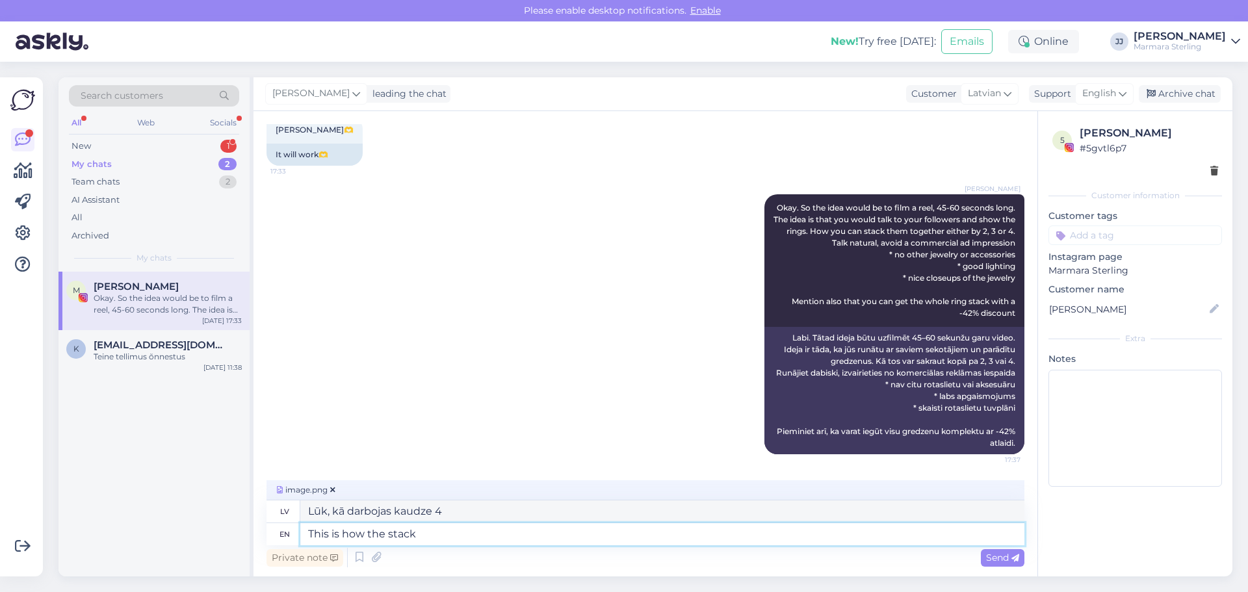
type textarea "This is how the stack o"
type textarea "Lūk, kā kaudze"
type textarea "This is how the stack of 4 r"
type textarea "Lūk, kā veidojas 4 gabalu kaudze."
type textarea "This is how the stack of 4 rings sh"
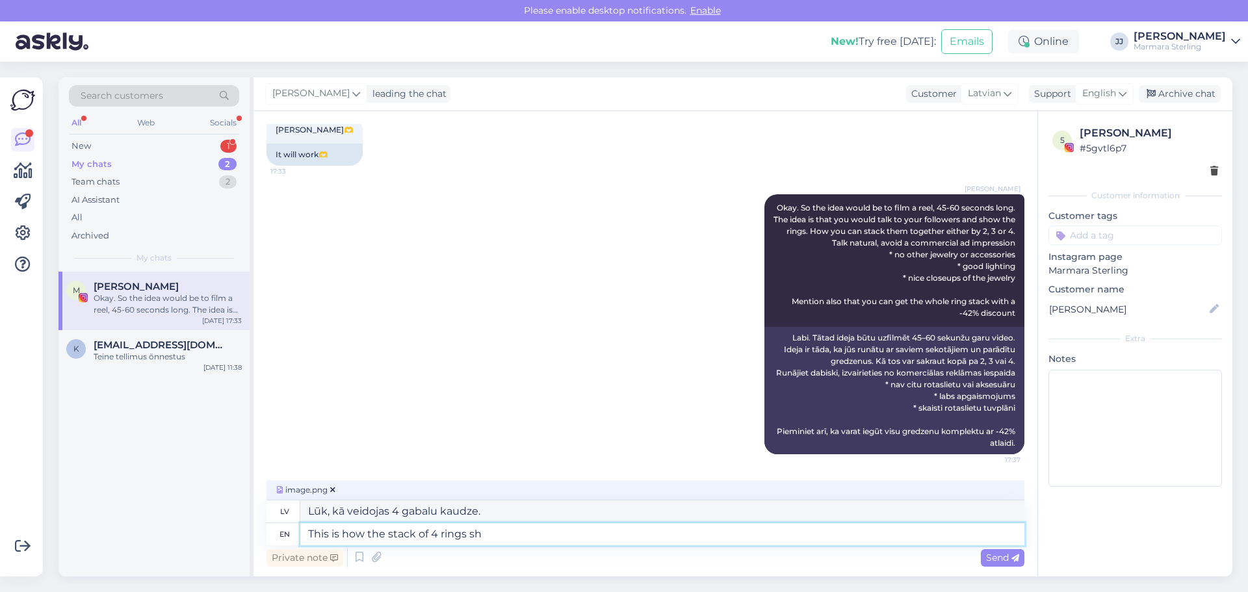
type textarea "Lūk, kā veidojas 4 gredzenu kaudze"
type textarea "This is how the stack of 4 rings should"
type textarea "Lūk, kā vajadzētu izveidot 4 gredzenu kaudzi"
type textarea "This is how the stack of 4 rings should look lik"
type textarea "Lūk, kā vajadzētu izskatīties 4 gredzenu kaudzei"
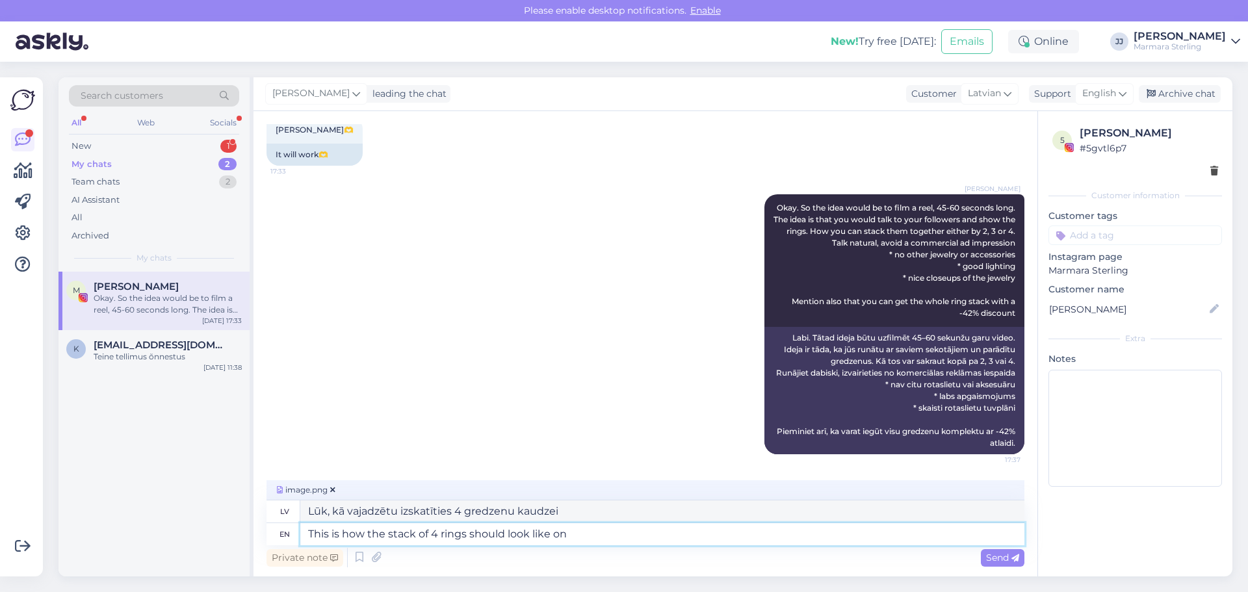
type textarea "This is how the stack of 4 rings should look like on t"
type textarea "Lūk, kā vajadzētu izskatīties 4 gredzenu kaudzei uz"
type textarea "This is how the stack of 4 rings should look like on the video"
type textarea "Lūk, kā videoklipā vajadzētu izskatīties 4 gredzenu kaudzei."
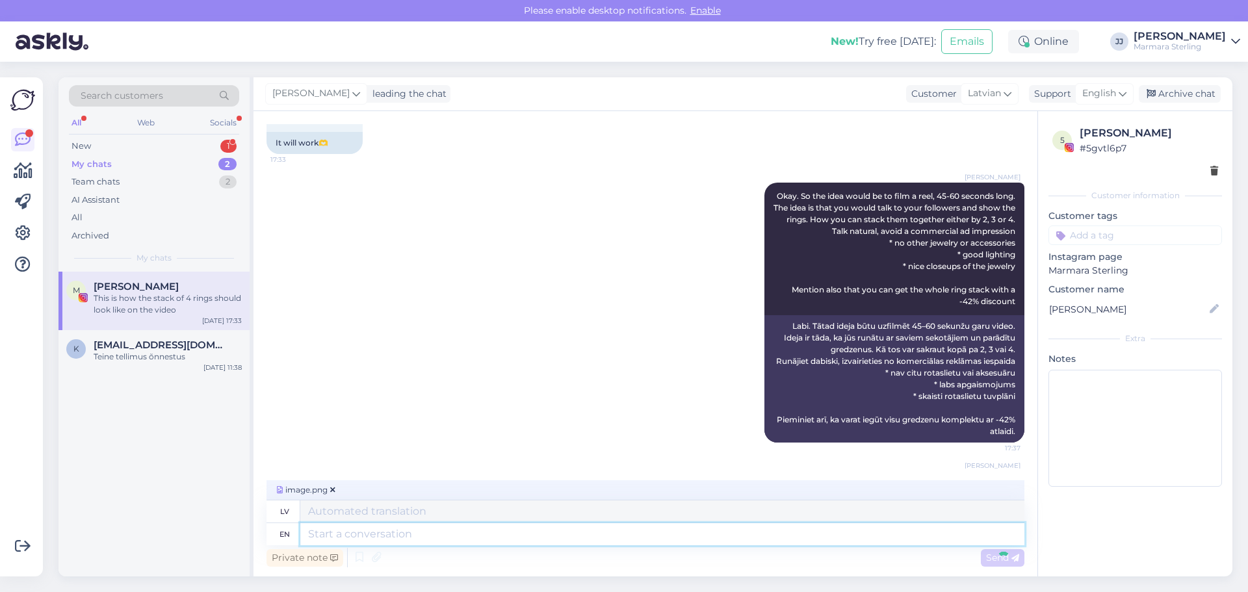
scroll to position [1929, 0]
